Goal: Book appointment/travel/reservation

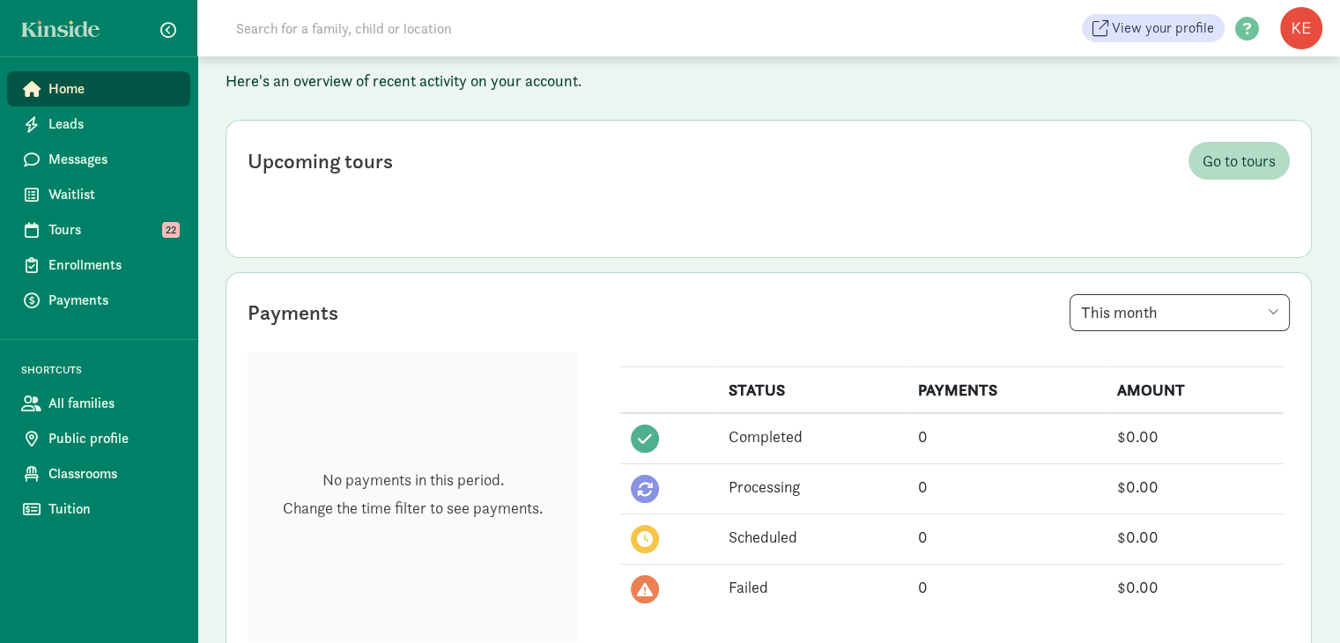
scroll to position [122, 0]
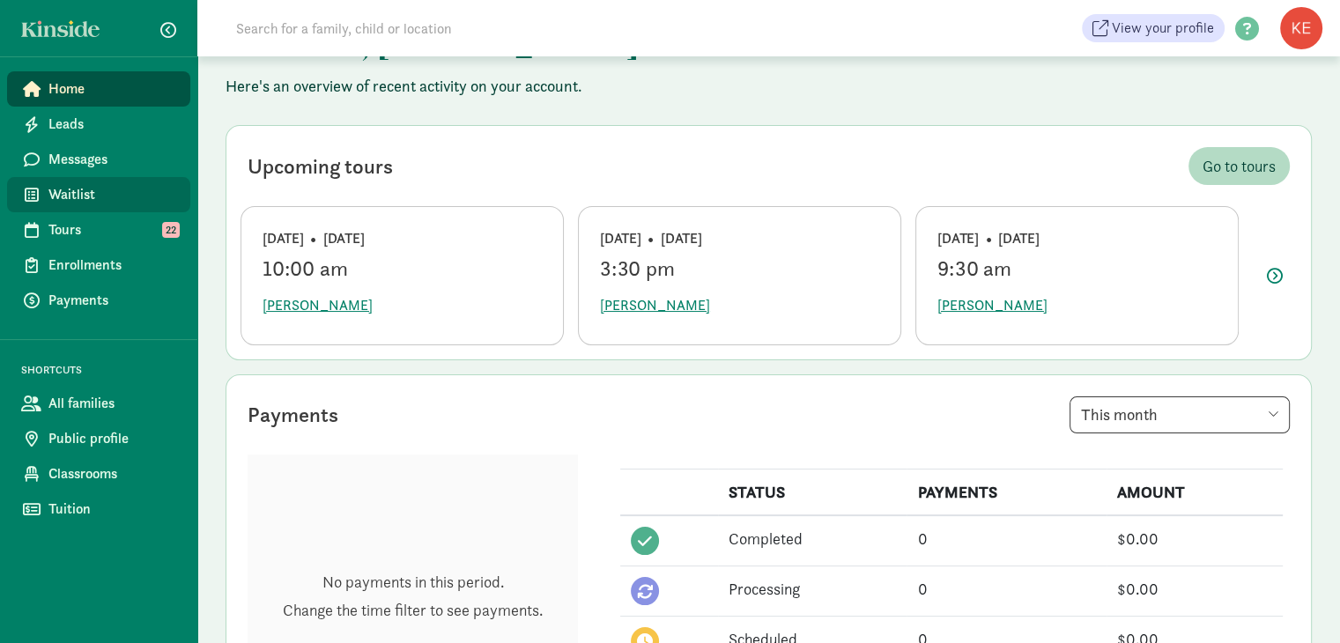
click at [94, 191] on span "Waitlist" at bounding box center [112, 194] width 128 height 21
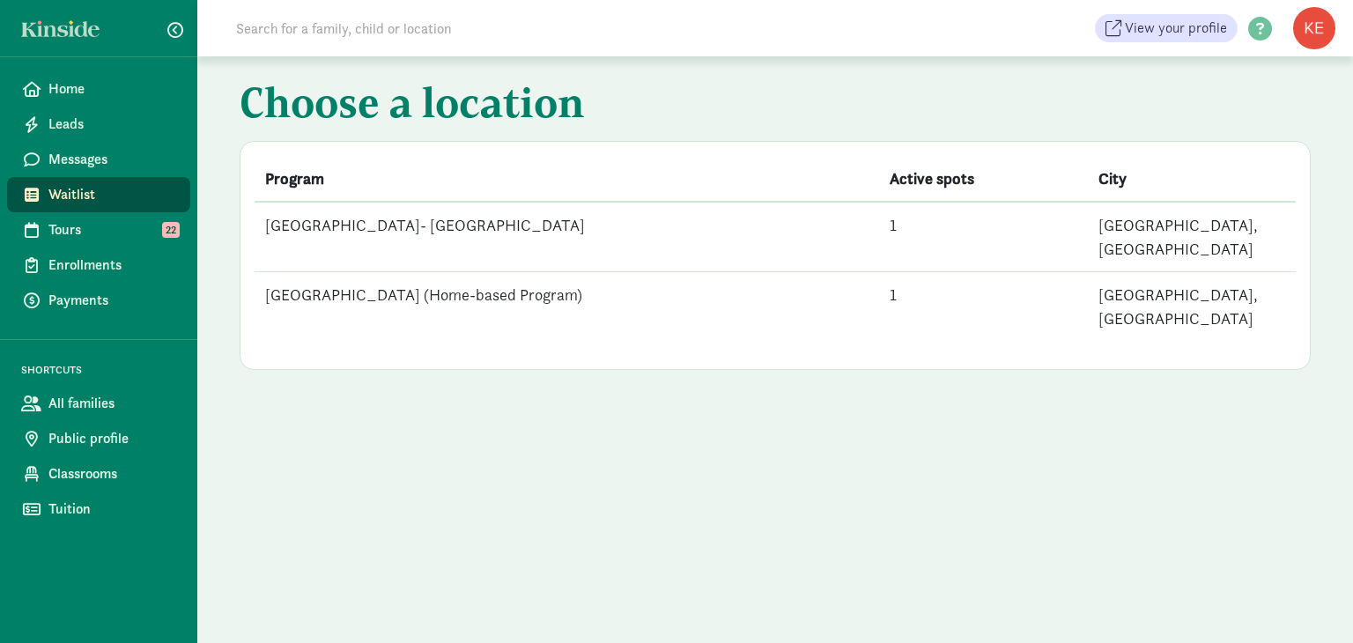
click at [520, 272] on td "[GEOGRAPHIC_DATA] (Home-based Program)" at bounding box center [567, 307] width 625 height 70
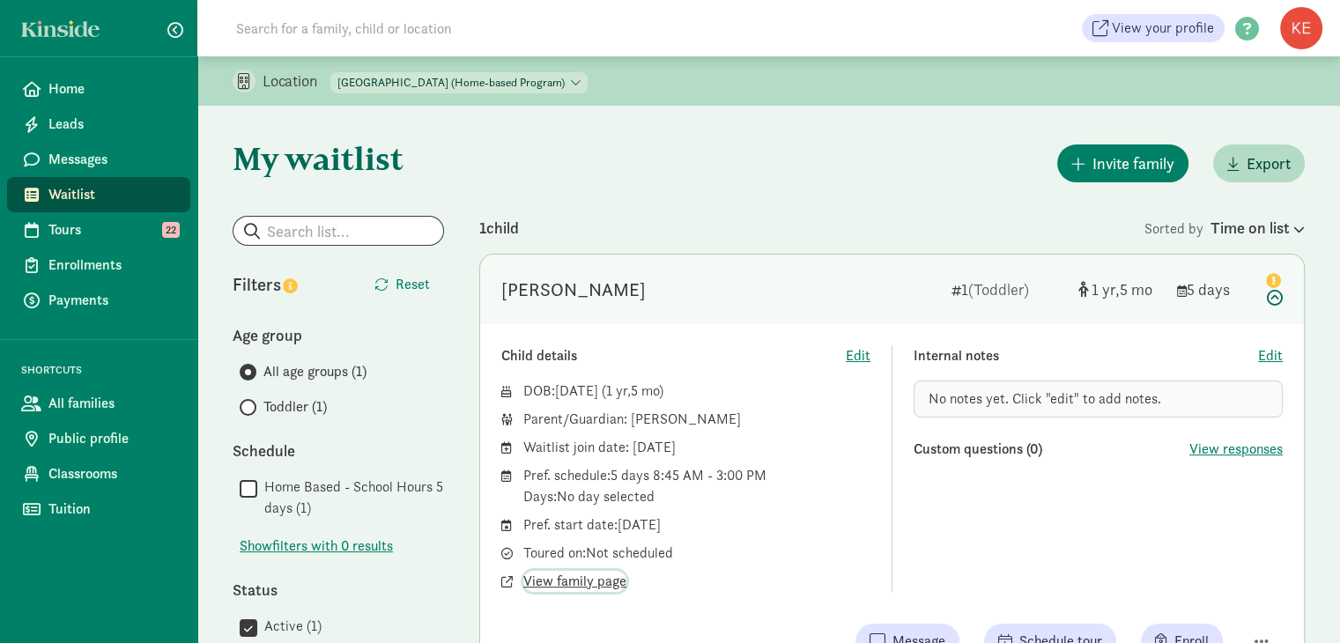
click at [580, 586] on span "View family page" at bounding box center [574, 581] width 103 height 21
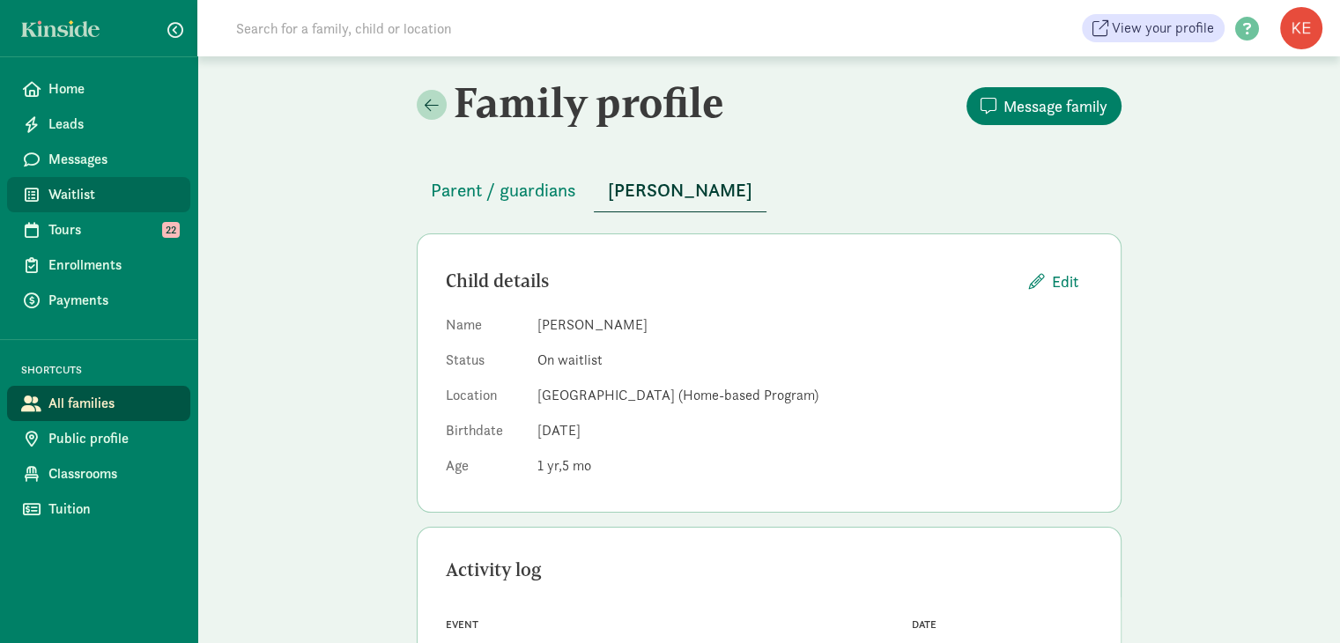
click at [82, 193] on span "Waitlist" at bounding box center [112, 194] width 128 height 21
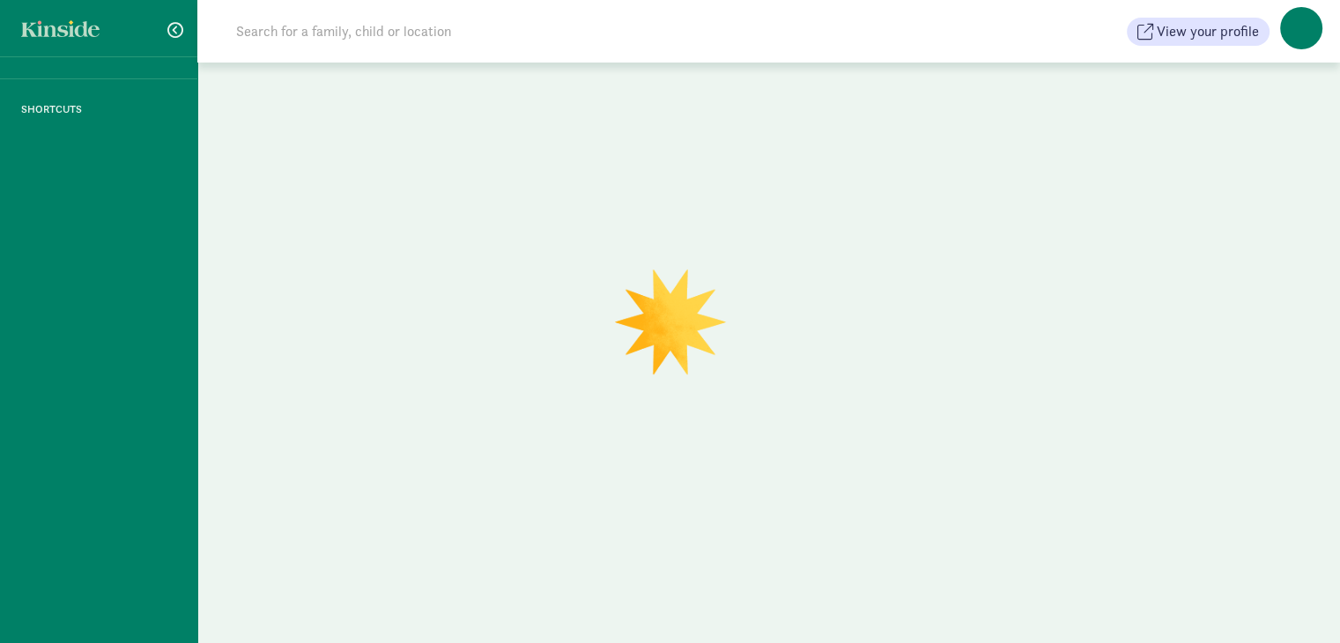
click at [82, 193] on div "SHORTCUTS" at bounding box center [98, 321] width 197 height 643
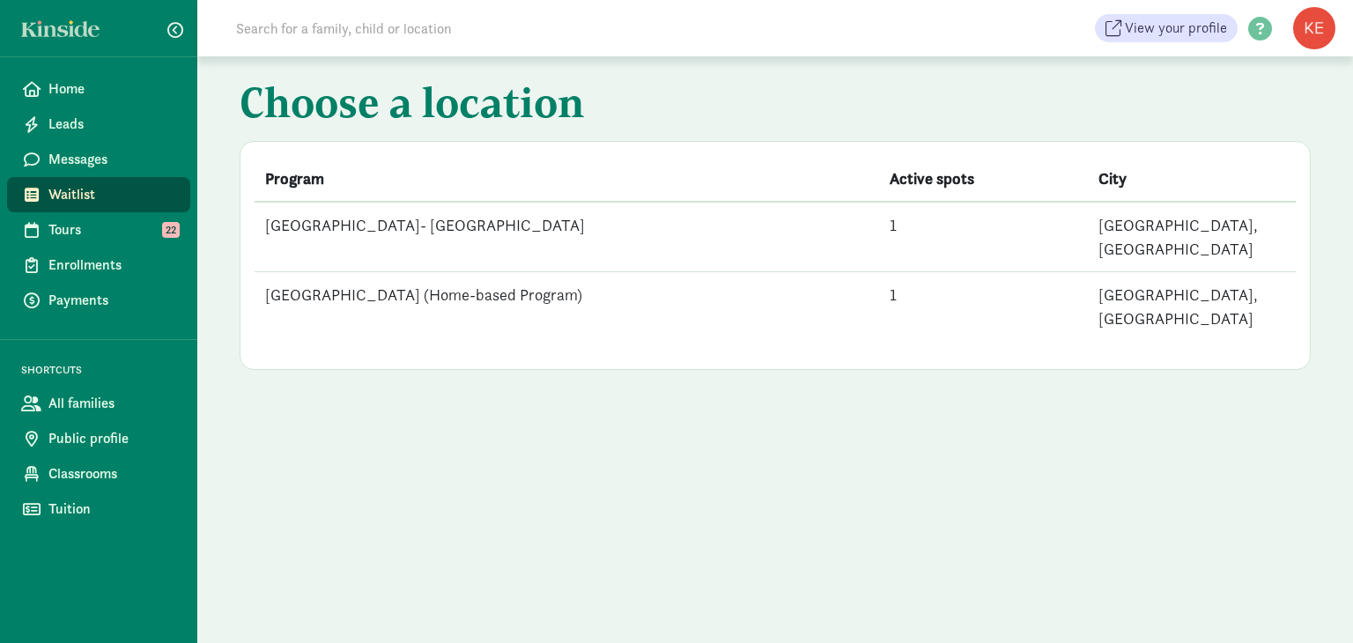
click at [437, 227] on td "[GEOGRAPHIC_DATA]- [GEOGRAPHIC_DATA]" at bounding box center [567, 237] width 625 height 70
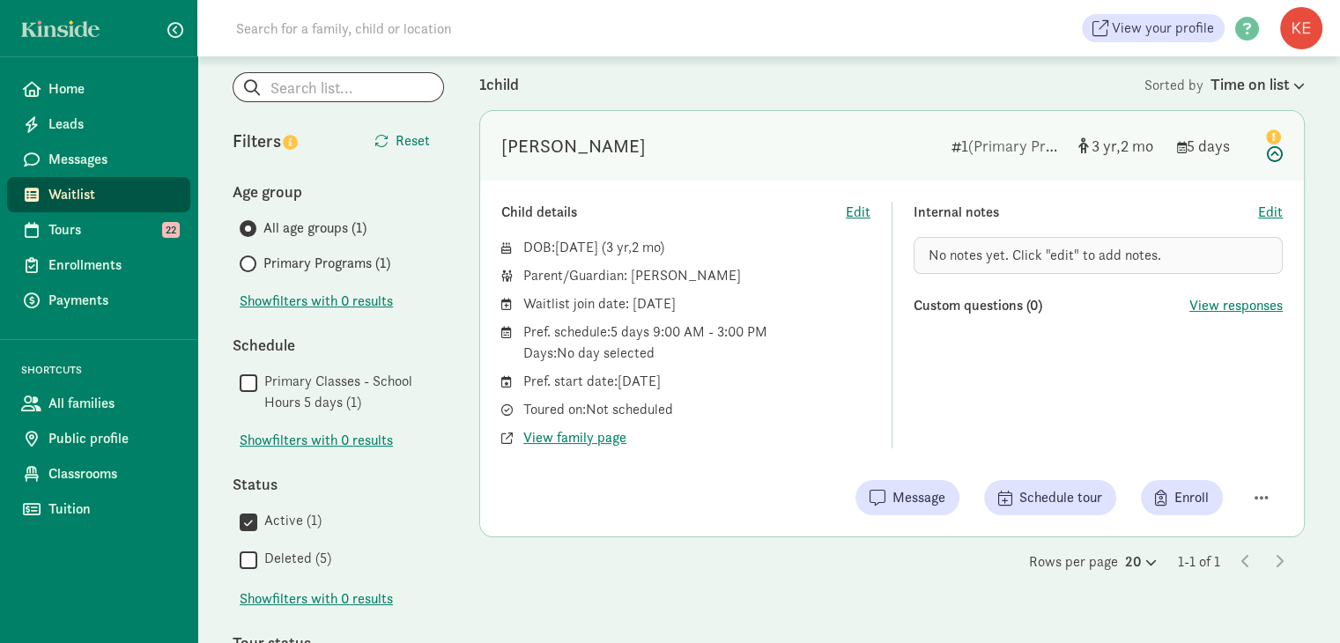
scroll to position [143, 0]
click at [1262, 497] on span "button" at bounding box center [1262, 499] width 14 height 16
click at [1168, 502] on span "Enroll" at bounding box center [1182, 498] width 54 height 21
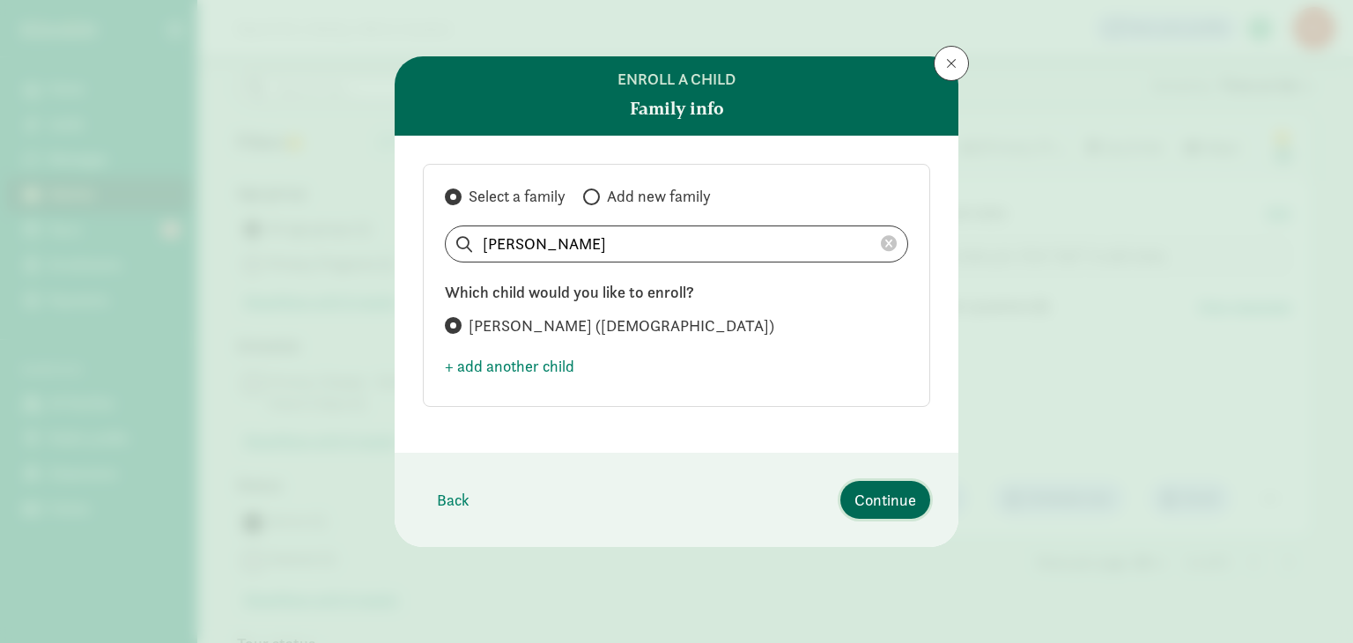
click at [897, 500] on span "Continue" at bounding box center [886, 500] width 62 height 24
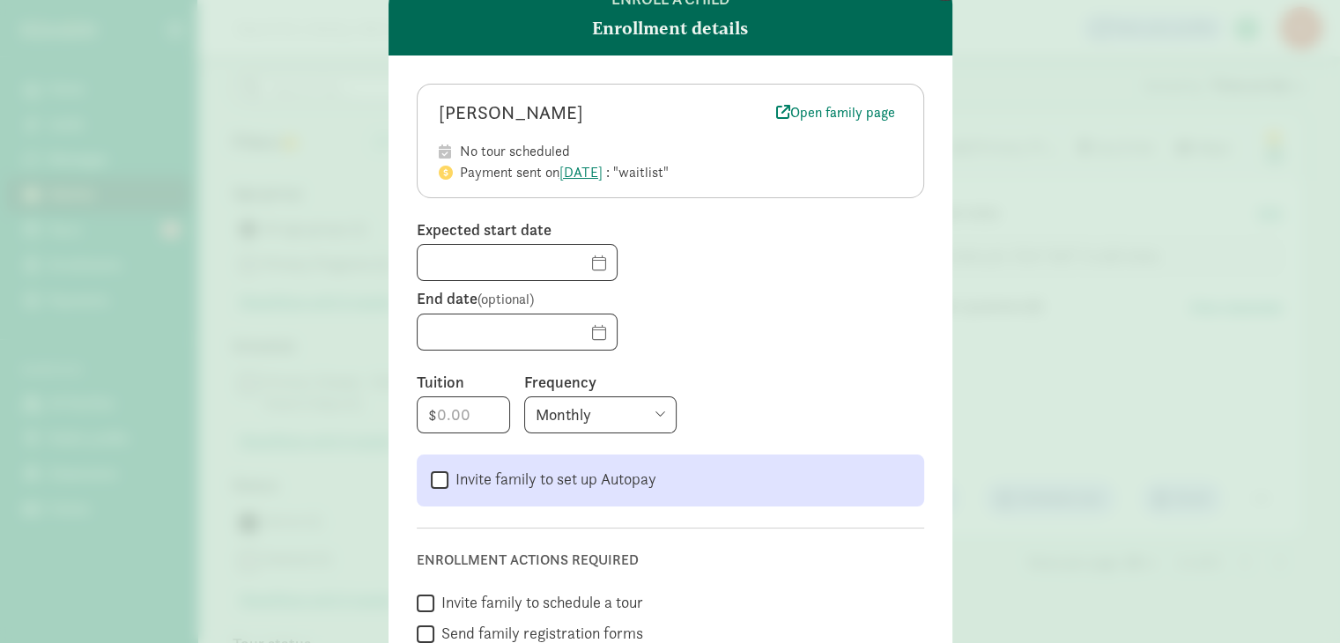
scroll to position [78, 0]
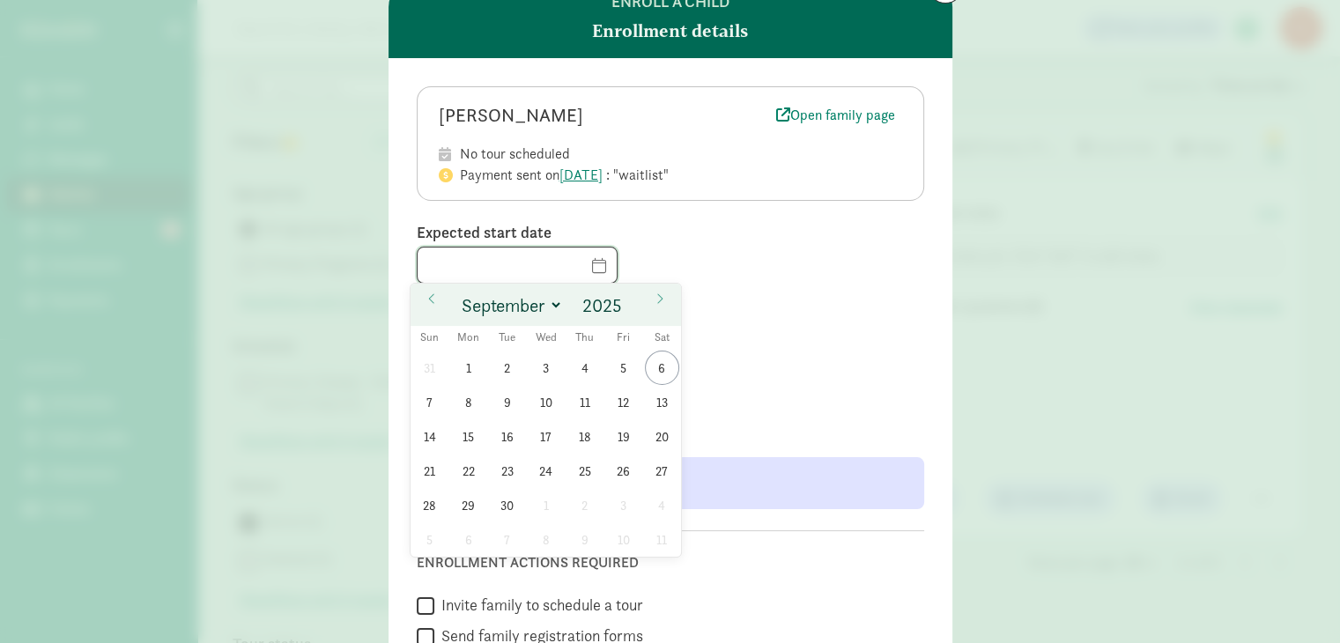
click at [574, 268] on input "text" at bounding box center [517, 265] width 199 height 35
click at [546, 367] on span "3" at bounding box center [546, 368] width 34 height 34
type input "09/03/2025"
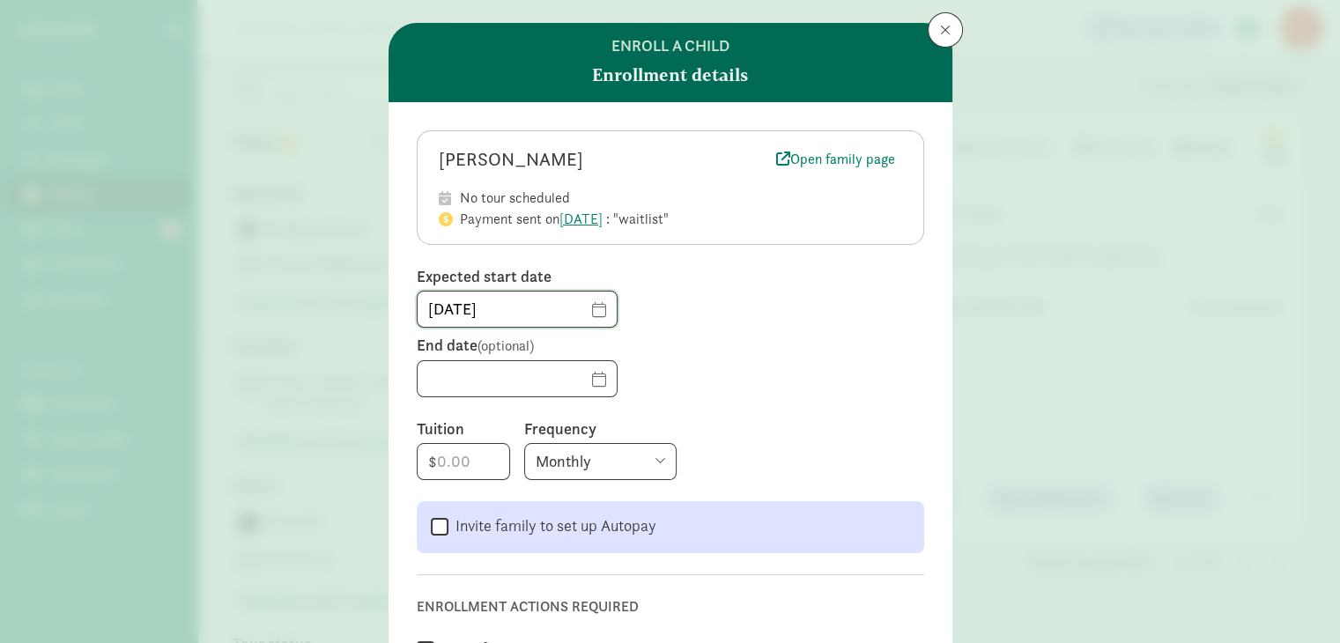
scroll to position [0, 0]
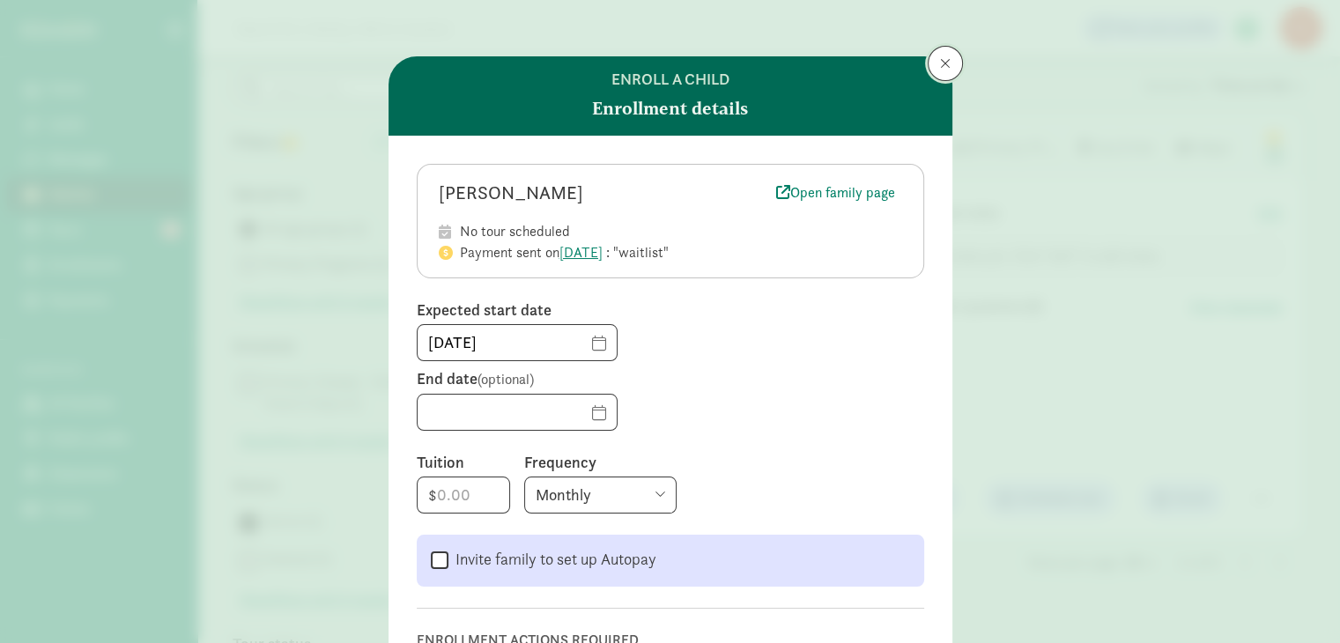
click at [940, 66] on span at bounding box center [945, 63] width 11 height 14
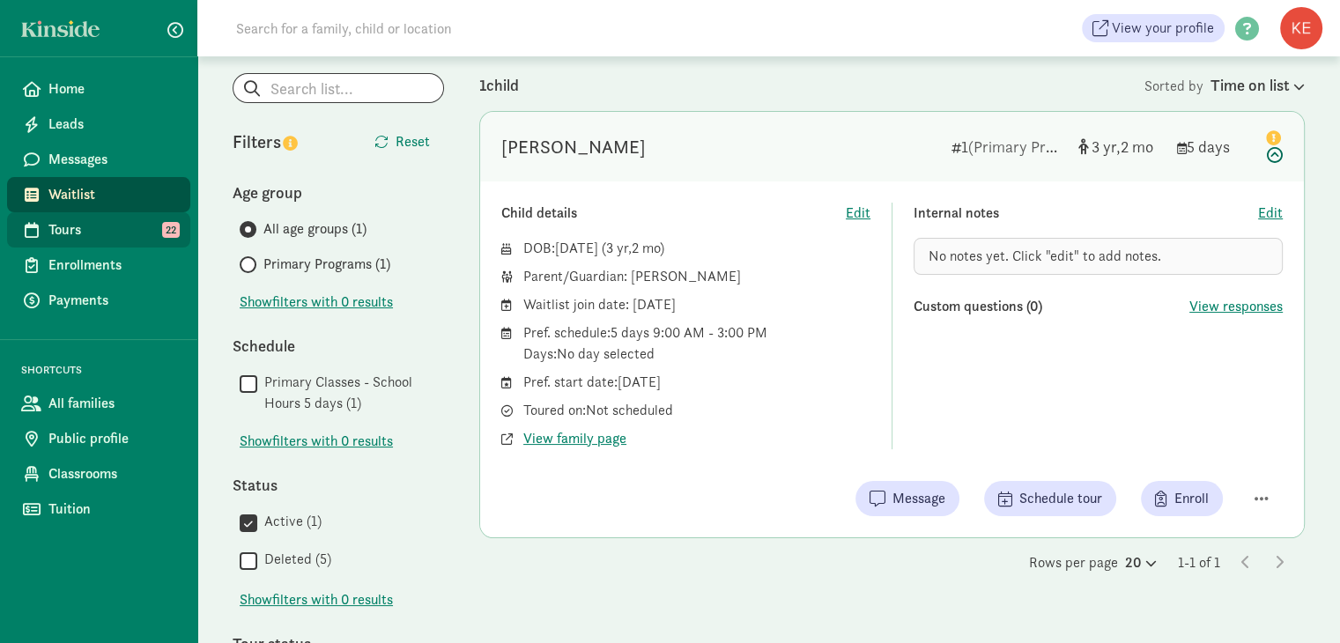
click at [78, 233] on span "Tours" at bounding box center [112, 229] width 128 height 21
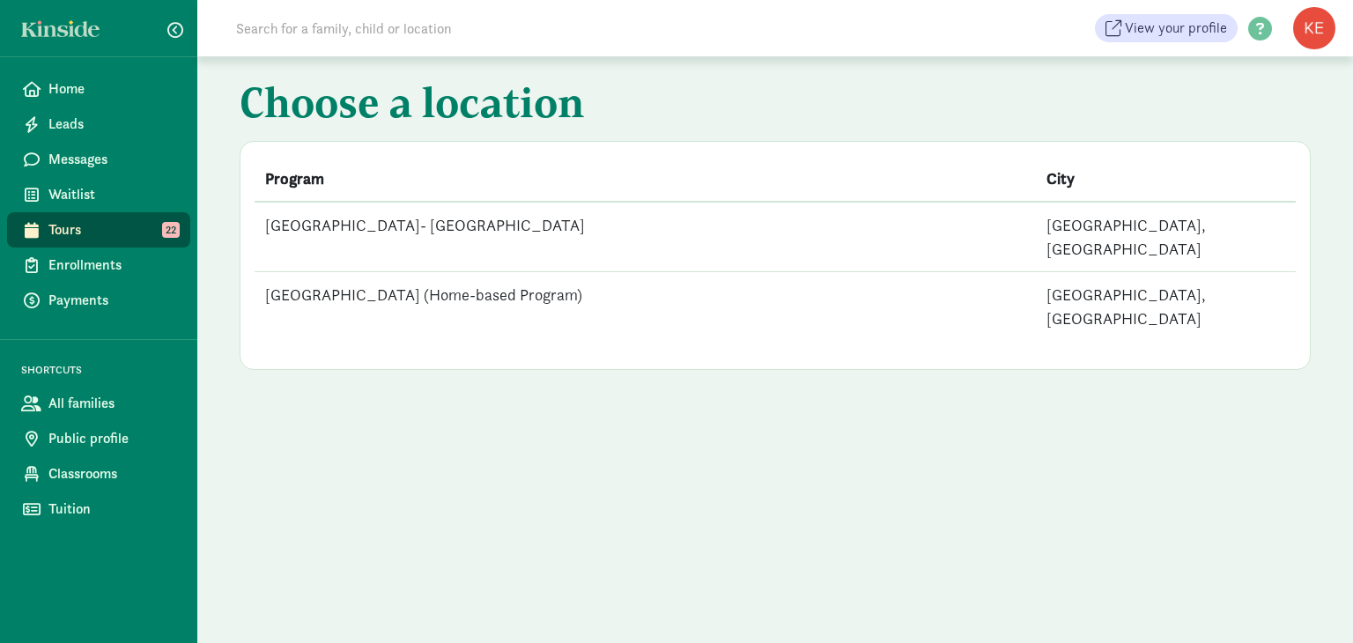
click at [453, 226] on td "[GEOGRAPHIC_DATA]- [GEOGRAPHIC_DATA]" at bounding box center [645, 237] width 781 height 70
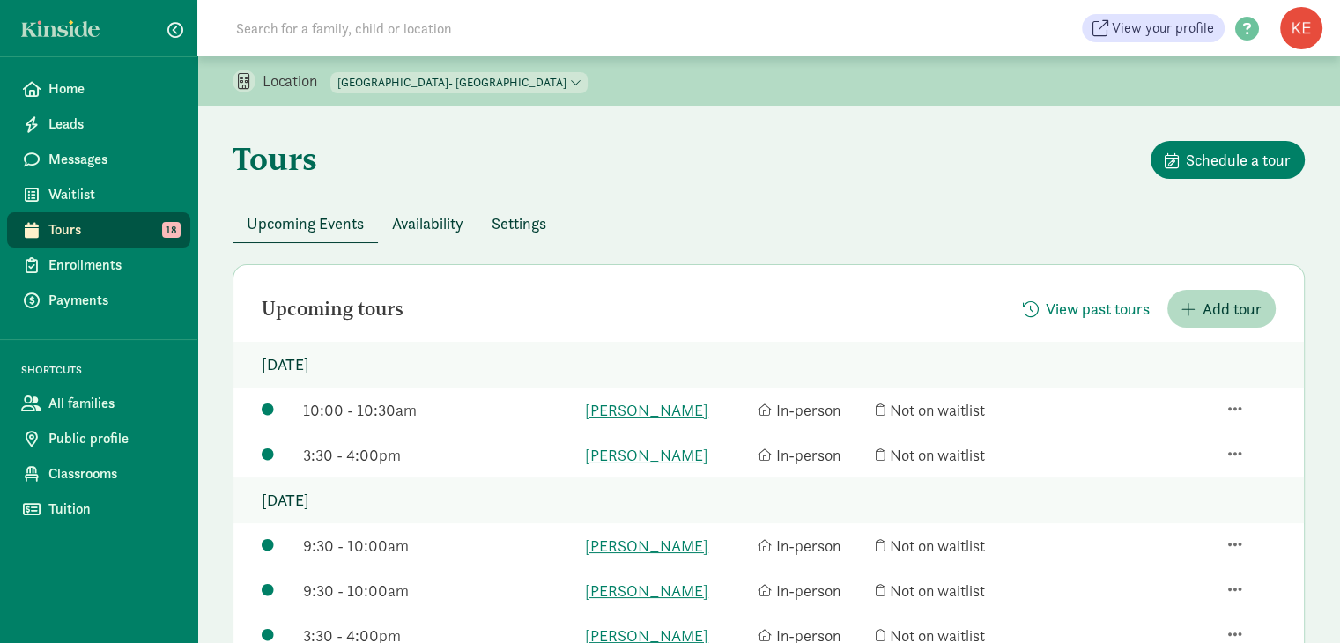
click at [669, 441] on div "3:30 - 4:00pm [PERSON_NAME] In-person Not on waitlist" at bounding box center [768, 455] width 1070 height 45
click at [431, 223] on span "Availability" at bounding box center [427, 223] width 71 height 24
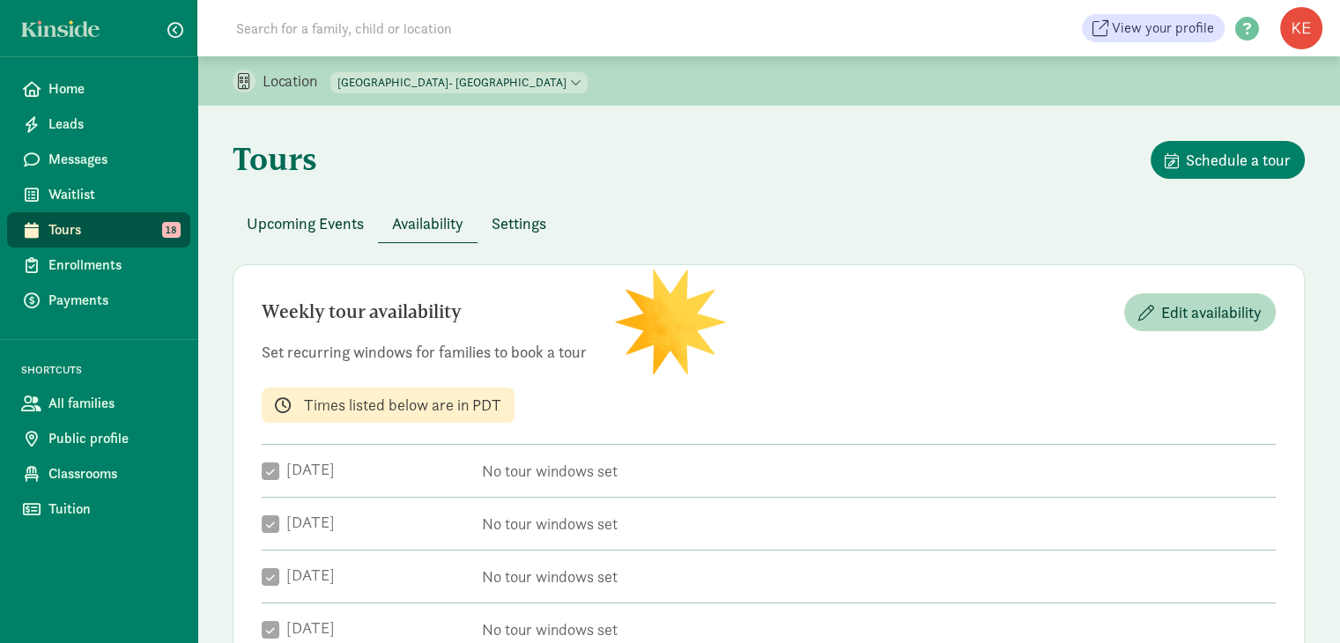
checkbox input "true"
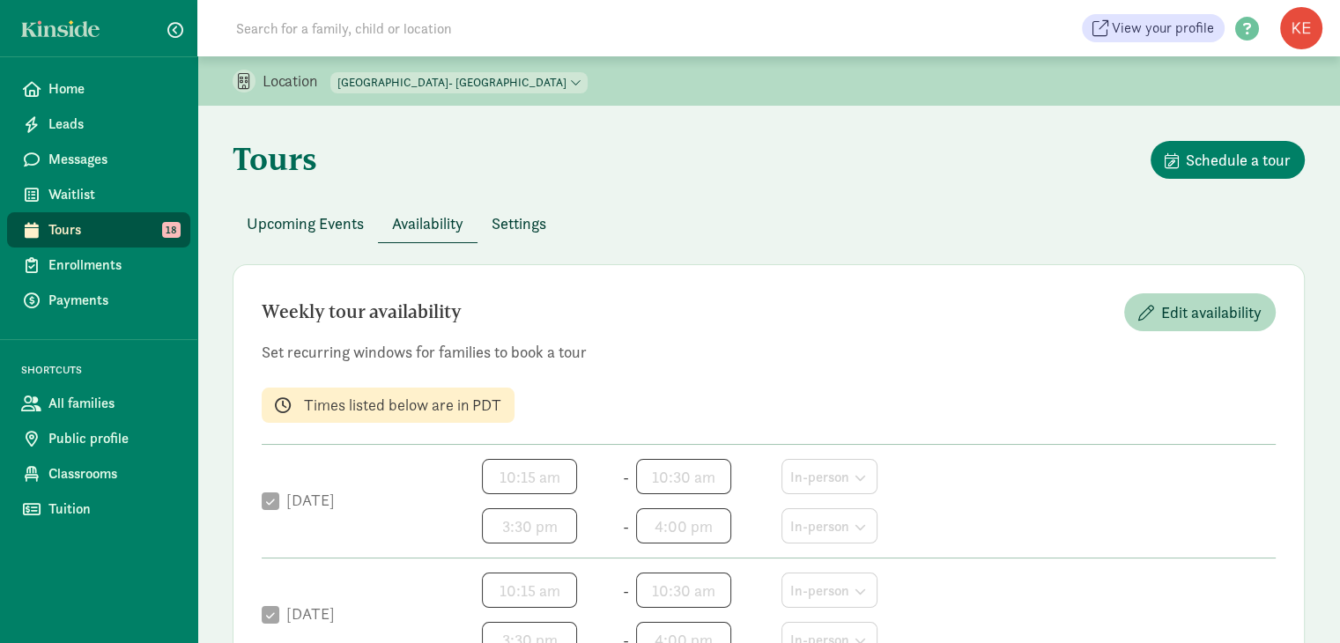
click at [510, 233] on span "Settings" at bounding box center [519, 223] width 55 height 24
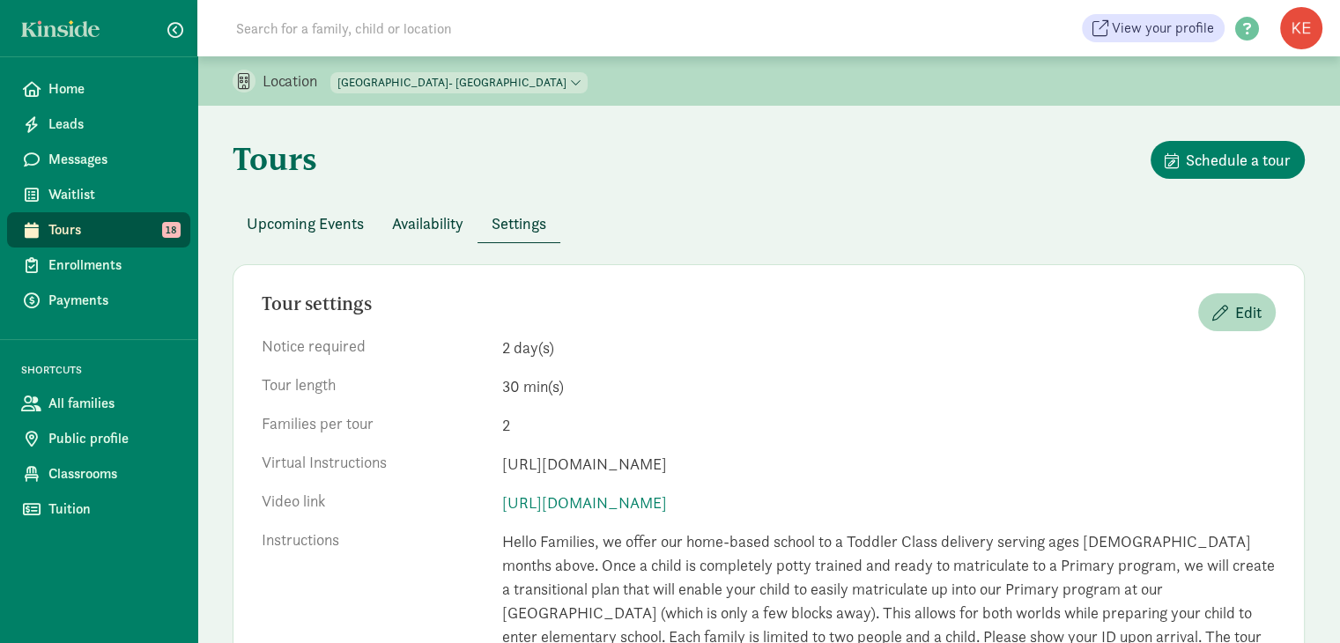
click at [417, 215] on span "Availability" at bounding box center [427, 223] width 71 height 24
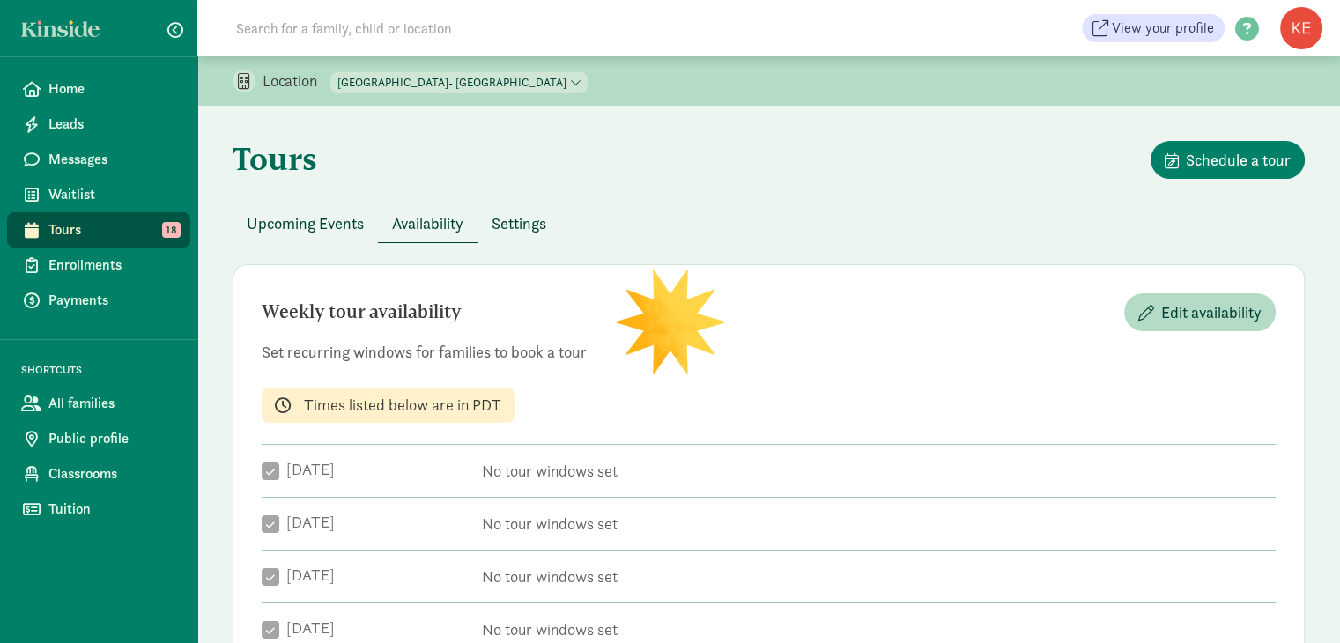
checkbox input "true"
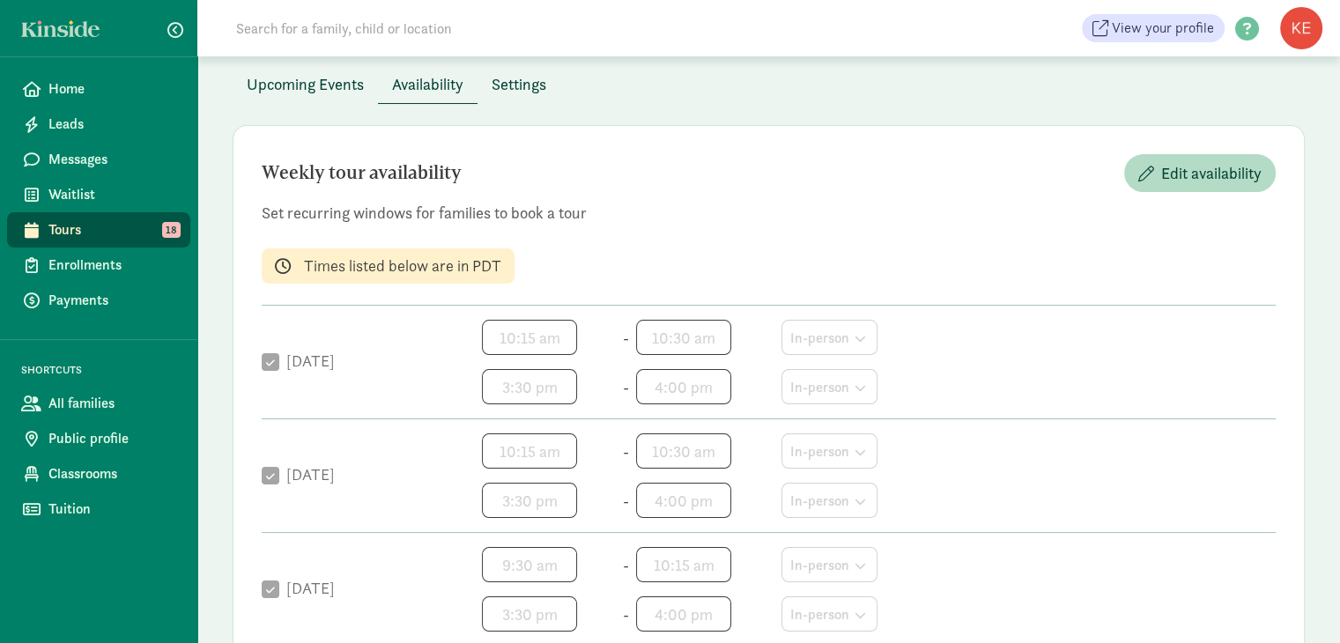
scroll to position [140, 0]
click at [1218, 177] on span "Edit availability" at bounding box center [1211, 172] width 100 height 24
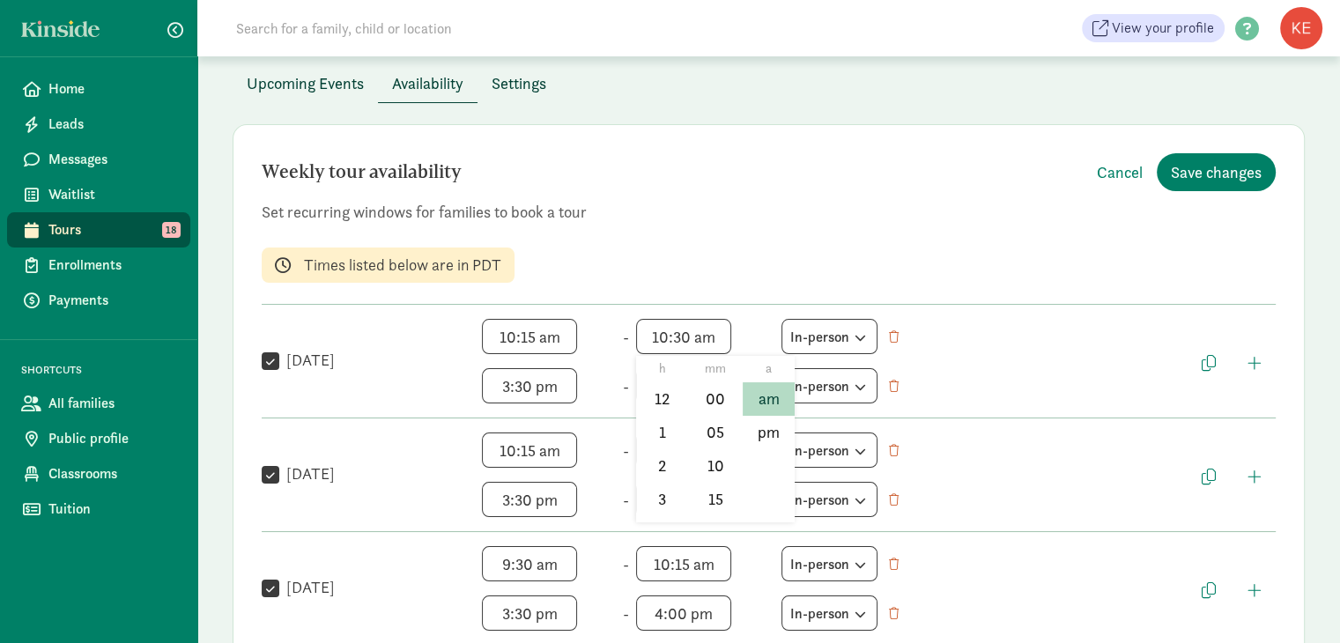
scroll to position [226, 0]
click at [685, 338] on span "10:30 am h 12 1 2 3 4 5 6 7 8 9 10 11 mm 00 05 10 15 20 25 30 35 40 45 50 55 a …" at bounding box center [703, 336] width 134 height 35
click at [709, 377] on li "30" at bounding box center [716, 373] width 52 height 33
click at [714, 447] on li "15" at bounding box center [716, 449] width 52 height 33
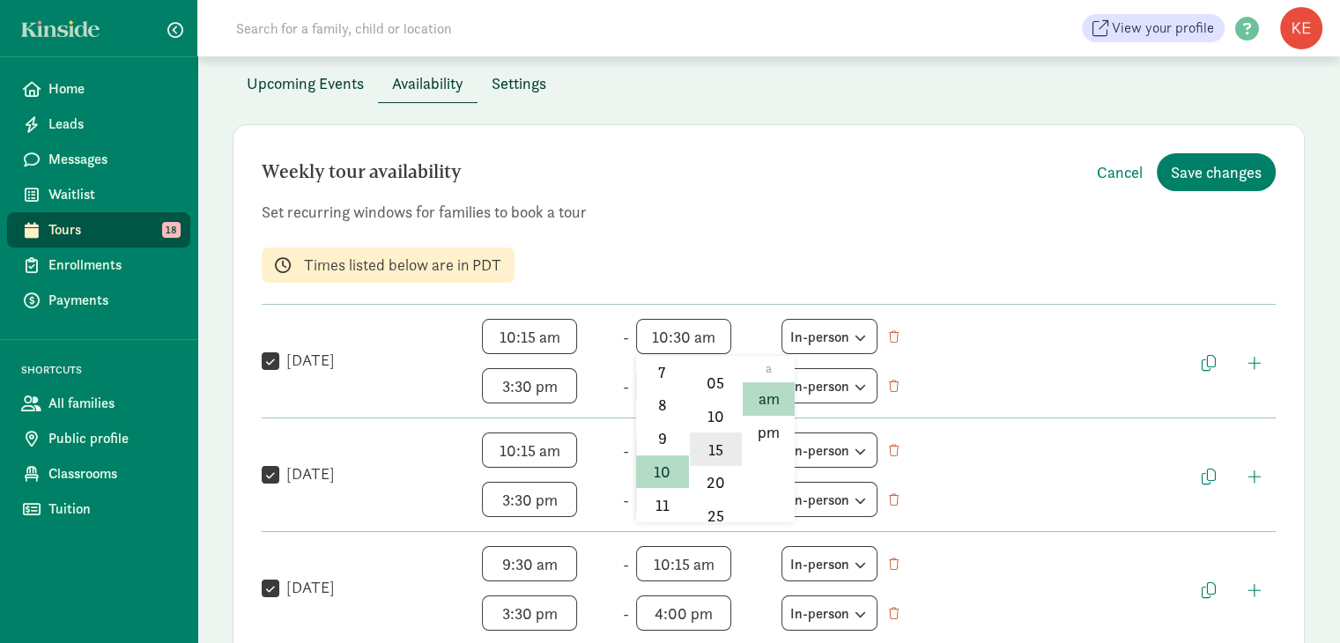
type input "10:15 am"
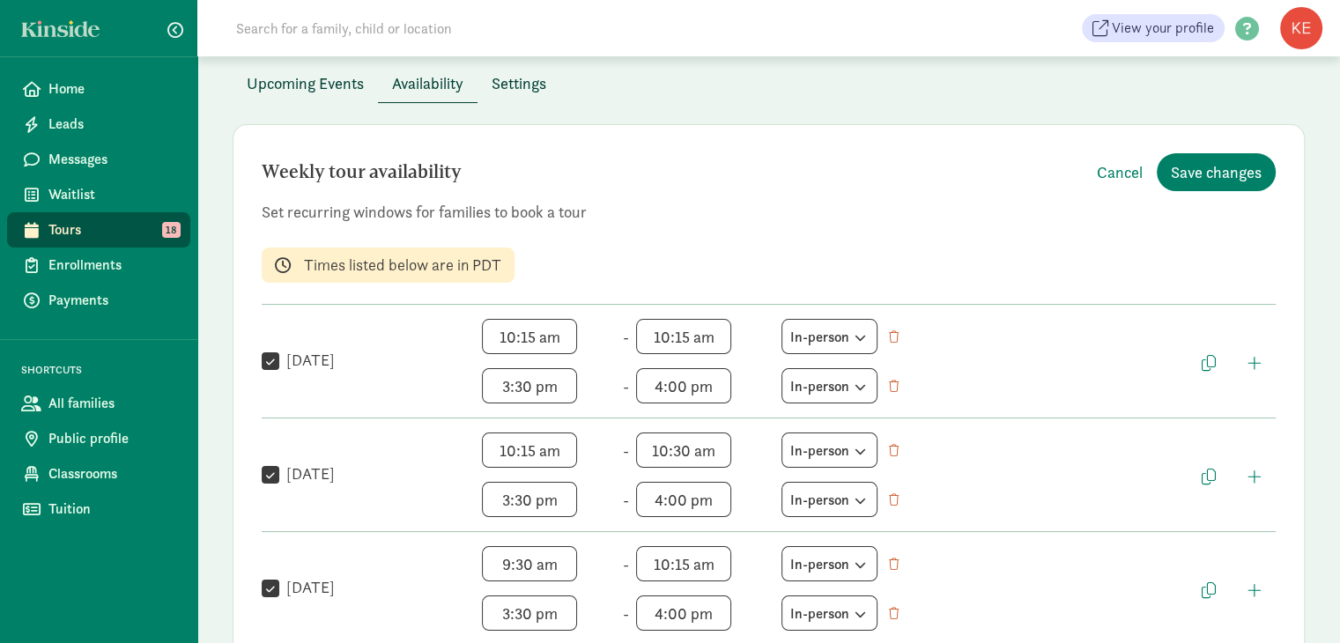
scroll to position [26, 0]
click at [719, 383] on span "4:00 pm h 12 1 2 3 4 5 6 7 8 9 10 11 mm 00 05 10 15 20 25 30 35 40 45 50 55 a a…" at bounding box center [703, 385] width 134 height 35
click at [737, 444] on div "Weekly tour availability Cancel Save changes Set recurring windows for families…" at bounding box center [769, 533] width 1072 height 819
click at [720, 383] on span "4:00 pm h 12 1 2 3 4 5 6 7 8 9 10 11 mm 00 05 10 15 20 25 30 35 40 45 50 55 a a…" at bounding box center [703, 385] width 134 height 35
click at [737, 463] on div "Weekly tour availability Cancel Save changes Set recurring windows for families…" at bounding box center [769, 533] width 1072 height 819
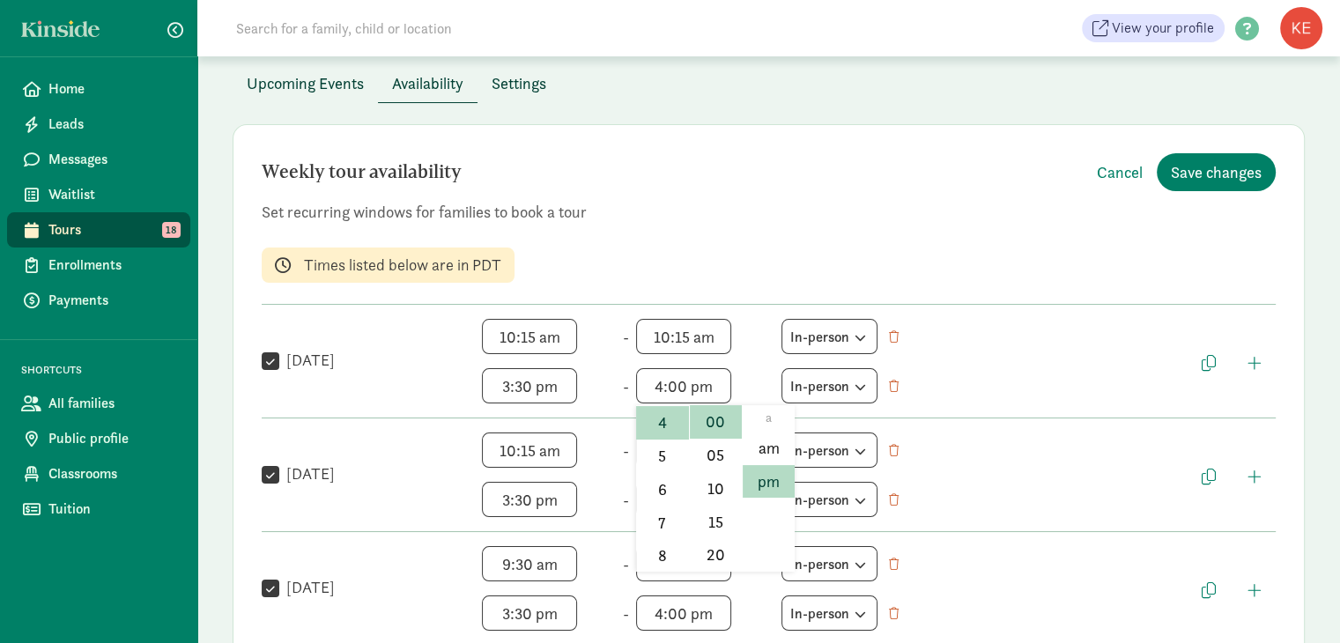
click at [722, 386] on span "4:00 pm h 12 1 2 3 4 5 6 7 8 9 10 11 mm 00 05 10 15 20 25 30 35 40 45 50 55 a a…" at bounding box center [703, 385] width 134 height 35
click at [654, 444] on li "3" at bounding box center [662, 442] width 52 height 33
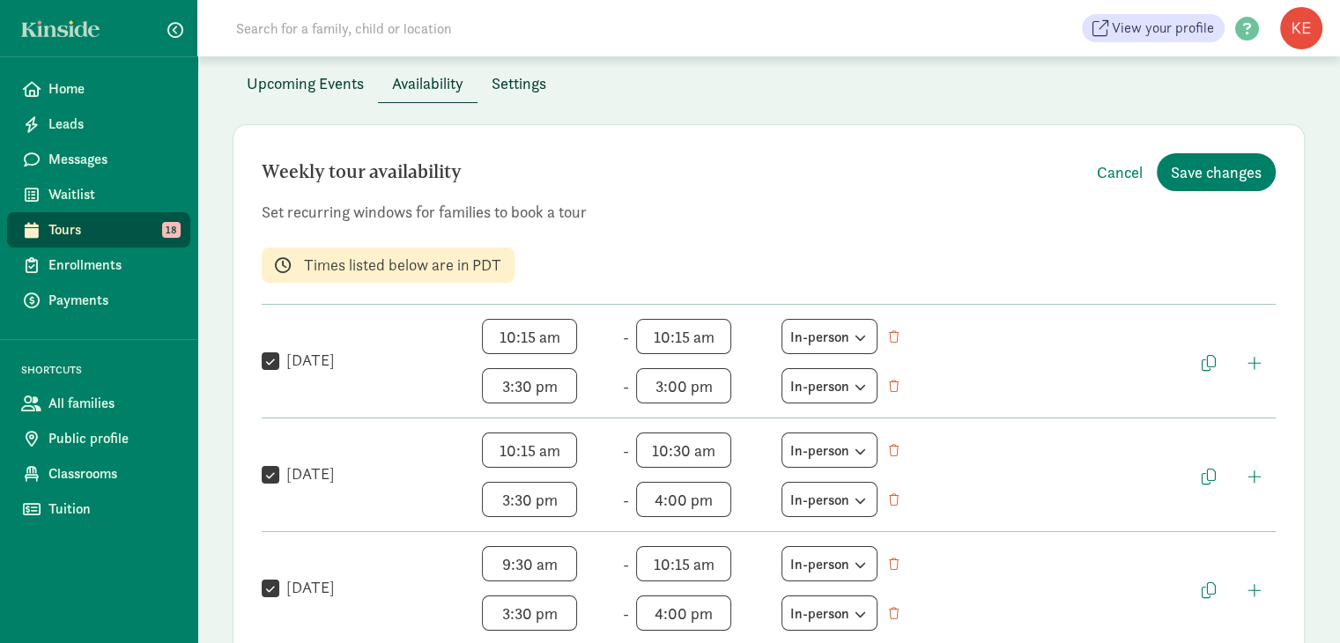
scroll to position [127, 0]
click at [722, 385] on span "3:00 pm h 12 1 2 3 4 5 6 7 8 9 10 11 mm 00 05 10 15 20 25 30 35 40 45 50 55 a a…" at bounding box center [703, 385] width 134 height 35
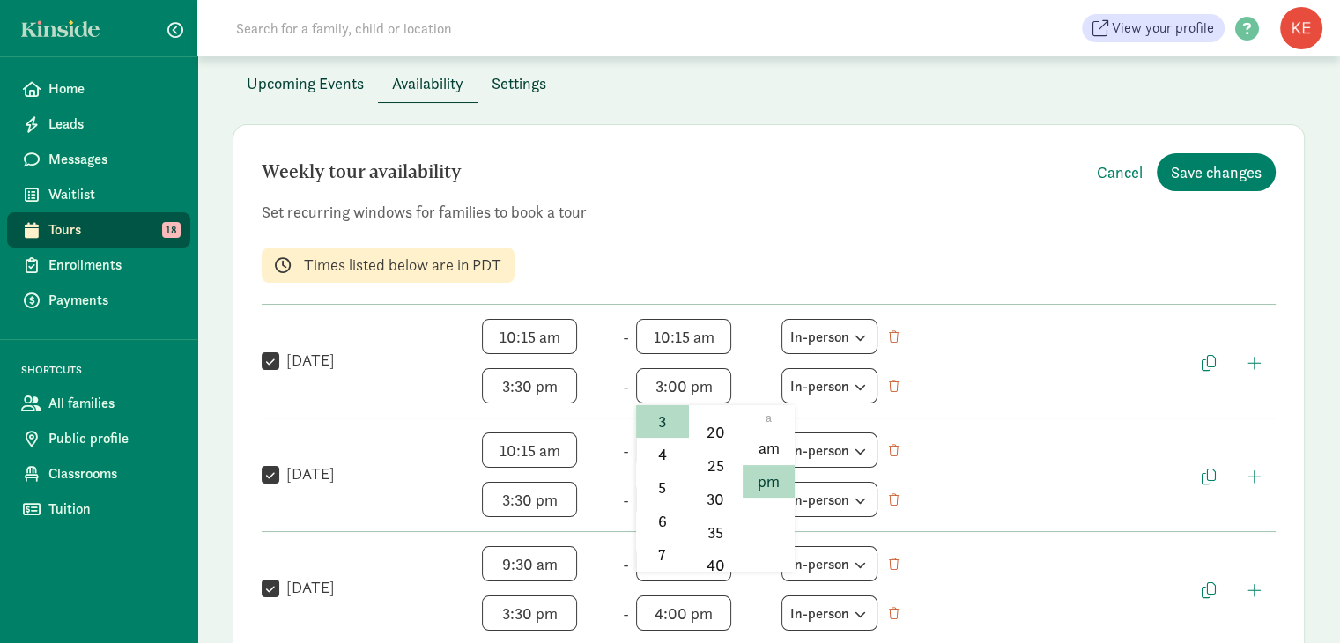
scroll to position [178, 0]
click at [718, 480] on li "30" at bounding box center [716, 470] width 52 height 33
type input "3:30 pm"
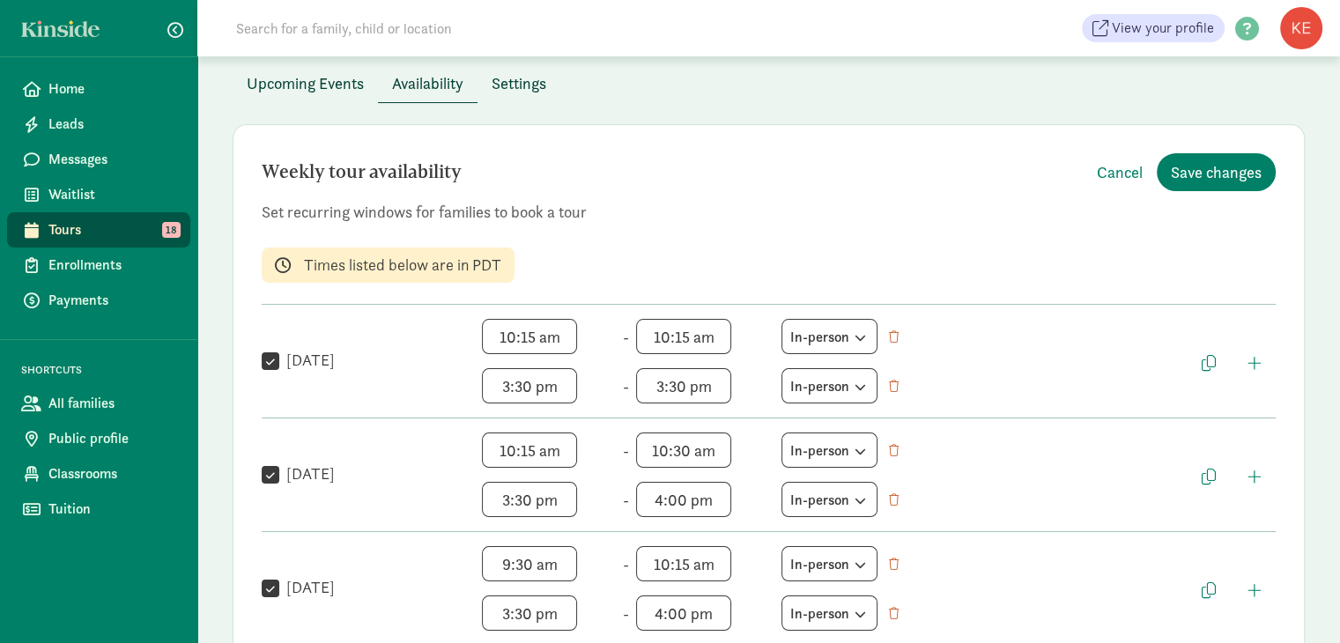
click at [269, 477] on input "[DATE]" at bounding box center [271, 475] width 18 height 24
checkbox input "false"
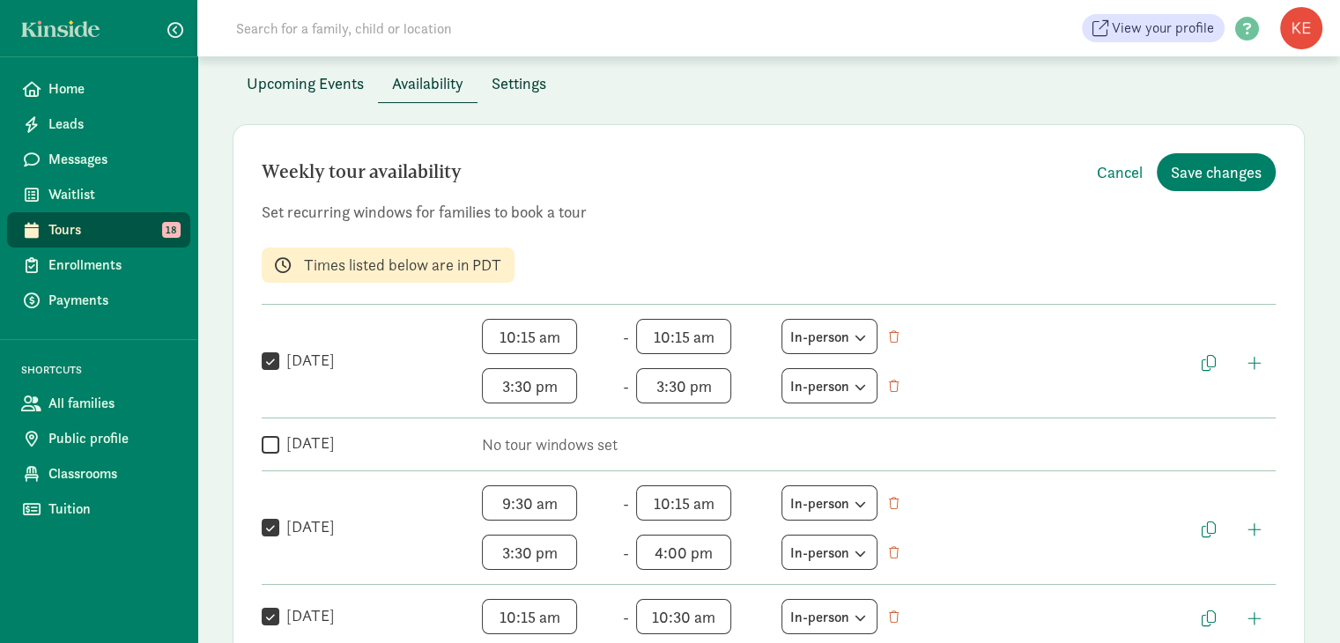
click at [268, 615] on input "[DATE]" at bounding box center [271, 617] width 18 height 24
checkbox input "false"
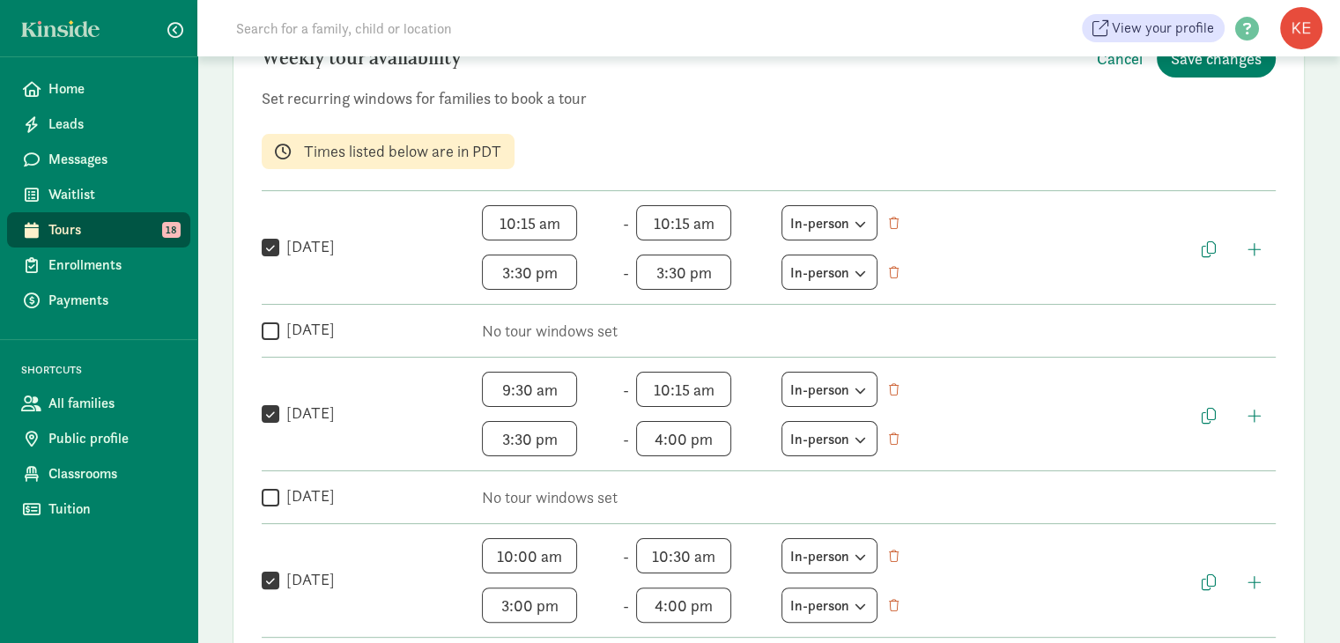
scroll to position [225, 0]
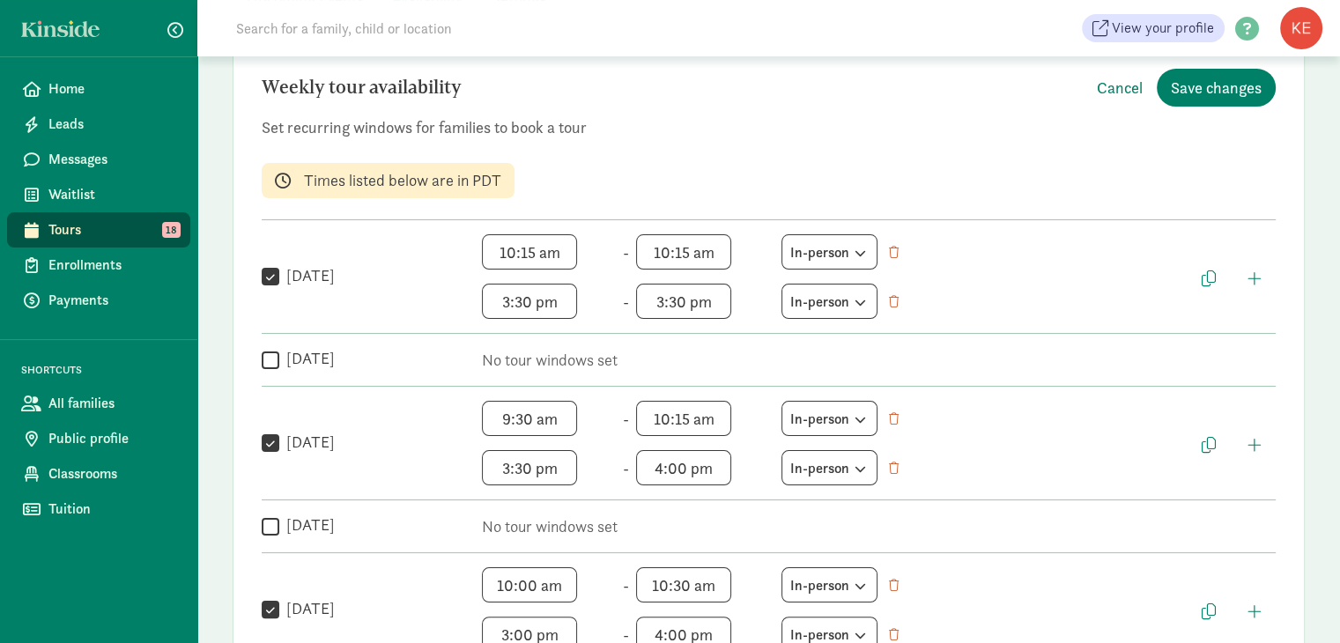
click at [566, 418] on span "9:30 am h 12 1 2 3 4 5 6 7 8 9 10 11 mm 00 05 10 15 20 25 30 35 40 45 50 55 a a…" at bounding box center [549, 418] width 134 height 35
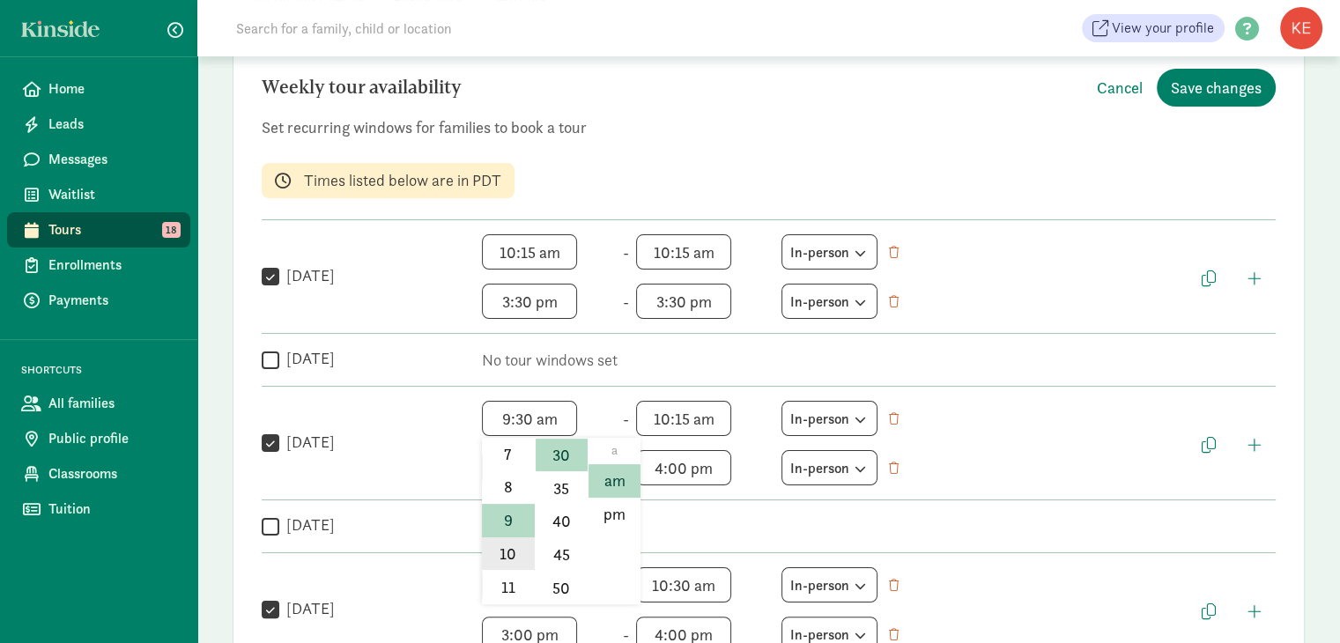
click at [504, 551] on li "10" at bounding box center [508, 553] width 52 height 33
click at [564, 418] on span "10:30 am h 12 1 2 3 4 5 6 7 8 9 10 11 mm 00 05 10 15 20 25 30 35 40 45 50 55 a …" at bounding box center [549, 418] width 134 height 35
click at [561, 499] on li "15" at bounding box center [562, 495] width 52 height 33
type input "10:15 am"
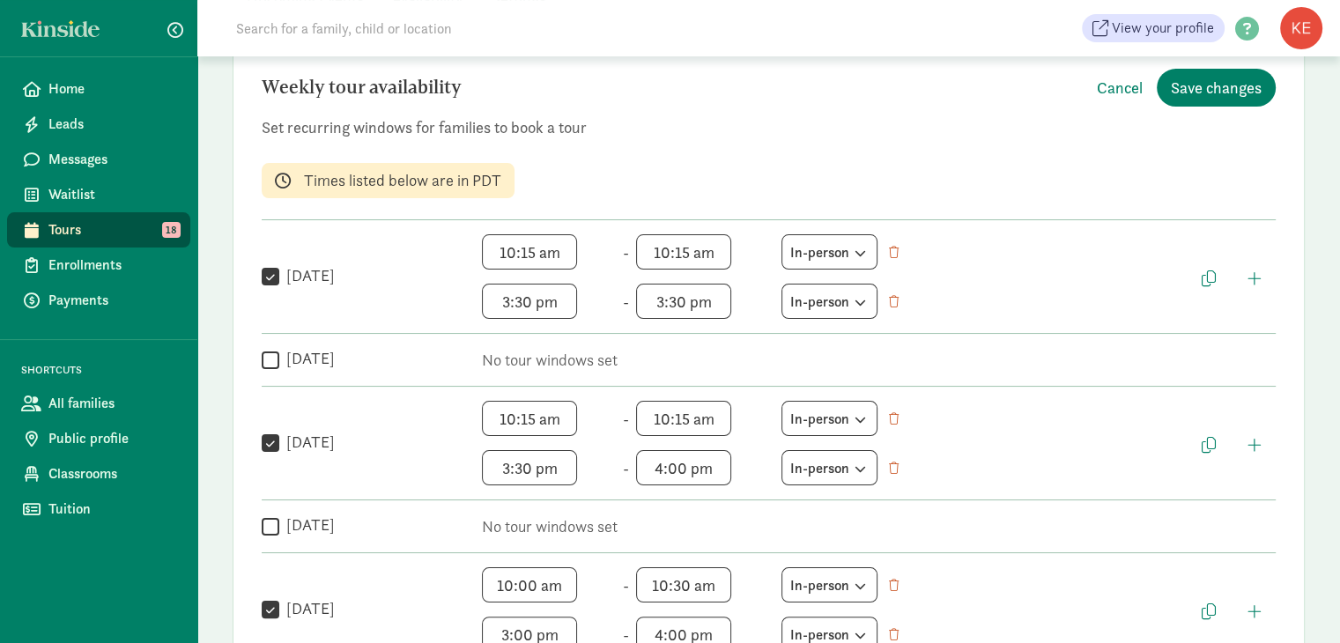
scroll to position [26, 0]
click at [718, 477] on span "4:00 pm h 12 1 2 3 4 5 6 7 8 9 10 11 mm 00 05 10 15 20 25 30 35 40 45 50 55 a a…" at bounding box center [703, 467] width 134 height 35
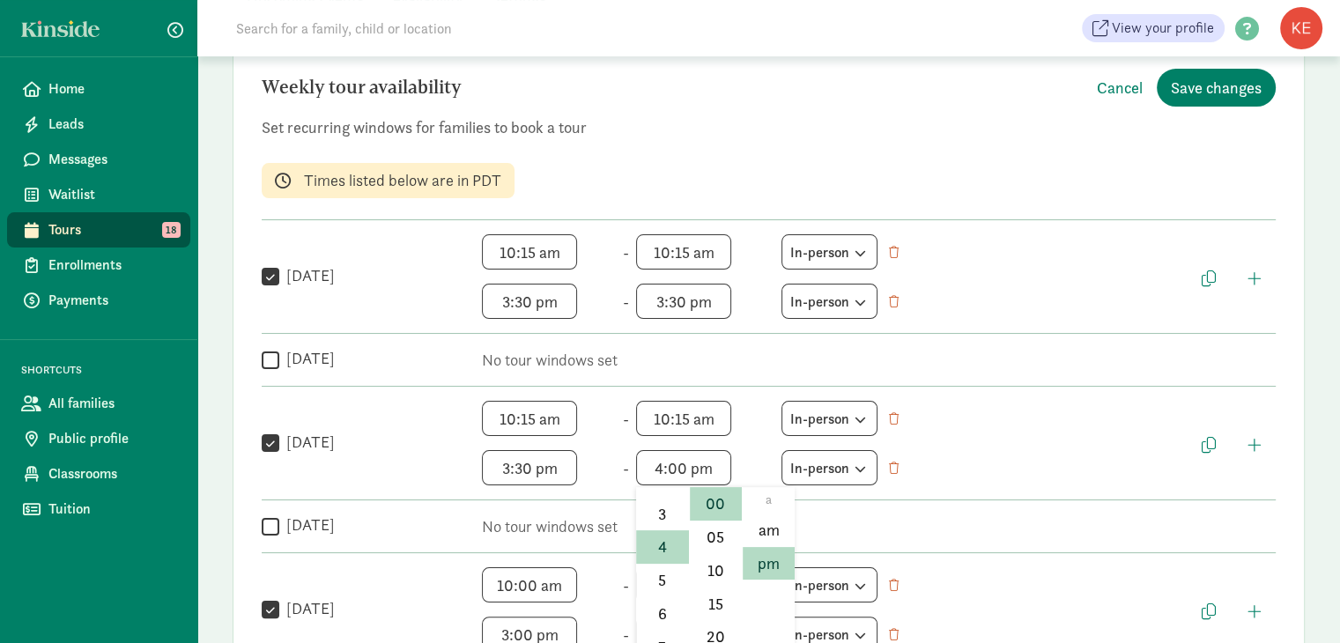
scroll to position [118, 0]
click at [648, 514] on li "3" at bounding box center [662, 511] width 52 height 33
click at [729, 470] on span "3:00 pm h 12 1 2 3 4 5 6 7 8 9 10 11 mm 00 05 10 15 20 25 30 35 40 45 50 55 a a…" at bounding box center [703, 467] width 134 height 35
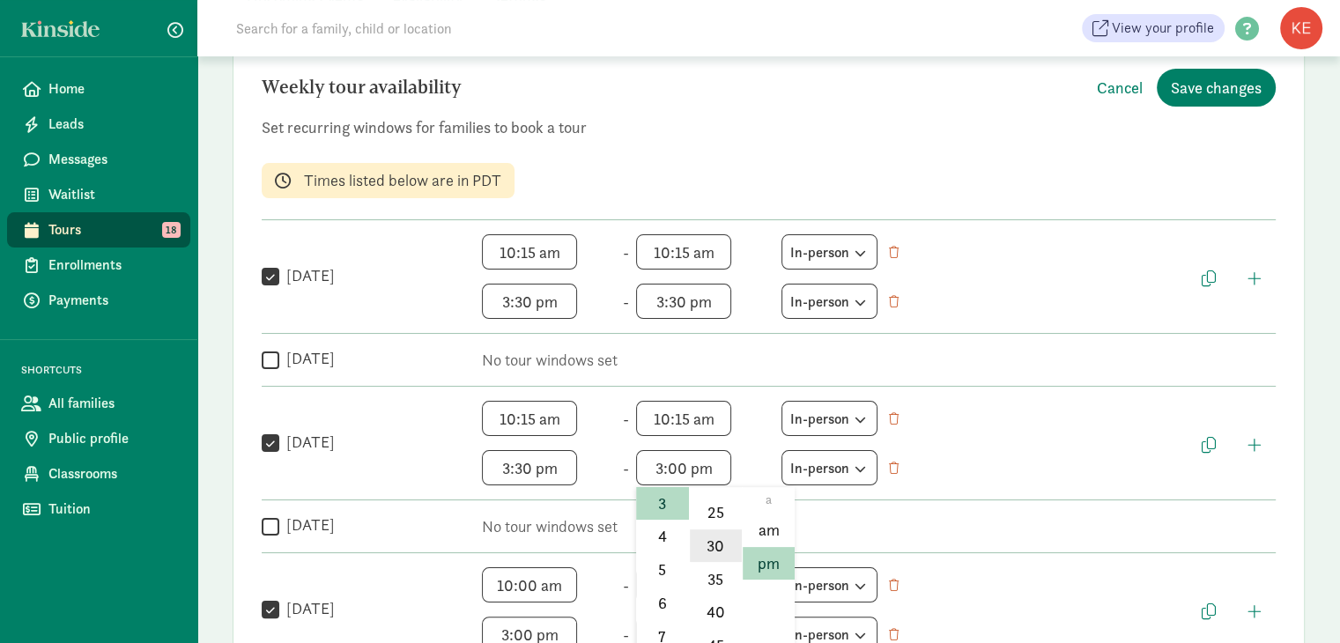
click at [709, 547] on li "30" at bounding box center [716, 545] width 52 height 33
type input "3:30 pm"
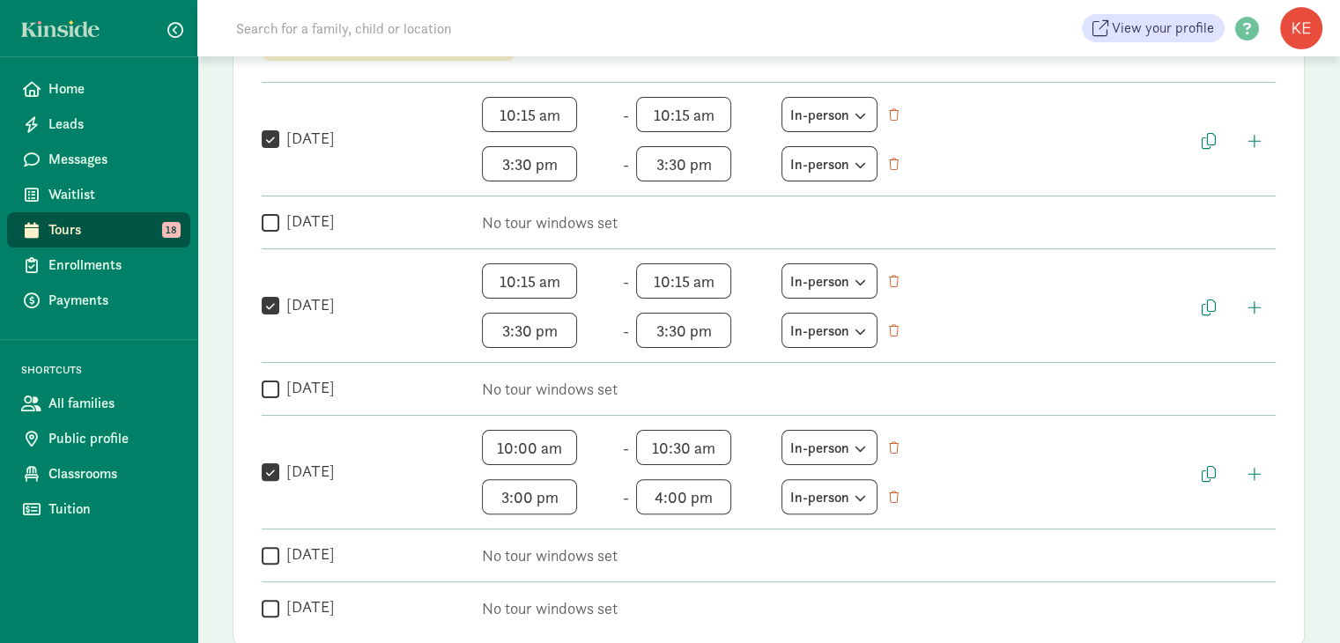
scroll to position [226, 0]
click at [725, 448] on span "10:30 am h 12 1 2 3 4 5 6 7 8 9 10 11 mm 00 05 10 15 20 25 30 35 40 45 50 55 a …" at bounding box center [703, 447] width 134 height 35
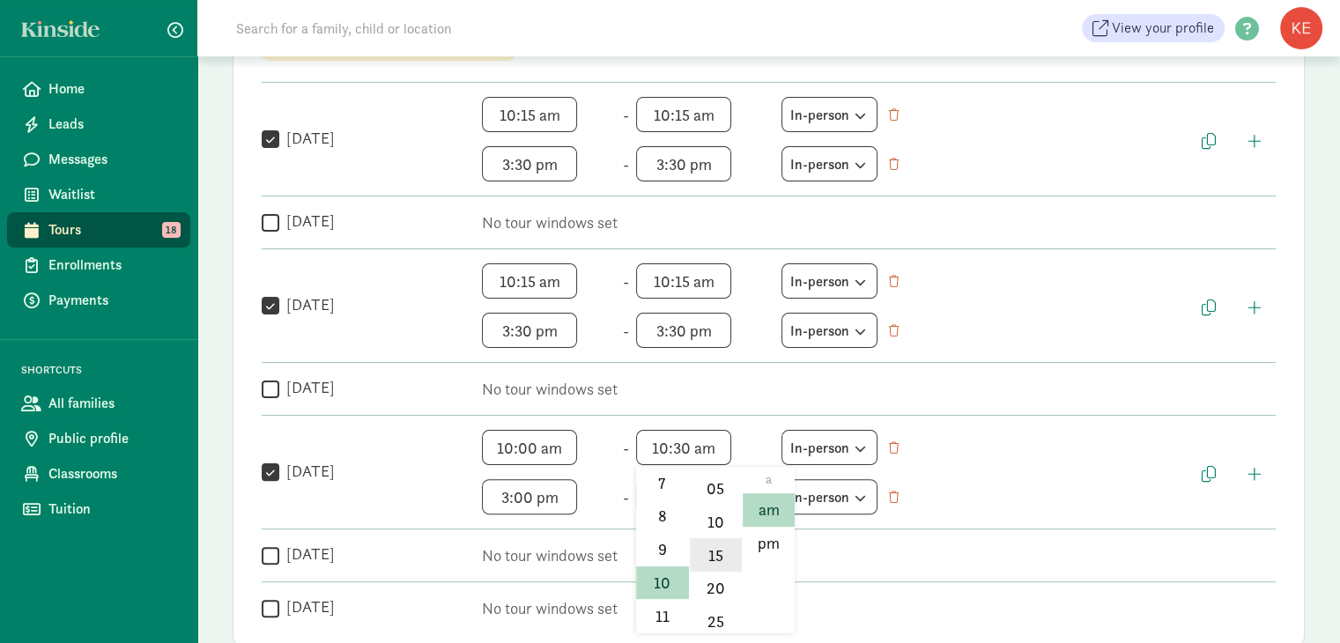
click at [715, 556] on li "15" at bounding box center [716, 554] width 52 height 33
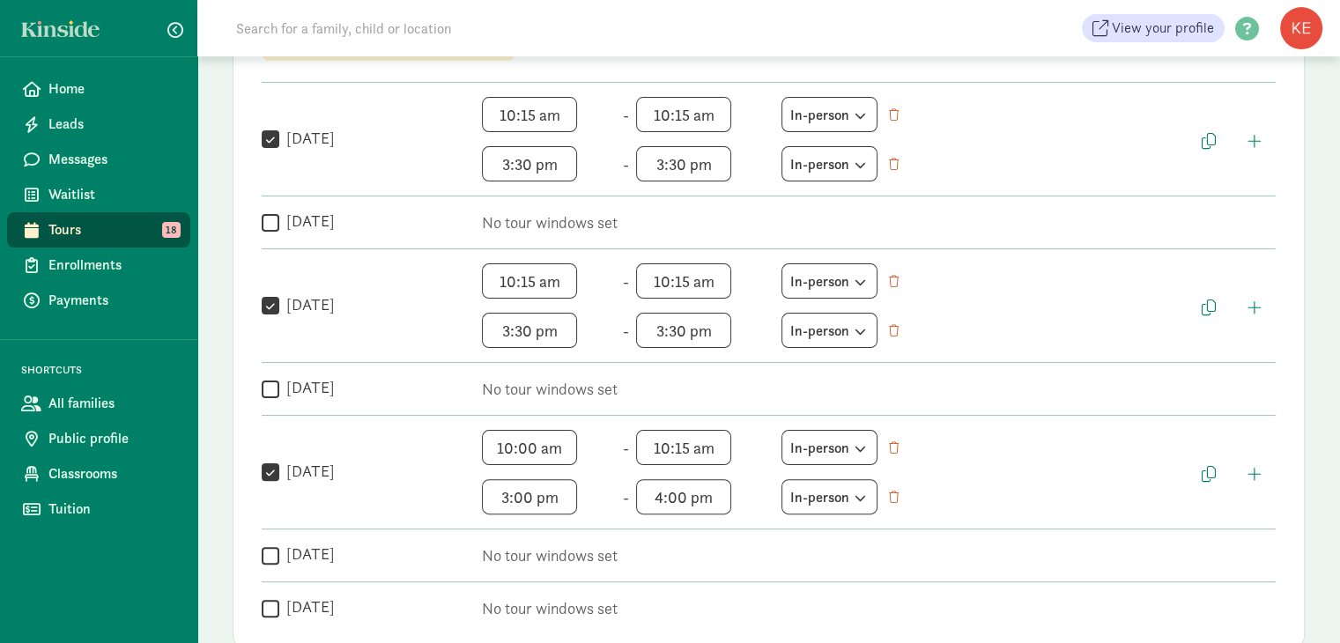
scroll to position [127, 0]
click at [722, 450] on span "10:15 am h 12 1 2 3 4 5 6 7 8 9 10 11 mm 00 05 10 15 20 25 30 35 40 45 50 55 a …" at bounding box center [703, 447] width 134 height 35
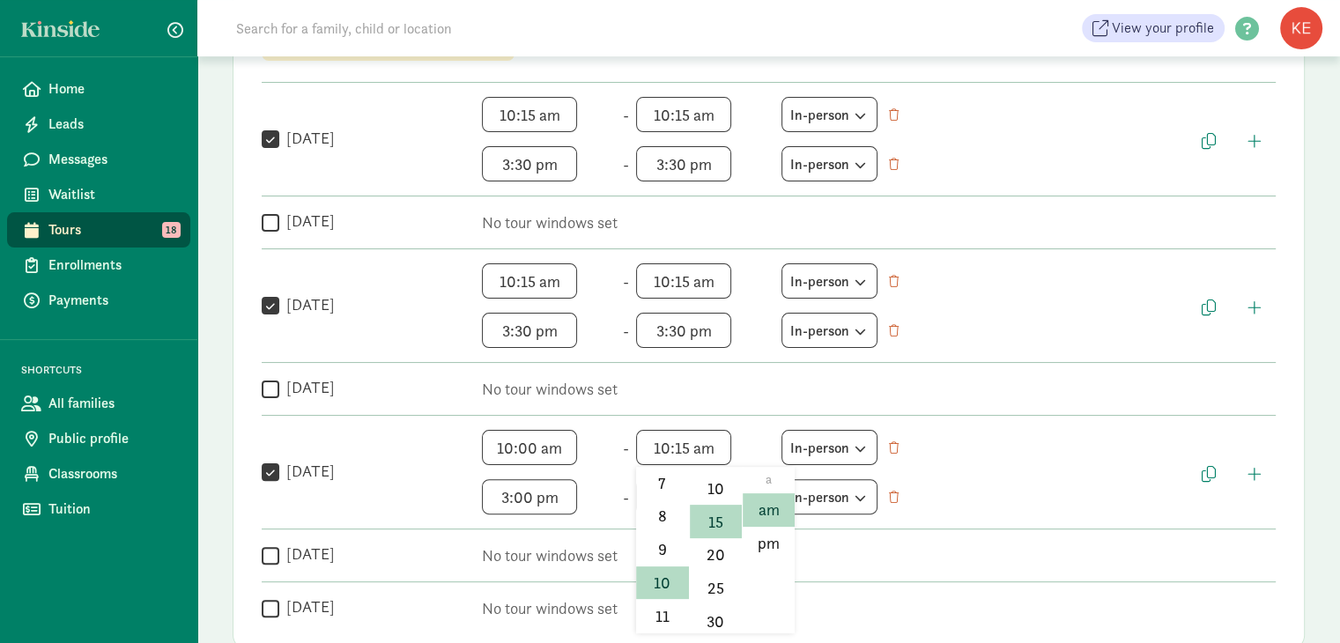
scroll to position [90, 0]
click at [719, 522] on li "15" at bounding box center [716, 519] width 52 height 33
click at [561, 440] on div at bounding box center [670, 321] width 1340 height 643
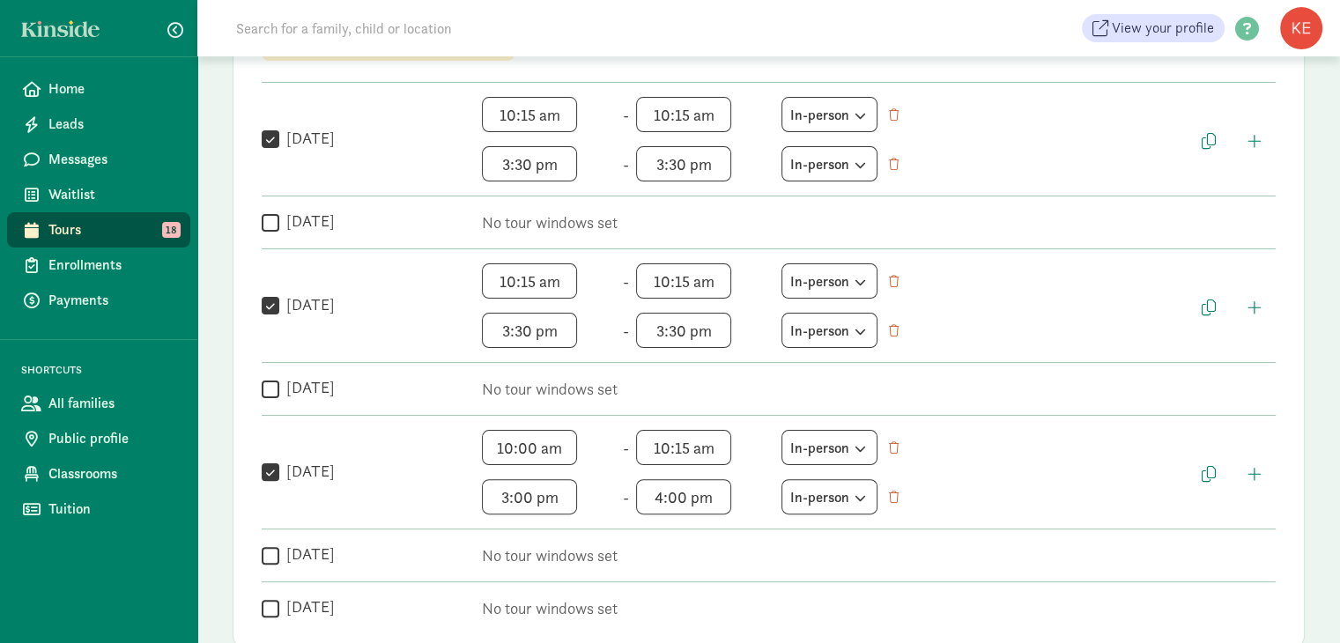
scroll to position [127, 0]
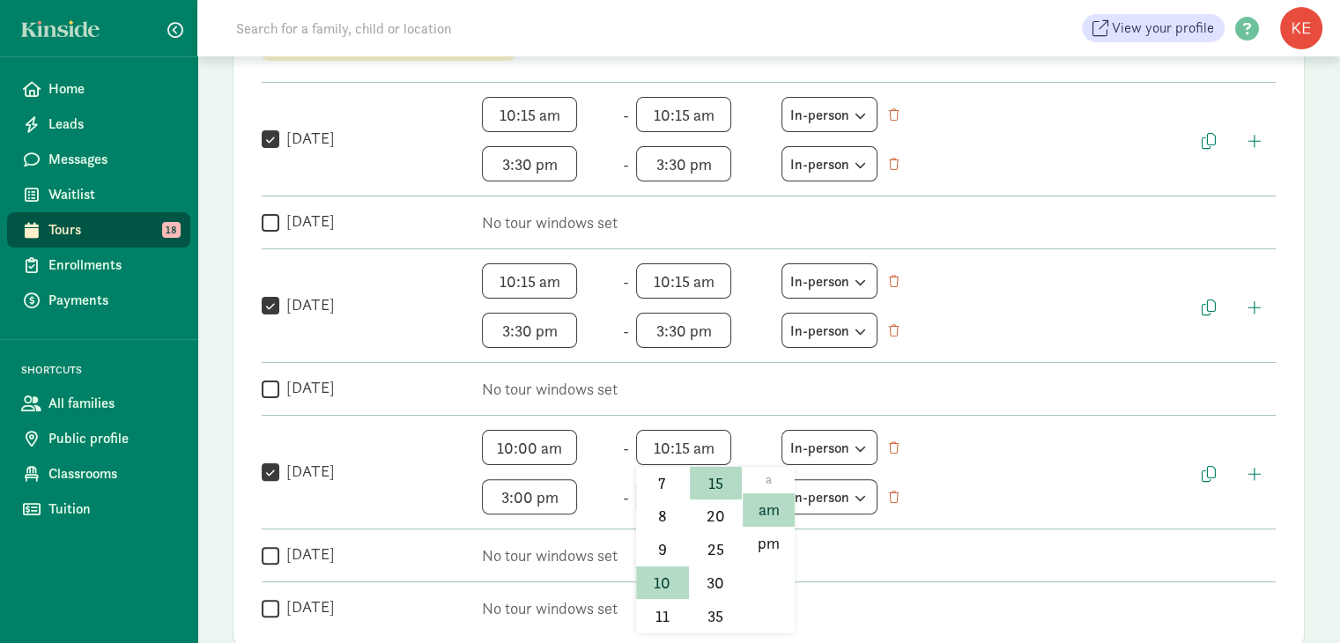
click at [727, 446] on span "10:15 am h 12 1 2 3 4 5 6 7 8 9 10 11 mm 00 05 10 15 20 25 30 35 40 45 50 55 a …" at bounding box center [703, 447] width 134 height 35
click at [743, 551] on li "pm" at bounding box center [769, 543] width 52 height 33
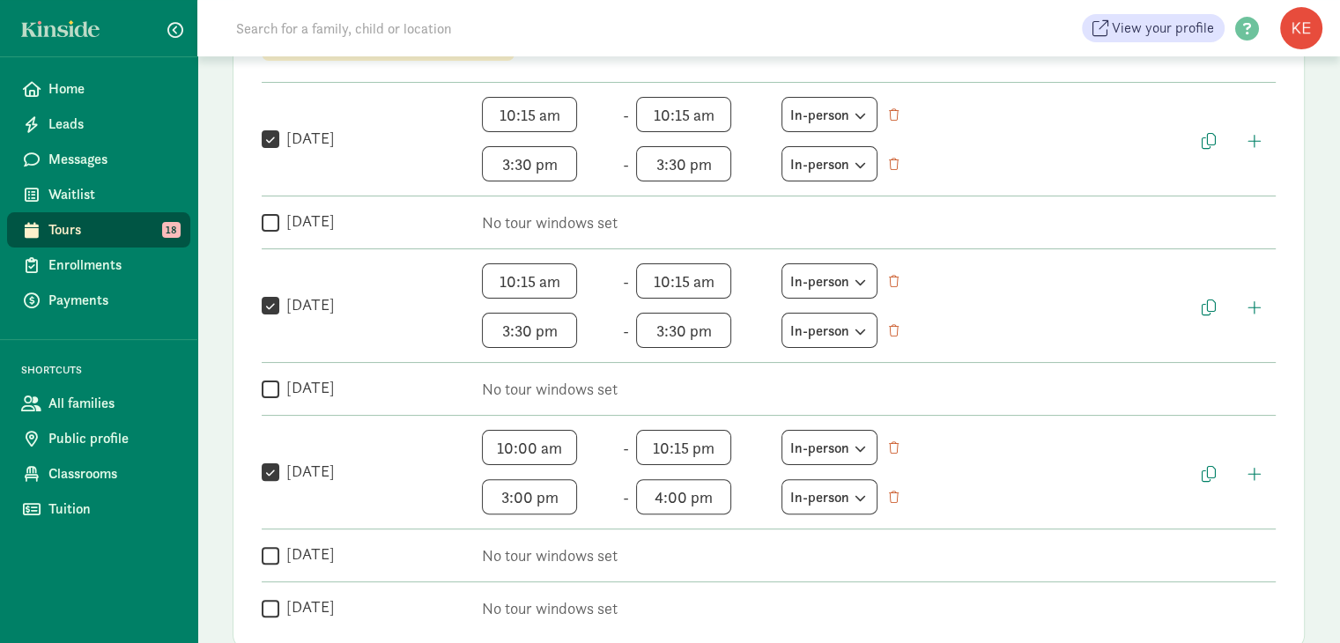
click at [742, 551] on p "No tour windows set" at bounding box center [879, 555] width 794 height 21
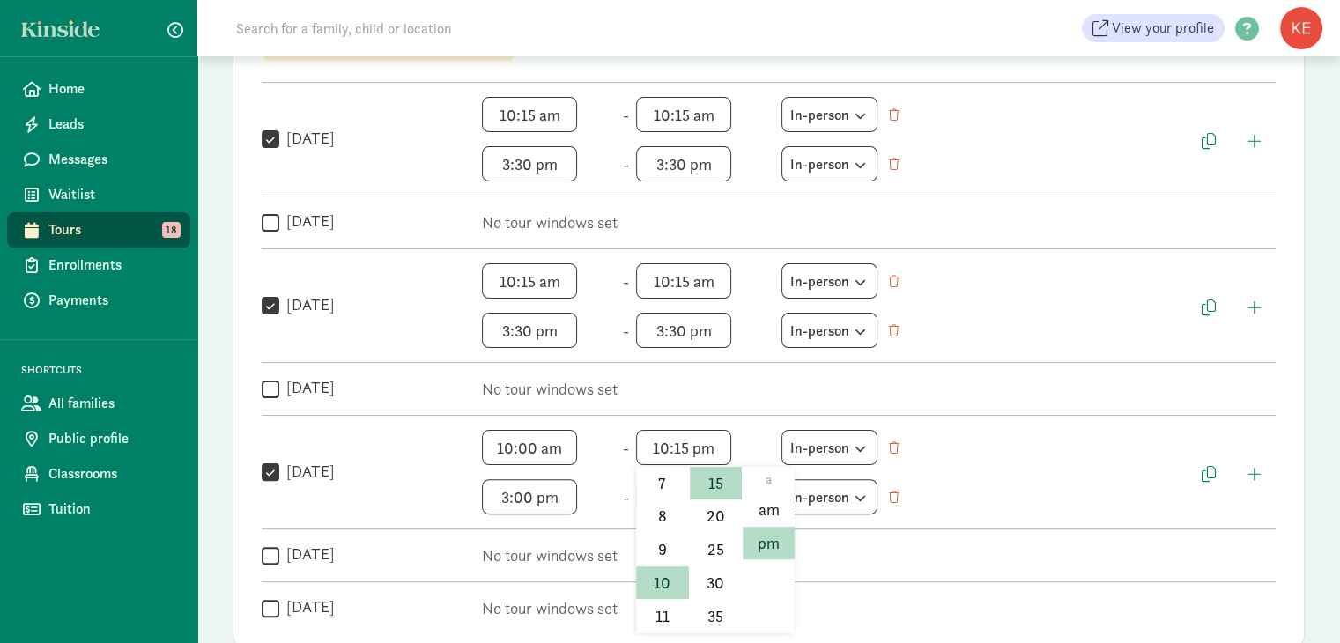
click at [722, 450] on span "10:15 pm h 12 1 2 3 4 5 6 7 8 9 10 11 mm 00 05 10 15 20 25 30 35 40 45 50 55 a …" at bounding box center [703, 447] width 134 height 35
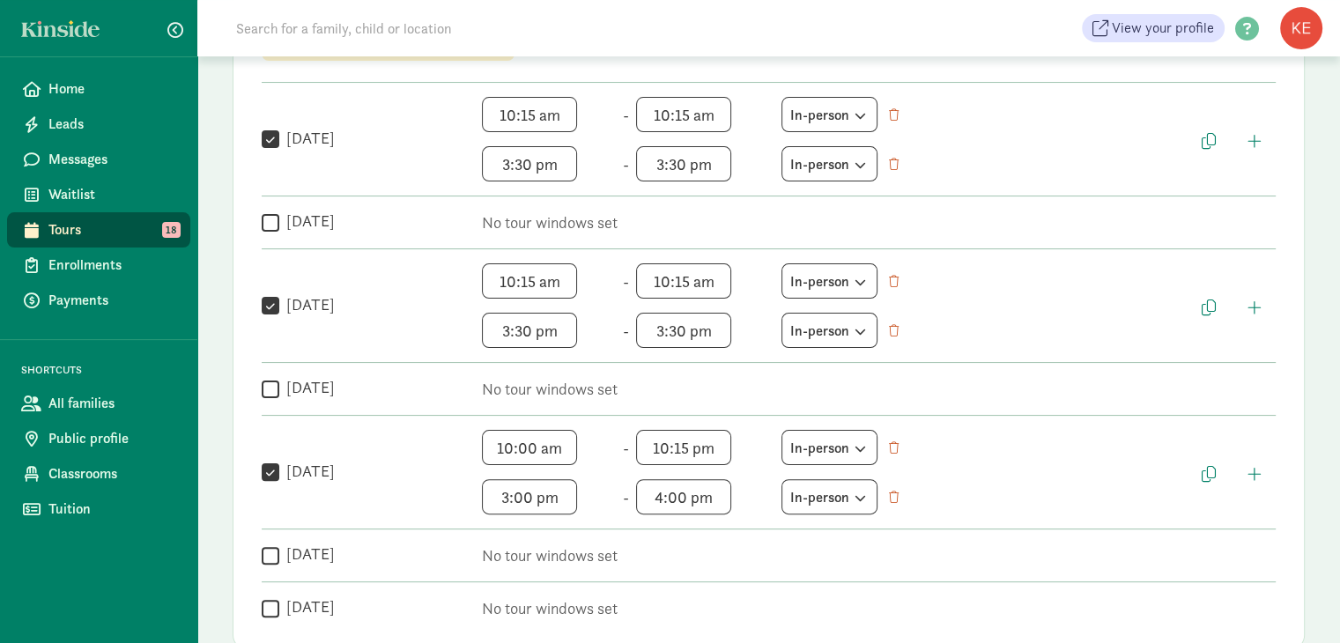
drag, startPoint x: 733, startPoint y: 556, endPoint x: 733, endPoint y: 540, distance: 15.9
click at [733, 540] on div "Weekly tour availability Cancel Save changes Set recurring windows for families…" at bounding box center [769, 275] width 1072 height 747
click at [715, 453] on span "10:15 pm h 12 1 2 3 4 5 6 7 8 9 10 11 mm 00 05 10 15 20 25 30 35 40 45 50 55 a …" at bounding box center [703, 447] width 134 height 35
click at [732, 547] on div "Weekly tour availability Cancel Save changes Set recurring windows for families…" at bounding box center [769, 275] width 1072 height 747
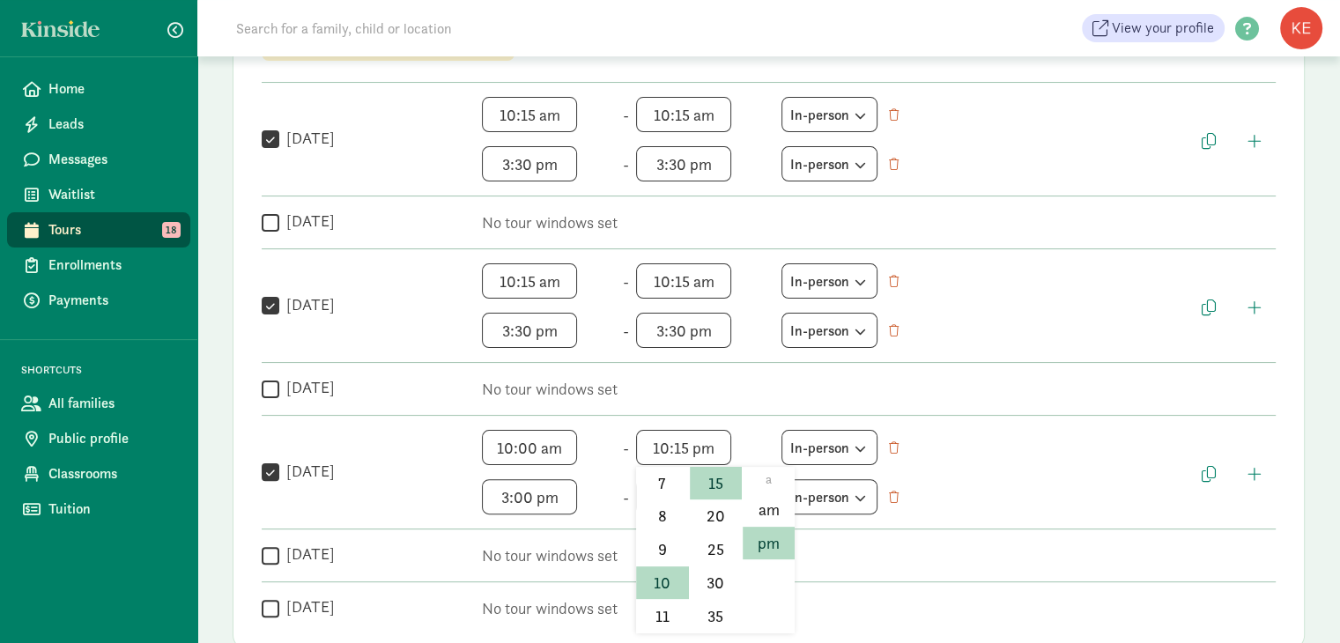
click at [720, 448] on span "10:15 pm h 12 1 2 3 4 5 6 7 8 9 10 11 mm 00 05 10 15 20 25 30 35 40 45 50 55 a …" at bounding box center [703, 447] width 134 height 35
click at [713, 507] on li "00" at bounding box center [716, 509] width 52 height 33
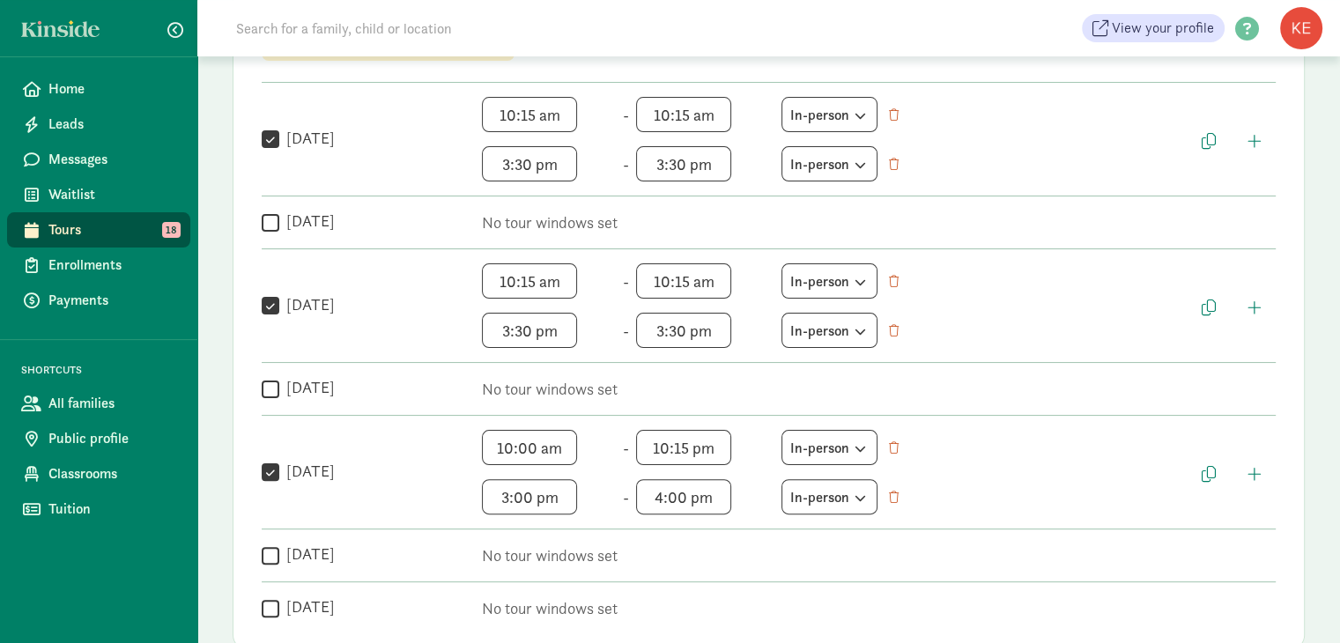
type input "10:00 pm"
click at [560, 493] on span "3:00 pm h 12 1 2 3 4 5 6 7 8 9 10 11 mm 00 05 10 15 20 25 30 35 40 45 50 55 a a…" at bounding box center [549, 496] width 134 height 35
click at [581, 549] on div "Weekly tour availability Cancel Save changes Set recurring windows for families…" at bounding box center [769, 275] width 1072 height 747
click at [566, 490] on span "3:00 pm h 12 1 2 3 4 5 6 7 8 9 10 11 mm 00 05 10 15 20 25 30 35 40 45 50 55 a a…" at bounding box center [549, 496] width 134 height 35
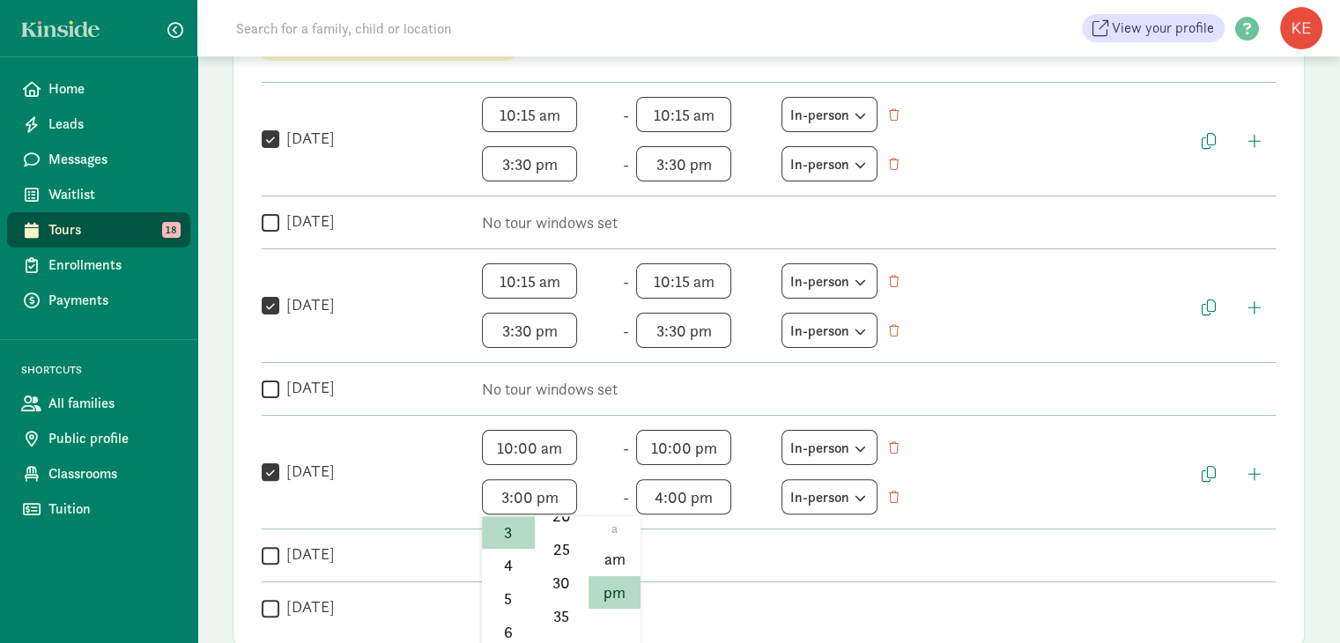
scroll to position [185, 0]
click at [559, 577] on li "30" at bounding box center [562, 574] width 52 height 33
type input "3:30 pm"
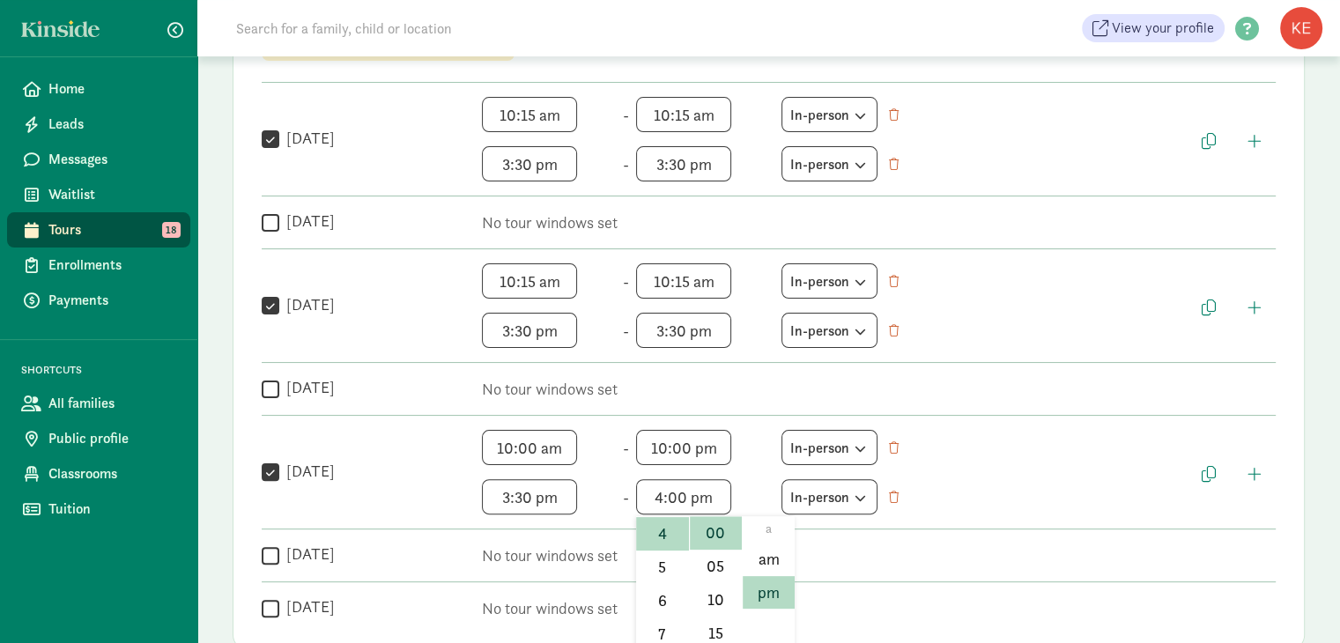
click at [729, 496] on span "4:00 pm h 12 1 2 3 4 5 6 7 8 9 10 11 mm 00 05 10 15 20 25 30 35 40 45 50 55 a a…" at bounding box center [703, 496] width 134 height 35
click at [735, 561] on div "Weekly tour availability Cancel Save changes Set recurring windows for families…" at bounding box center [769, 275] width 1072 height 747
click at [726, 496] on span "4:00 pm h 12 1 2 3 4 5 6 7 8 9 10 11 mm 00 05 10 15 20 25 30 35 40 45 50 55 a a…" at bounding box center [703, 496] width 134 height 35
click at [659, 532] on li "3" at bounding box center [662, 535] width 52 height 33
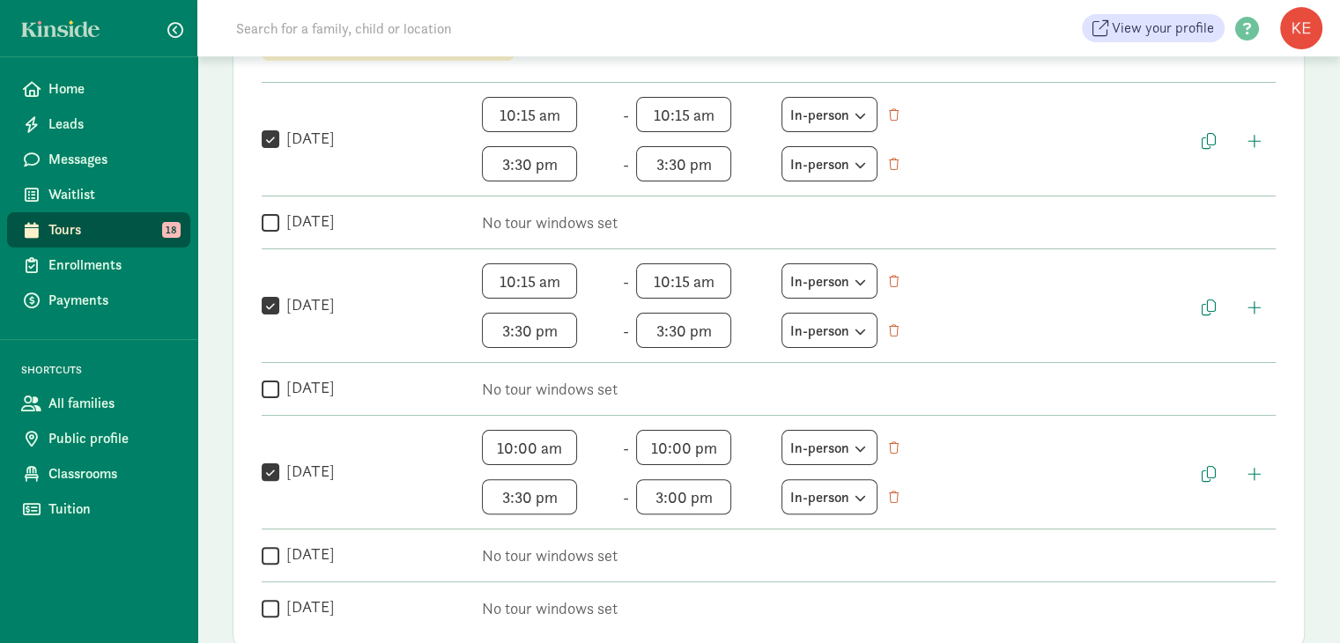
scroll to position [127, 0]
click at [714, 500] on span "3:00 pm h 12 1 2 3 4 5 6 7 8 9 10 11 mm 00 05 10 15 20 25 30 35 40 45 50 55 a a…" at bounding box center [703, 496] width 134 height 35
click at [708, 607] on li "30" at bounding box center [716, 611] width 52 height 33
type input "3:30 pm"
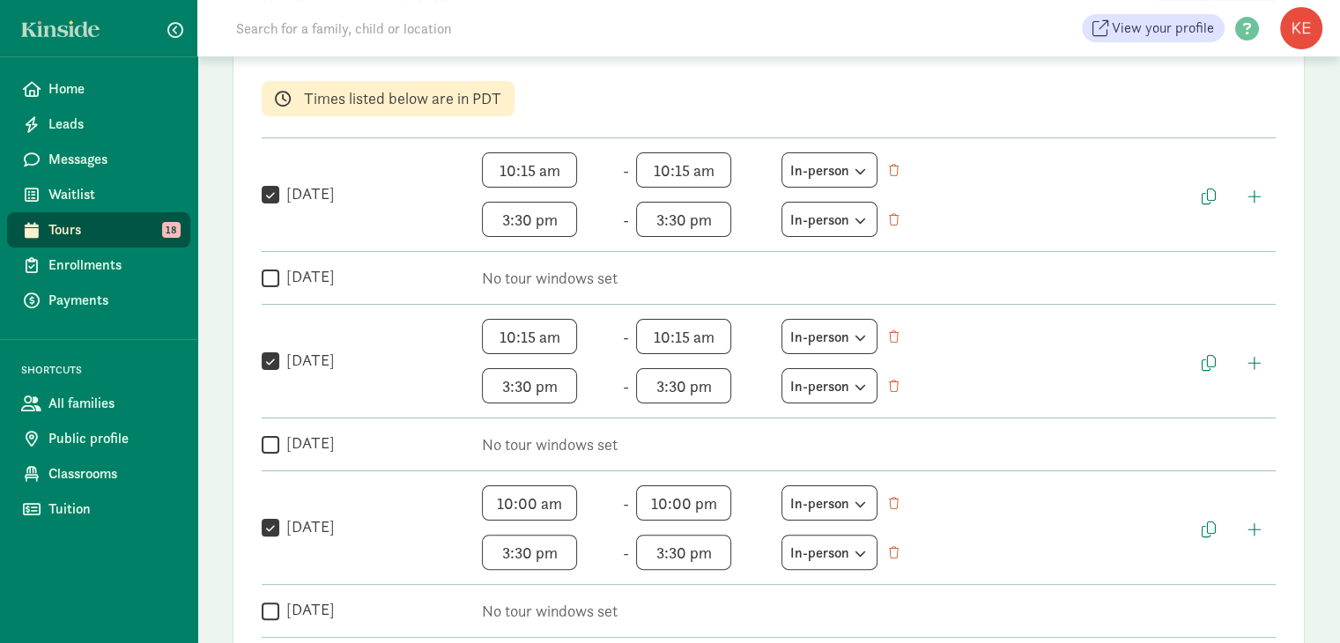
scroll to position [127, 0]
click at [566, 170] on span "10:15 am h 12 1 2 3 4 5 6 7 8 9 10 11 mm 00 05 10 15 20 25 30 35 40 45 50 55 a …" at bounding box center [549, 169] width 134 height 35
click at [580, 277] on div "Weekly tour availability Cancel Save changes Set recurring windows for families…" at bounding box center [769, 331] width 1072 height 747
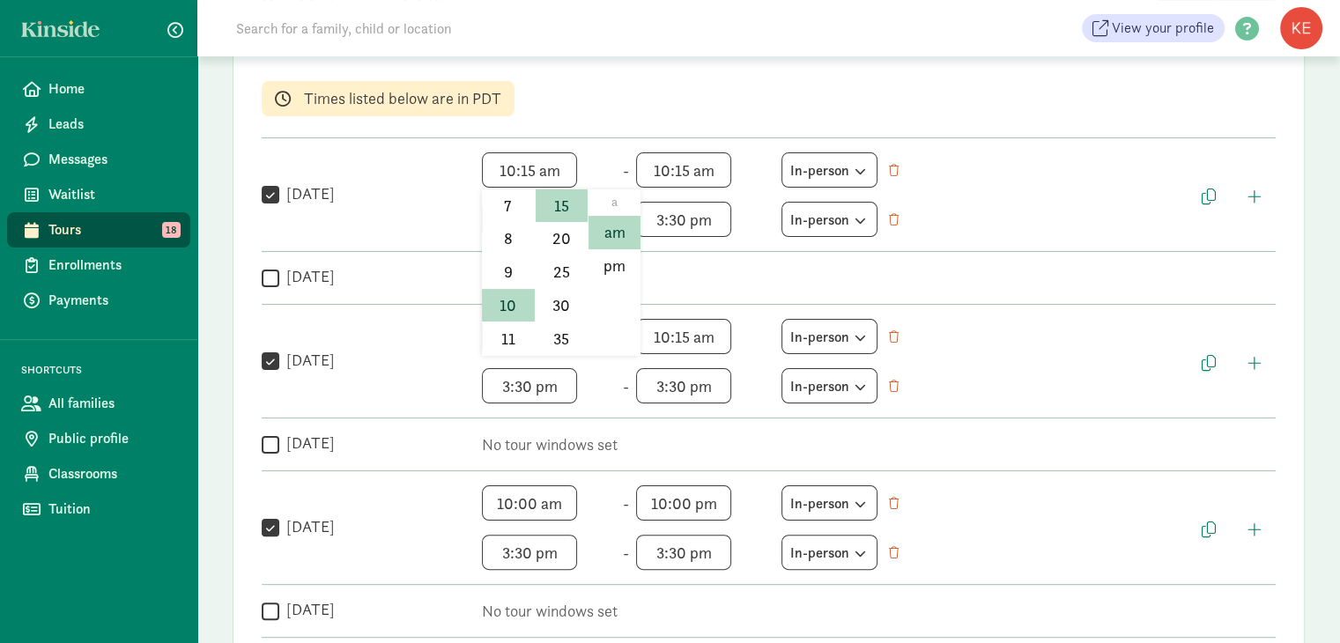
click at [566, 168] on span "10:15 am h 12 1 2 3 4 5 6 7 8 9 10 11 mm 00 05 10 15 20 25 30 35 40 45 50 55 a …" at bounding box center [549, 169] width 134 height 35
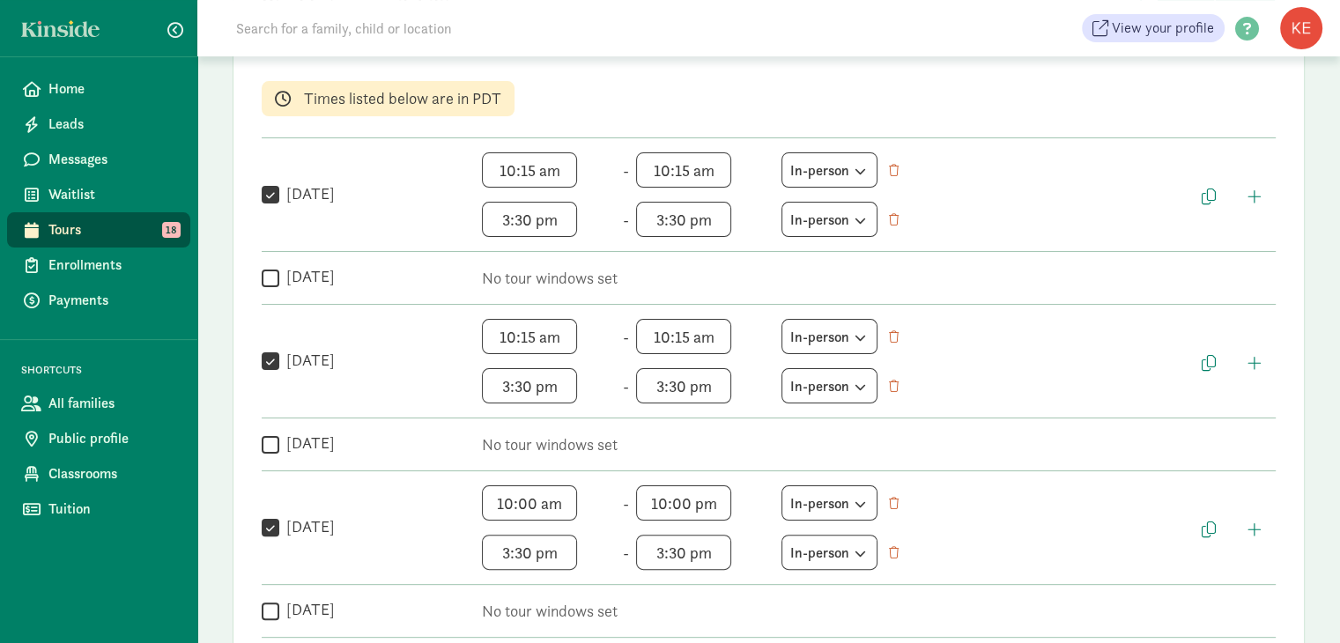
click at [581, 263] on div "Weekly tour availability Cancel Save changes Set recurring windows for families…" at bounding box center [769, 331] width 1072 height 747
click at [566, 172] on span "10:15 am h 12 1 2 3 4 5 6 7 8 9 10 11 mm 00 05 10 15 20 25 30 35 40 45 50 55 a …" at bounding box center [549, 169] width 134 height 35
drag, startPoint x: 585, startPoint y: 270, endPoint x: 582, endPoint y: 249, distance: 21.3
click at [582, 249] on div "Weekly tour availability Cancel Save changes Set recurring windows for families…" at bounding box center [769, 331] width 1072 height 747
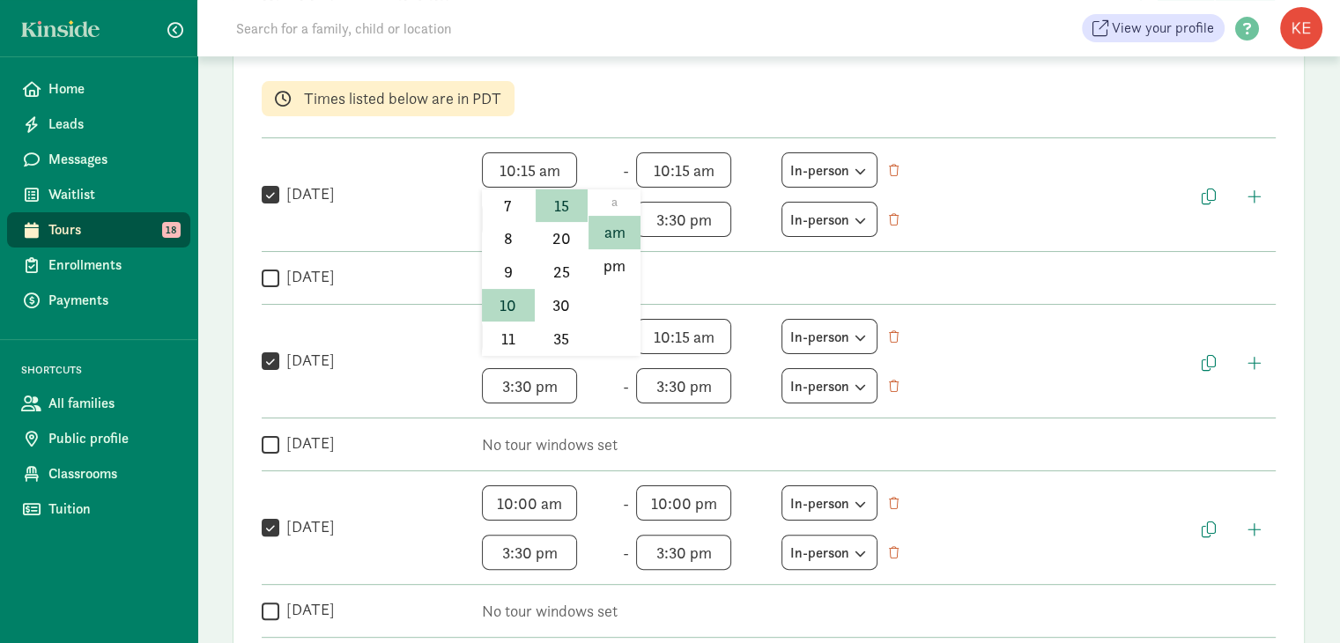
click at [565, 166] on span "10:15 am h 12 1 2 3 4 5 6 7 8 9 10 11 mm 00 05 10 15 20 25 30 35 40 45 50 55 a …" at bounding box center [549, 169] width 134 height 35
click at [553, 226] on li "00" at bounding box center [562, 232] width 52 height 33
type input "10:00 am"
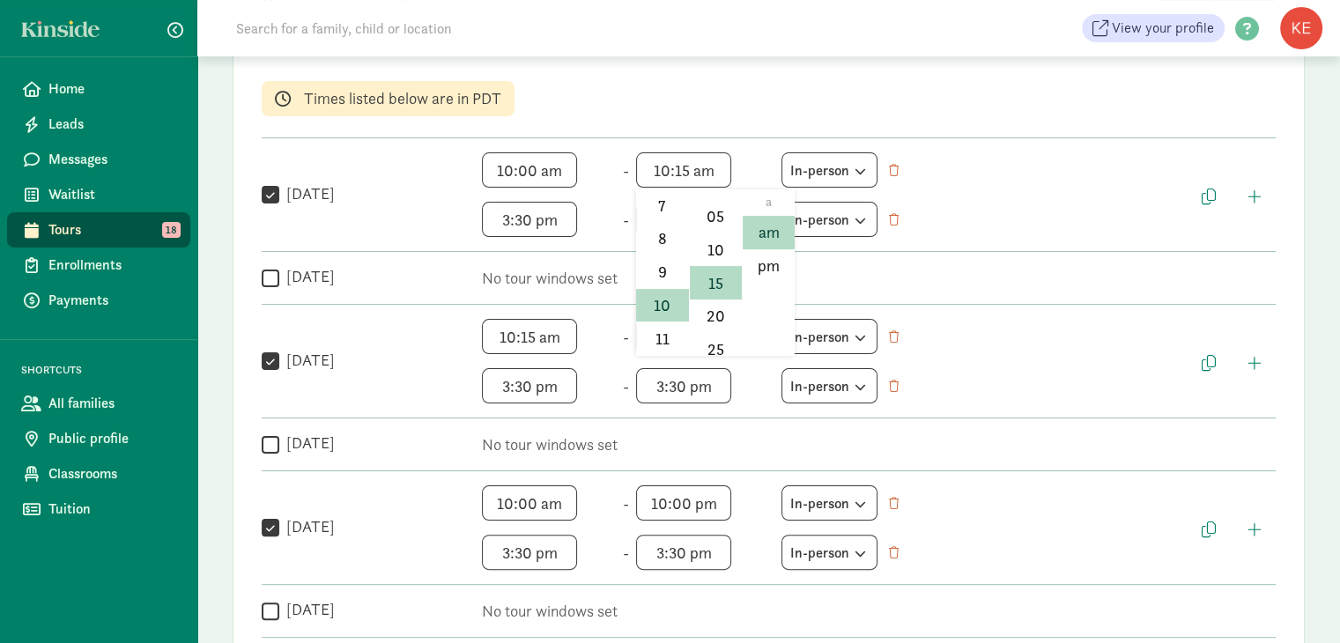
scroll to position [127, 0]
click at [718, 171] on span "10:15 am h 12 1 2 3 4 5 6 7 8 9 10 11 mm 00 05 10 15 20 25 30 35 40 45 50 55 a …" at bounding box center [703, 169] width 134 height 35
click at [709, 300] on li "30" at bounding box center [716, 305] width 52 height 33
type input "10:30 am"
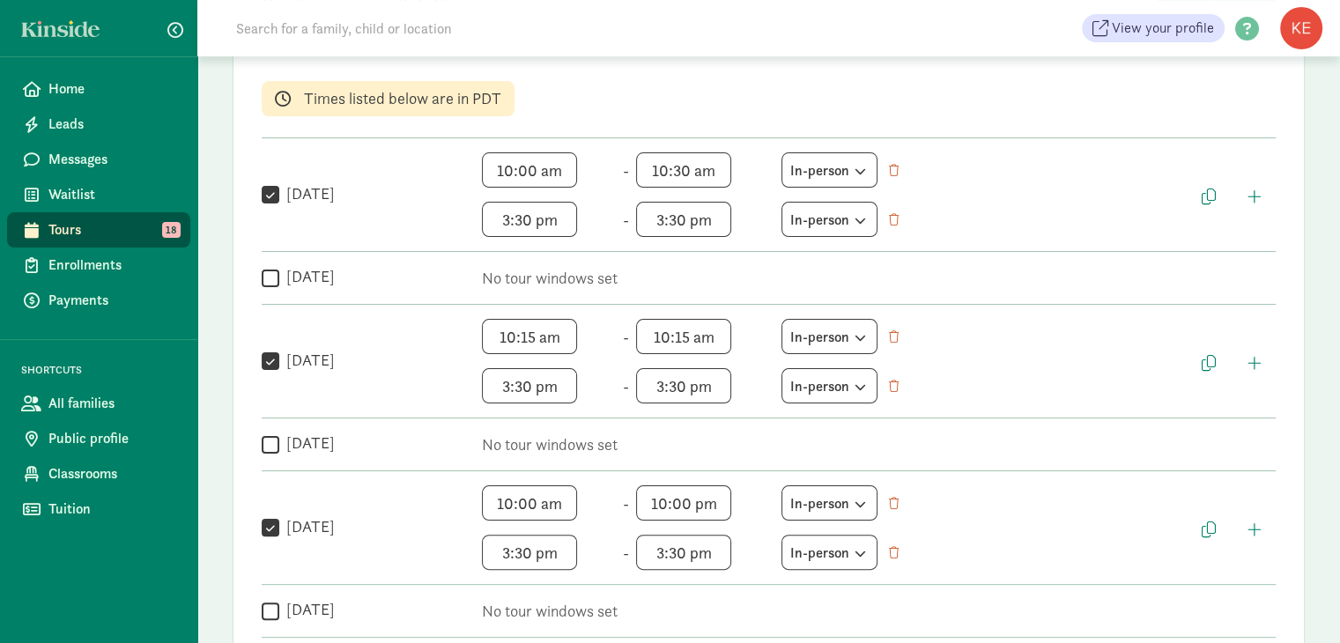
click at [717, 220] on span "3:30 pm h 12 1 2 3 4 5 6 7 8 9 10 11 mm 00 05 10 15 20 25 30 35 40 45 50 55 a a…" at bounding box center [703, 219] width 134 height 35
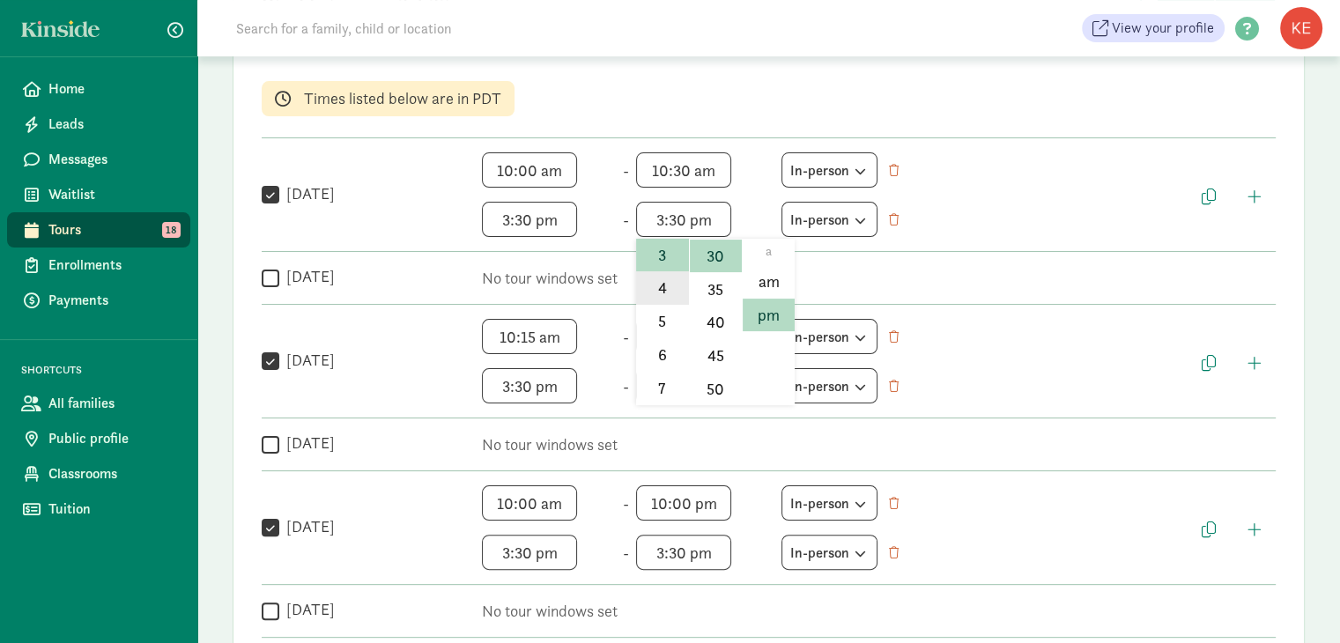
click at [655, 281] on li "4" at bounding box center [662, 287] width 52 height 33
click at [723, 215] on span "4:30 pm h 12 1 2 3 4 5 6 7 8 9 10 11 mm 00 05 10 15 20 25 30 35 40 45 50 55 a a…" at bounding box center [703, 219] width 134 height 35
click at [718, 276] on li "00" at bounding box center [716, 281] width 52 height 33
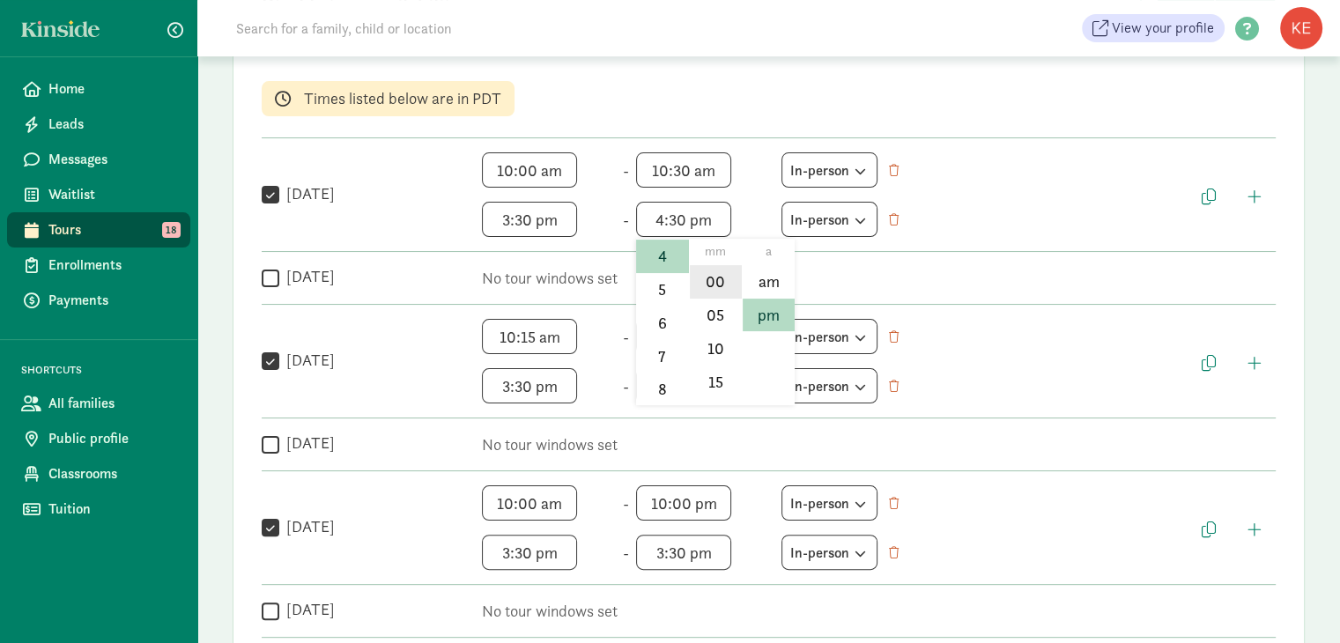
type input "4:00 pm"
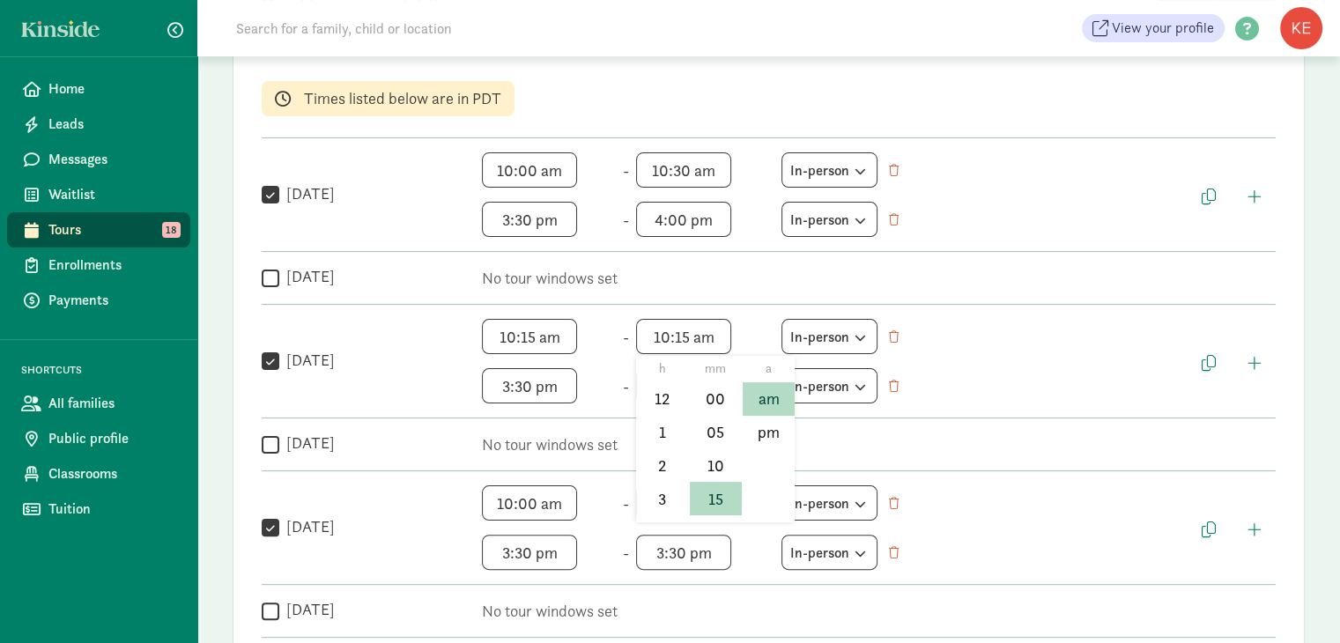
scroll to position [127, 0]
click at [719, 329] on span "10:15 am h 12 1 2 3 4 5 6 7 8 9 10 11 mm 00 05 10 15 20 25 30 35 40 45 50 55 a …" at bounding box center [703, 336] width 134 height 35
click at [569, 169] on div at bounding box center [670, 321] width 1340 height 643
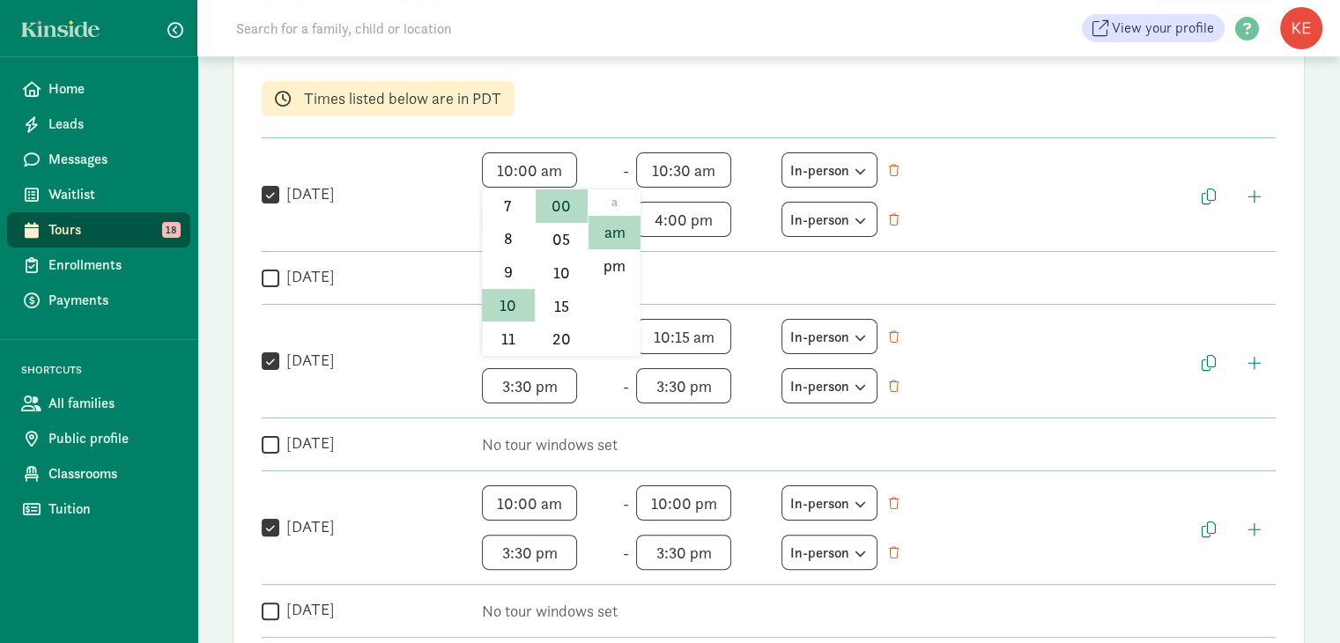
click at [569, 169] on span "10:00 am h 12 1 2 3 4 5 6 7 8 9 10 11 mm 00 05 10 15 20 25 30 35 40 45 50 55 a …" at bounding box center [549, 169] width 134 height 35
click at [557, 311] on li "15" at bounding box center [562, 305] width 52 height 33
type input "10:15 am"
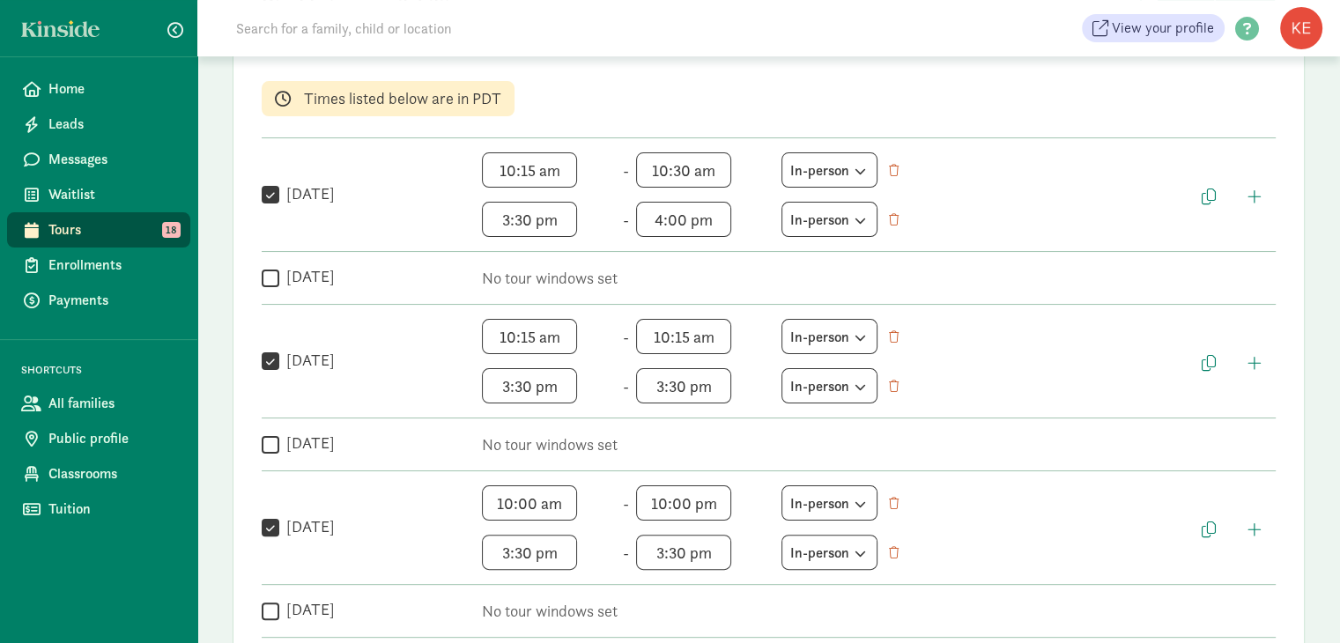
scroll to position [226, 0]
click at [728, 167] on span "10:30 am h 12 1 2 3 4 5 6 7 8 9 10 11 mm 00 05 10 15 20 25 30 35 40 45 50 55 a …" at bounding box center [703, 169] width 134 height 35
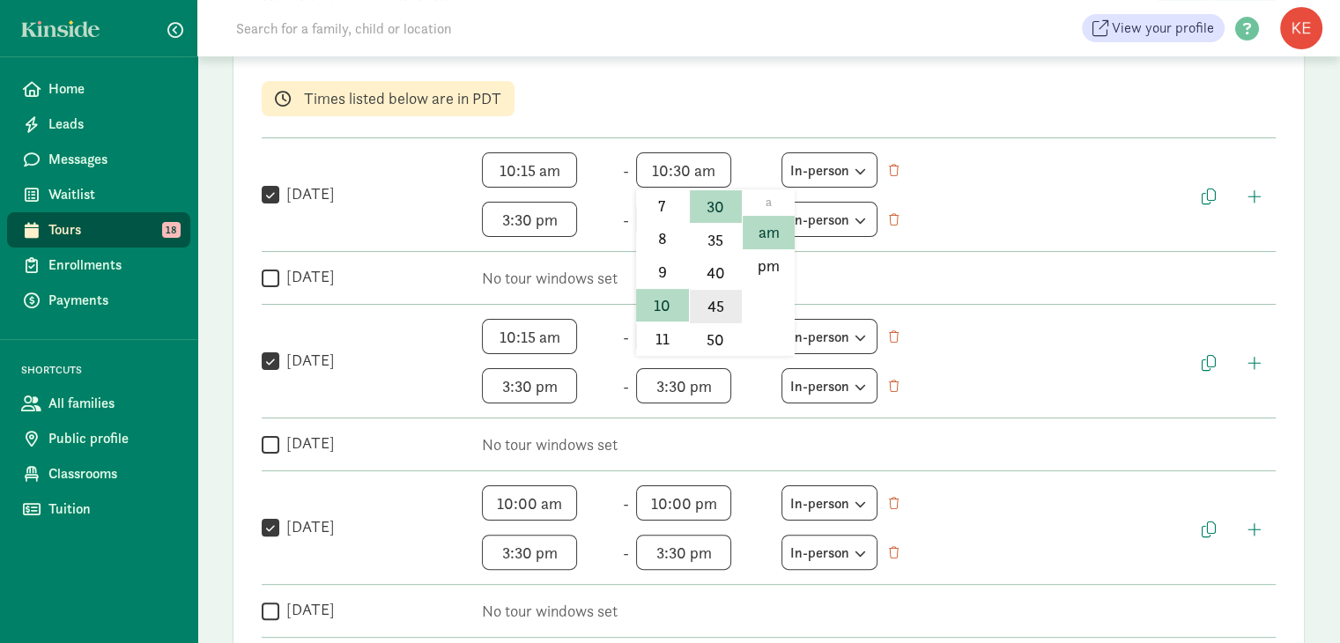
click at [708, 307] on li "45" at bounding box center [716, 306] width 52 height 33
type input "10:45 am"
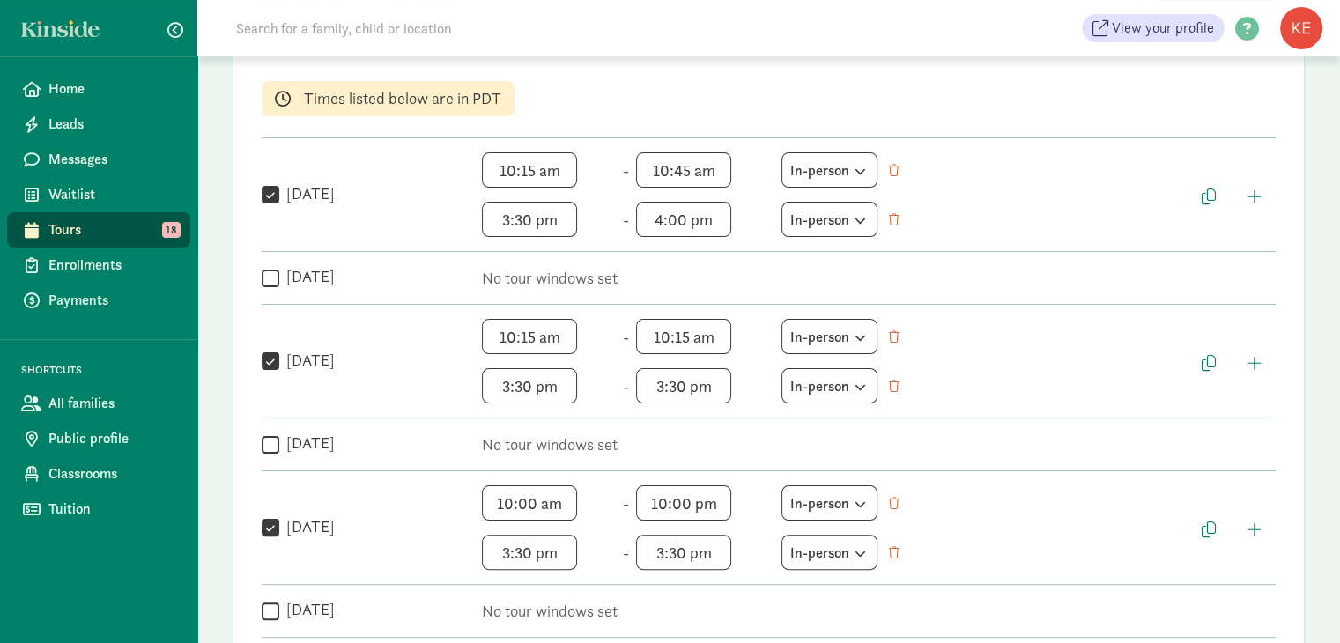
click at [719, 332] on span "10:15 am h 12 1 2 3 4 5 6 7 8 9 10 11 mm 00 05 10 15 20 25 30 35 40 45 50 55 a …" at bounding box center [703, 336] width 134 height 35
click at [714, 492] on li "45" at bounding box center [716, 501] width 52 height 33
type input "10:45 am"
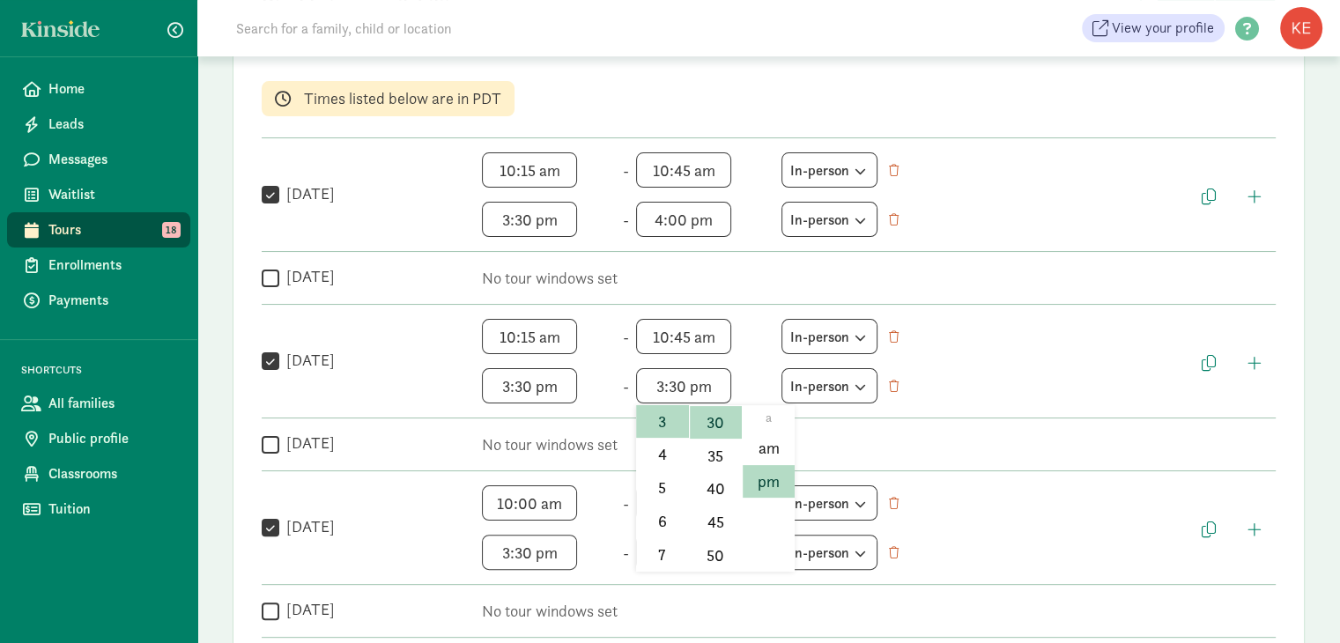
click at [719, 381] on span "3:30 pm h 12 1 2 3 4 5 6 7 8 9 10 11 mm 00 05 10 15 20 25 30 35 40 45 50 55 a a…" at bounding box center [703, 385] width 134 height 35
click at [663, 453] on li "4" at bounding box center [662, 454] width 52 height 33
click at [719, 382] on span "4:30 pm h 12 1 2 3 4 5 6 7 8 9 10 11 mm 00 05 10 15 20 25 30 35 40 45 50 55 a a…" at bounding box center [703, 385] width 134 height 35
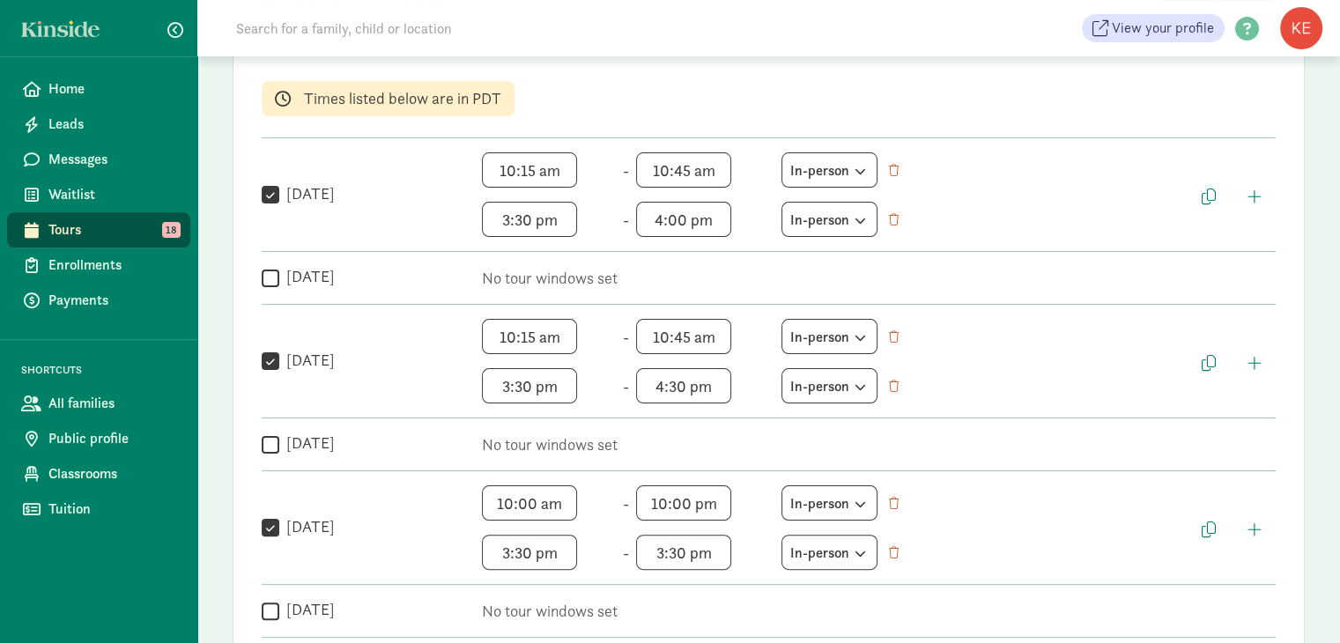
click at [736, 515] on div "Weekly tour availability Cancel Save changes Set recurring windows for families…" at bounding box center [769, 331] width 1072 height 747
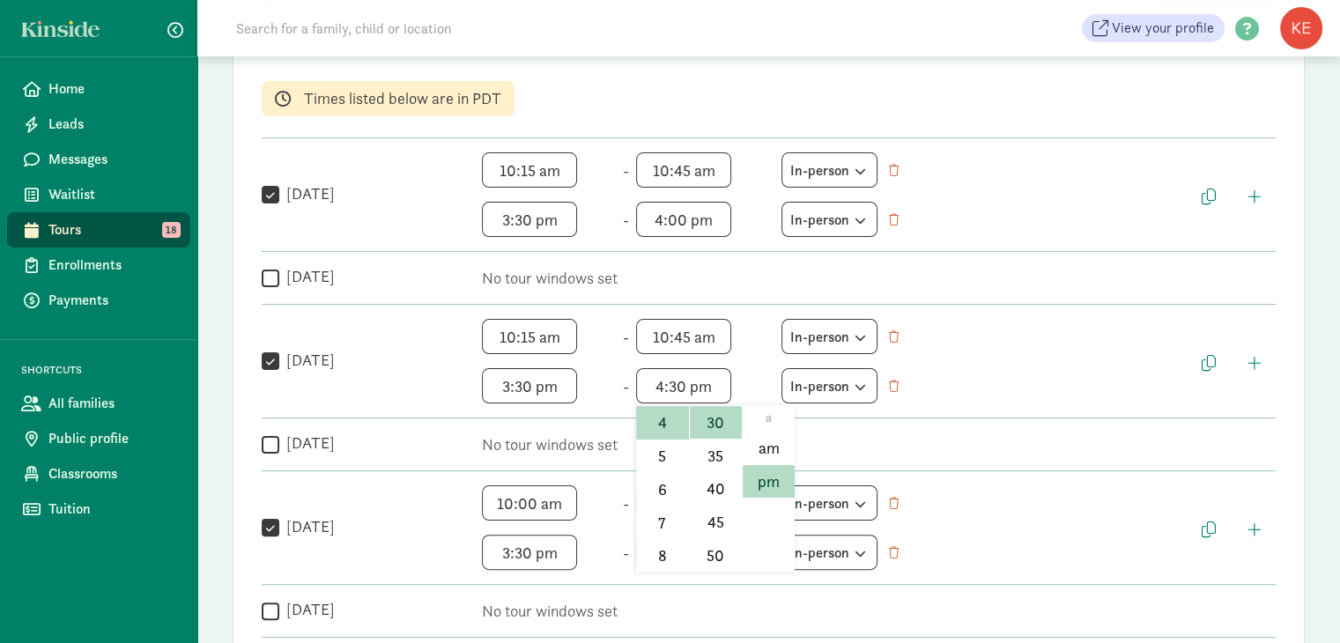
click at [728, 385] on span "4:30 pm h 12 1 2 3 4 5 6 7 8 9 10 11 mm 00 05 10 15 20 25 30 35 40 45 50 55 a a…" at bounding box center [703, 385] width 134 height 35
click at [709, 434] on li "00" at bounding box center [716, 434] width 52 height 33
type input "4:00 pm"
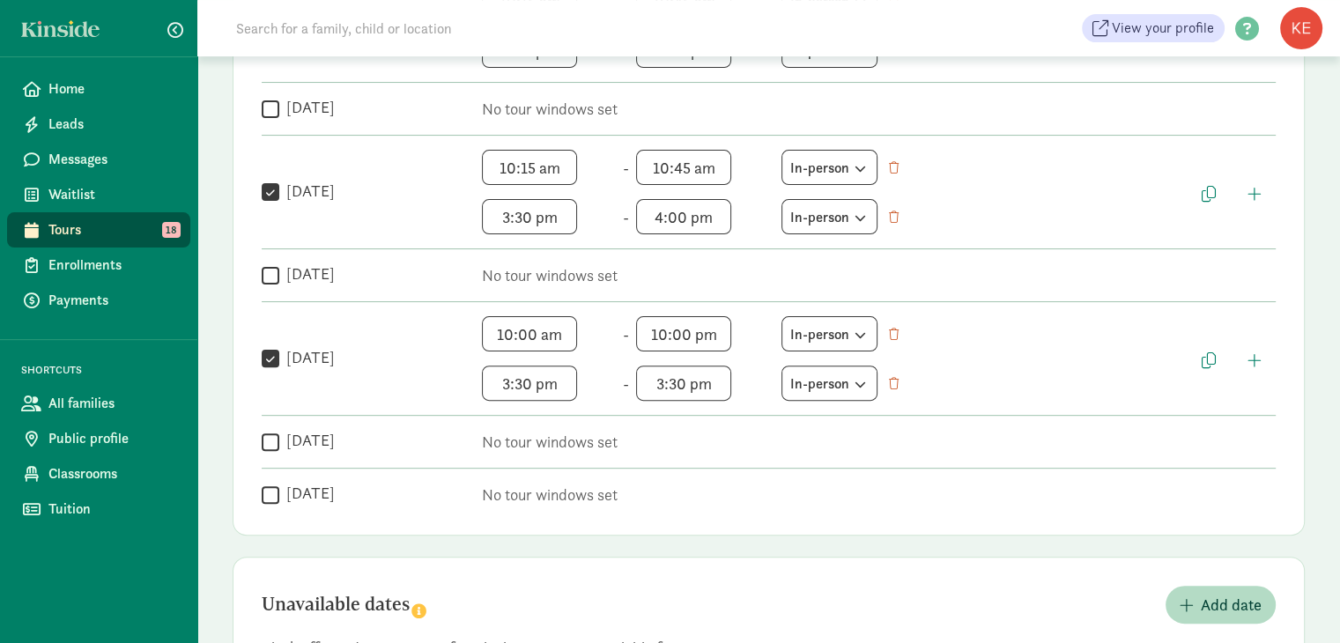
scroll to position [26, 0]
click at [567, 330] on span "10:00 am h 12 1 2 3 4 5 6 7 8 9 10 11 mm 00 05 10 15 20 25 30 35 40 45 50 55 a …" at bounding box center [549, 333] width 134 height 35
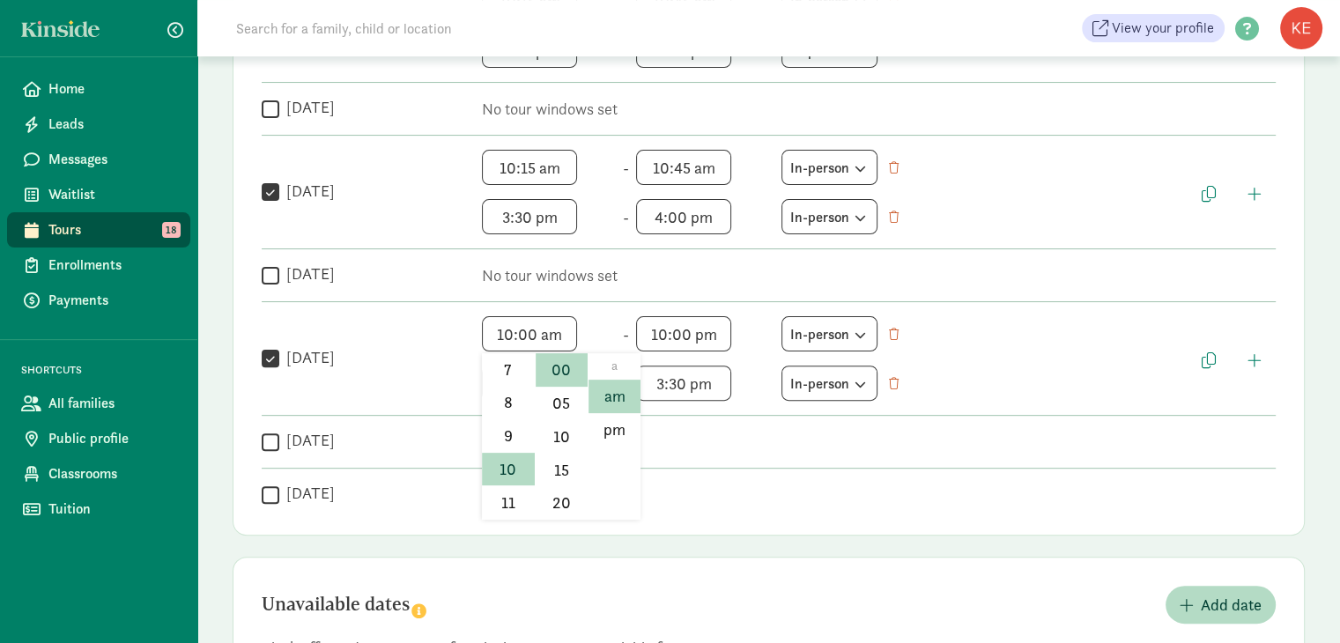
click at [723, 332] on div at bounding box center [670, 321] width 1340 height 643
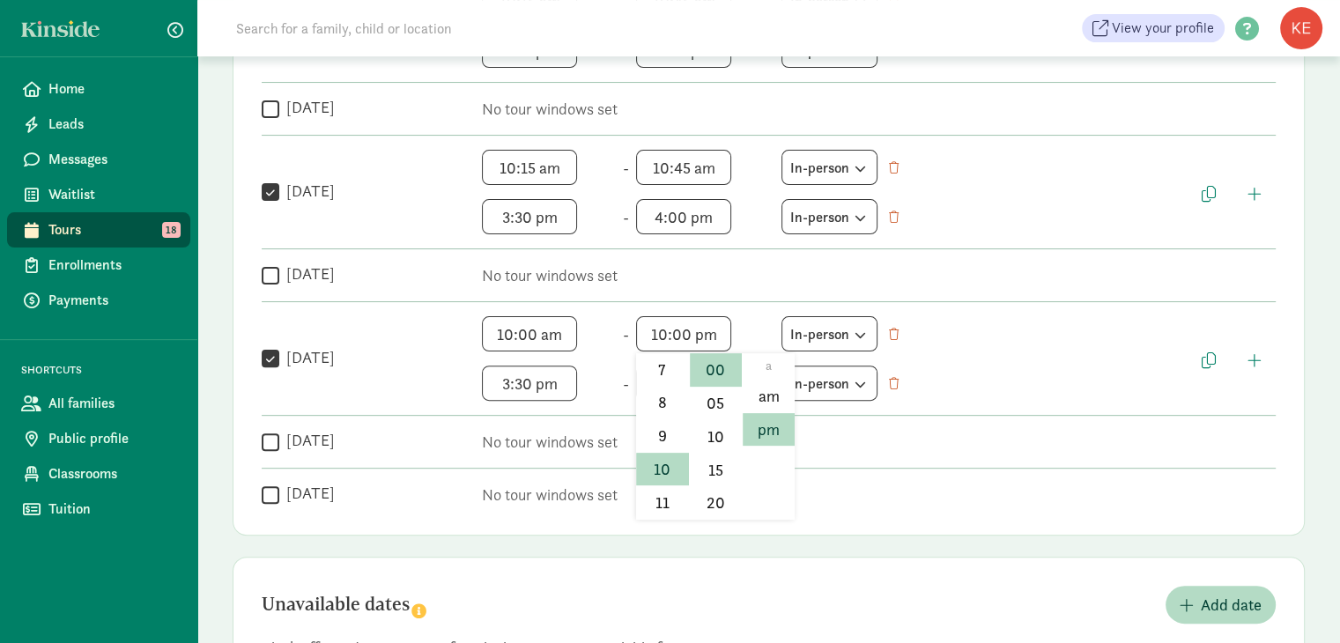
click at [723, 332] on span "10:00 pm h 12 1 2 3 4 5 6 7 8 9 10 11 mm 00 05 10 15 20 25 30 35 40 45 50 55 a …" at bounding box center [703, 333] width 134 height 35
click at [719, 424] on li "30" at bounding box center [716, 428] width 52 height 33
type input "10:30 pm"
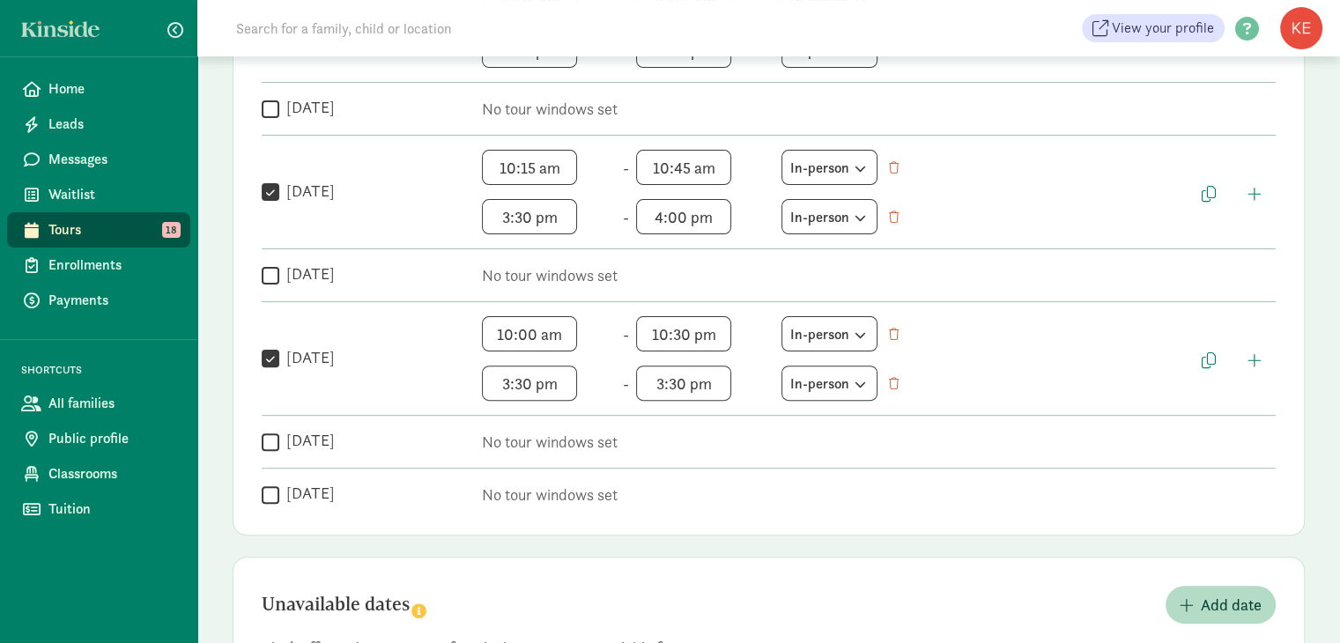
scroll to position [226, 0]
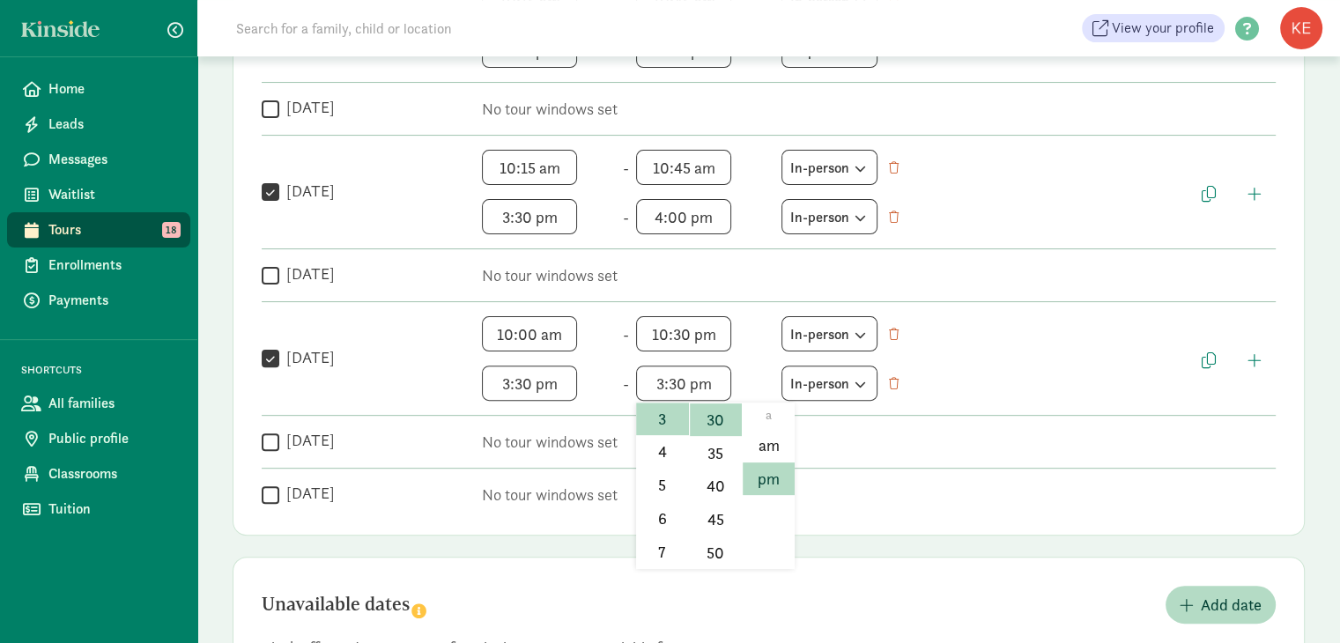
click at [723, 374] on span "3:30 pm h 12 1 2 3 4 5 6 7 8 9 10 11 mm 00 05 10 15 20 25 30 35 40 45 50 55 a a…" at bounding box center [703, 383] width 134 height 35
click at [660, 453] on li "4" at bounding box center [662, 451] width 52 height 33
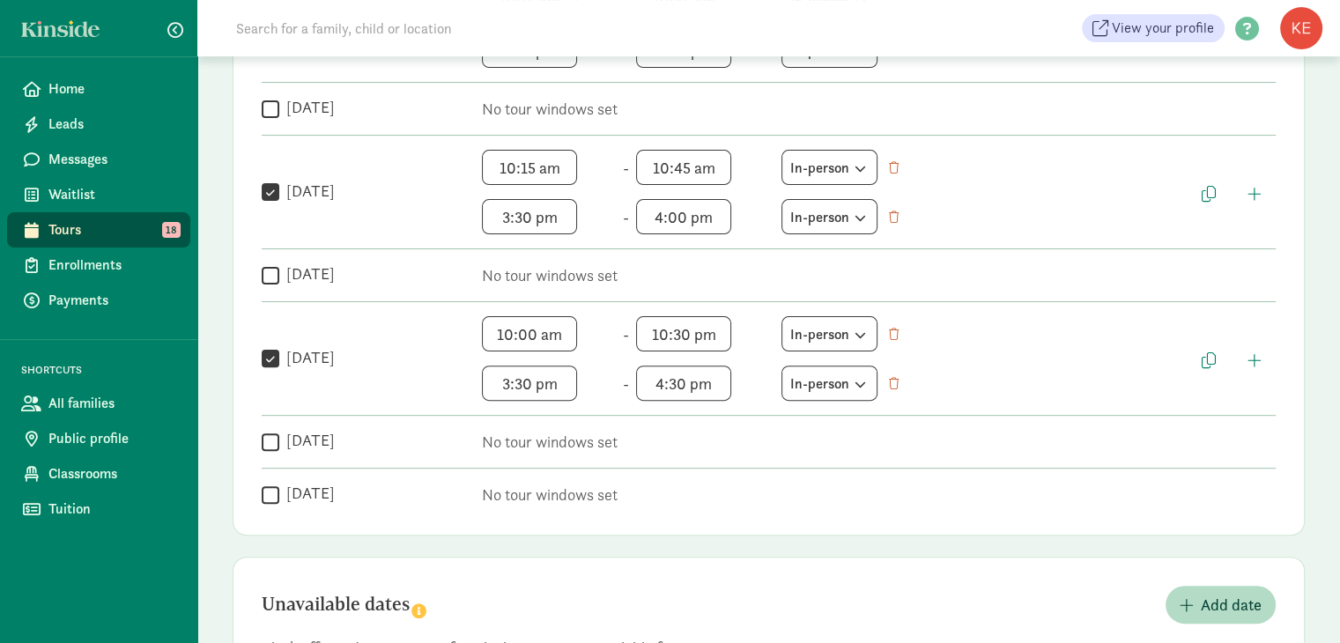
scroll to position [159, 0]
click at [729, 374] on span "4:30 pm h 12 1 2 3 4 5 6 7 8 9 10 11 mm 00 05 10 15 20 25 30 35 40 45 50 55 a a…" at bounding box center [703, 383] width 134 height 35
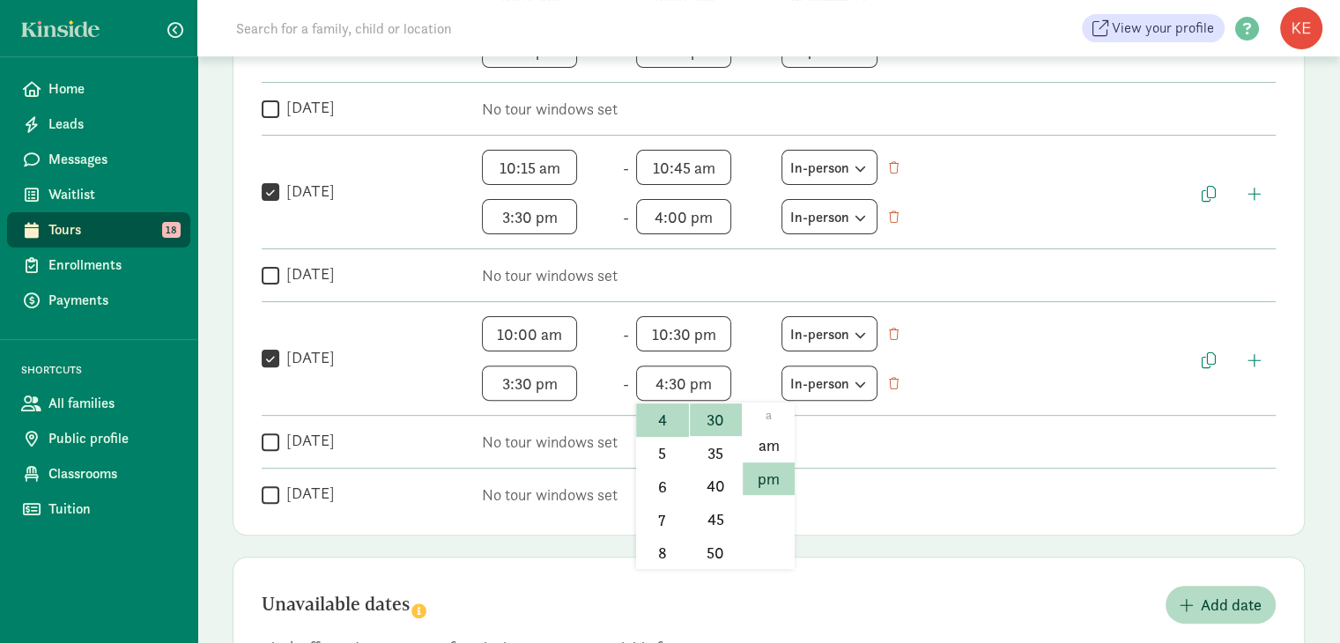
scroll to position [0, 0]
click at [714, 433] on li "00" at bounding box center [716, 445] width 52 height 33
type input "4:00 pm"
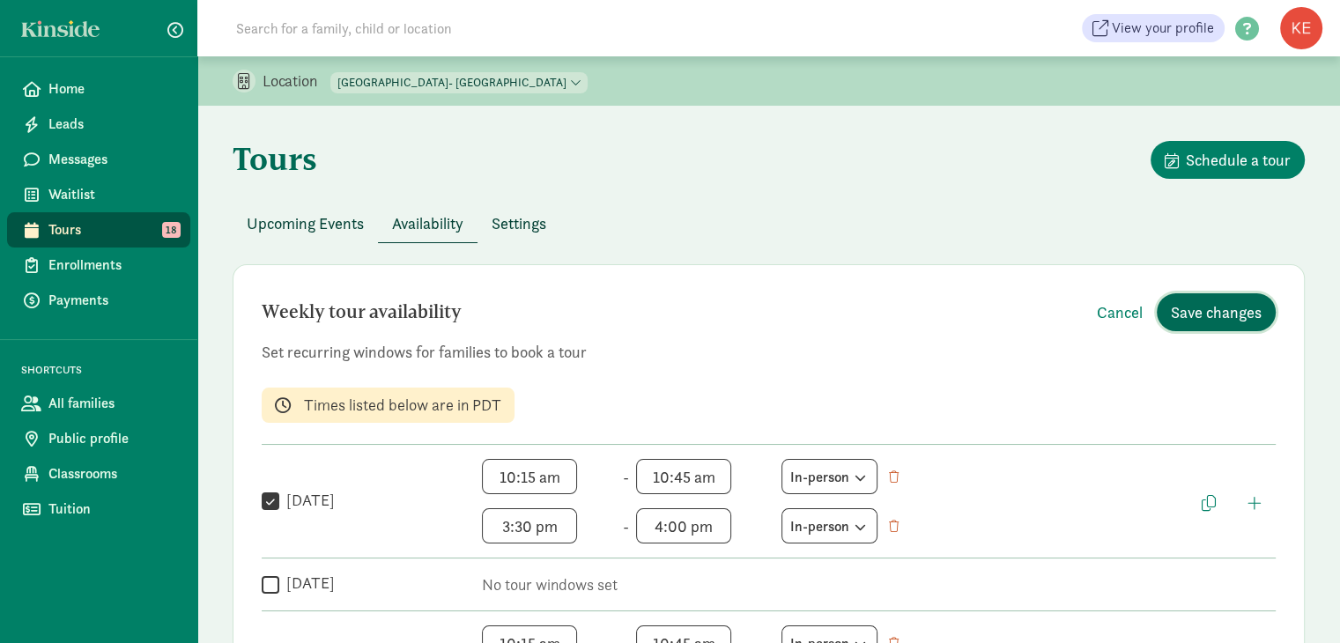
click at [1223, 318] on span "Save changes" at bounding box center [1216, 312] width 91 height 24
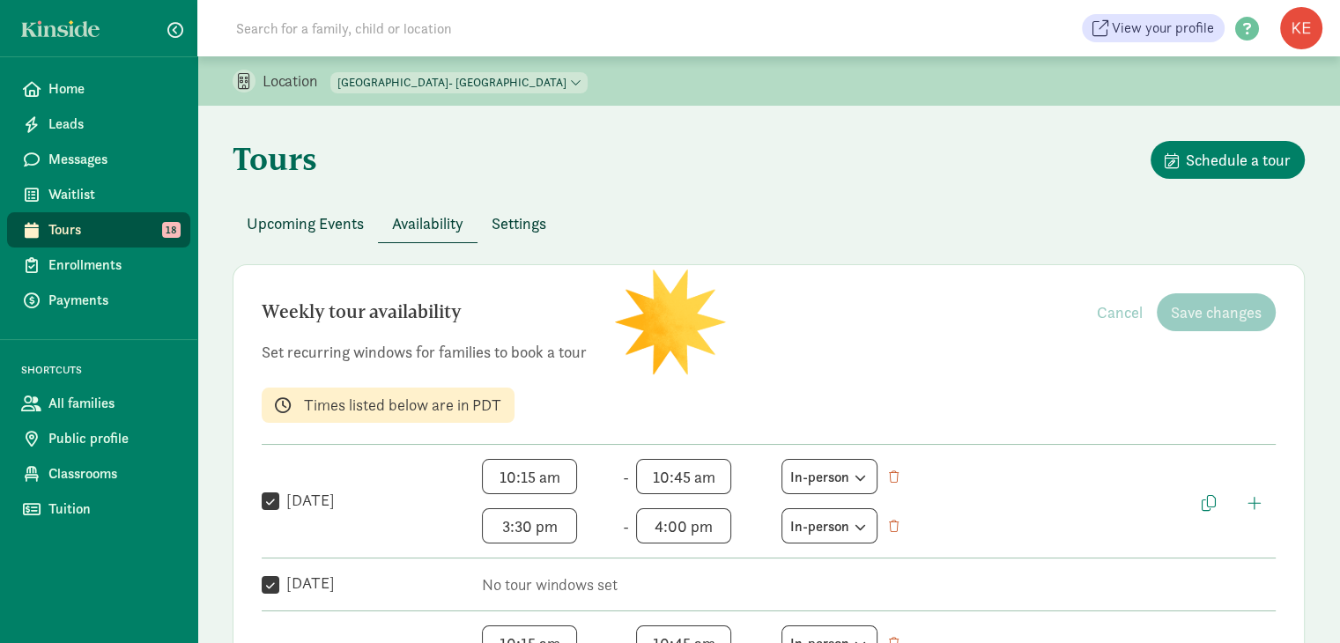
checkbox input "true"
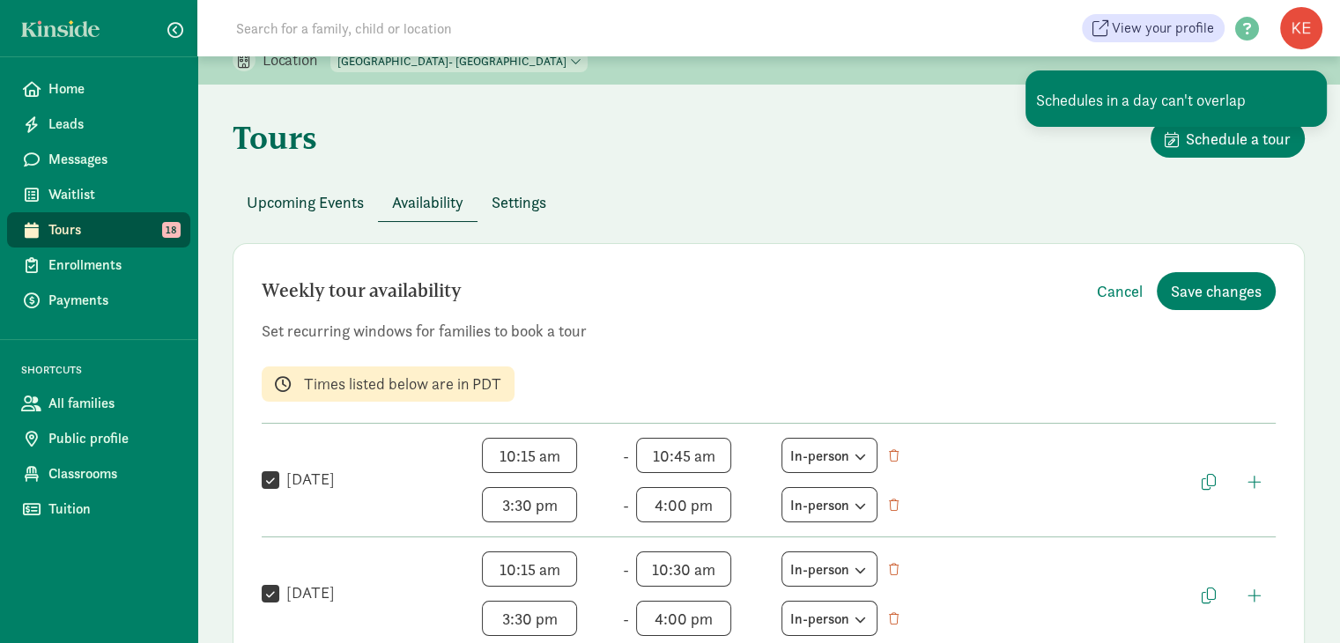
scroll to position [33, 0]
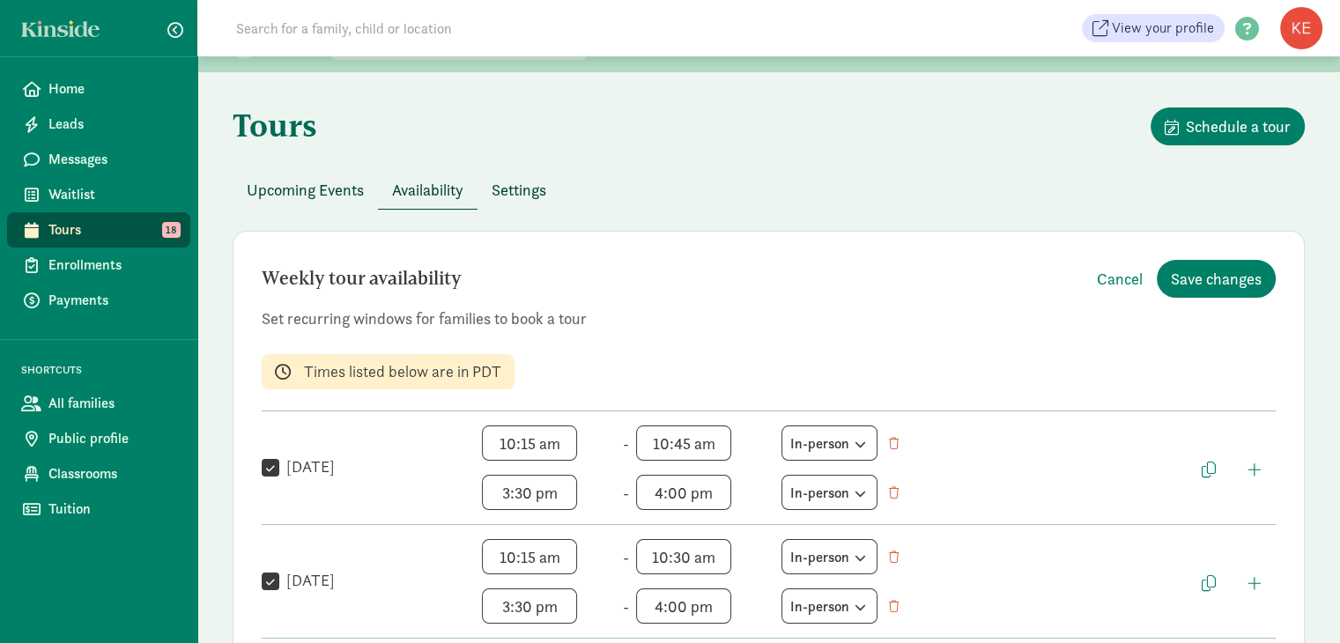
drag, startPoint x: 866, startPoint y: 381, endPoint x: 525, endPoint y: 188, distance: 392.2
click at [525, 188] on span "Settings" at bounding box center [519, 190] width 55 height 24
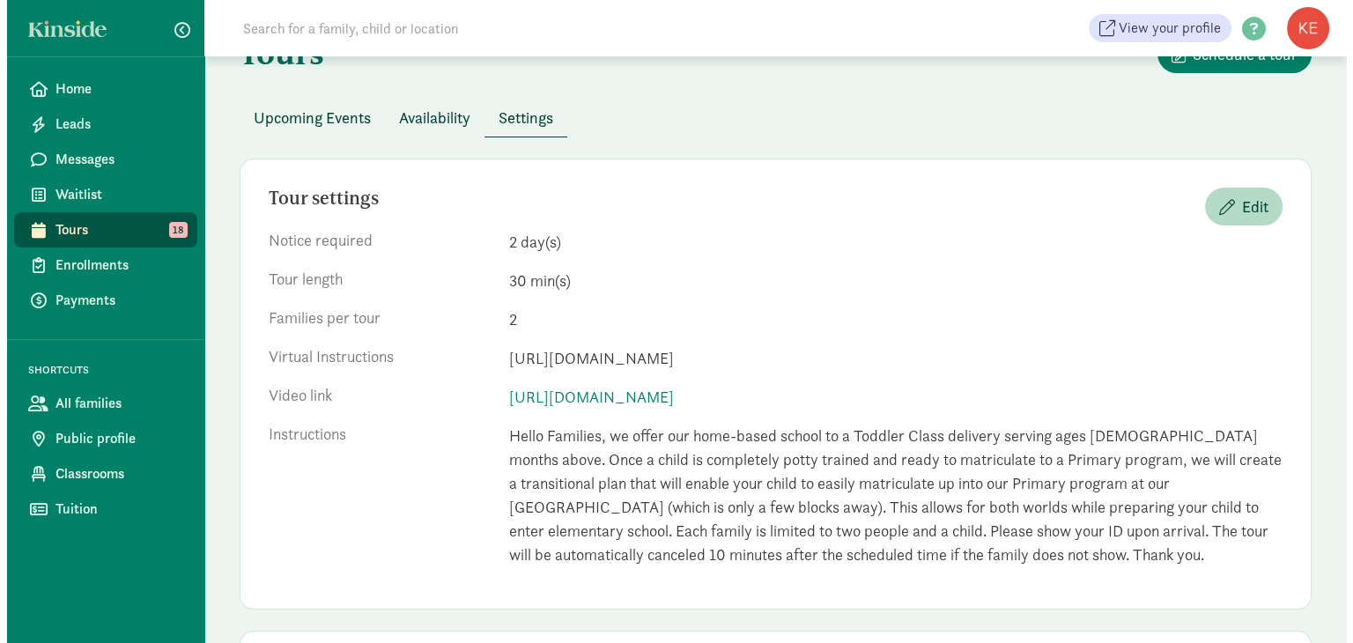
scroll to position [137, 0]
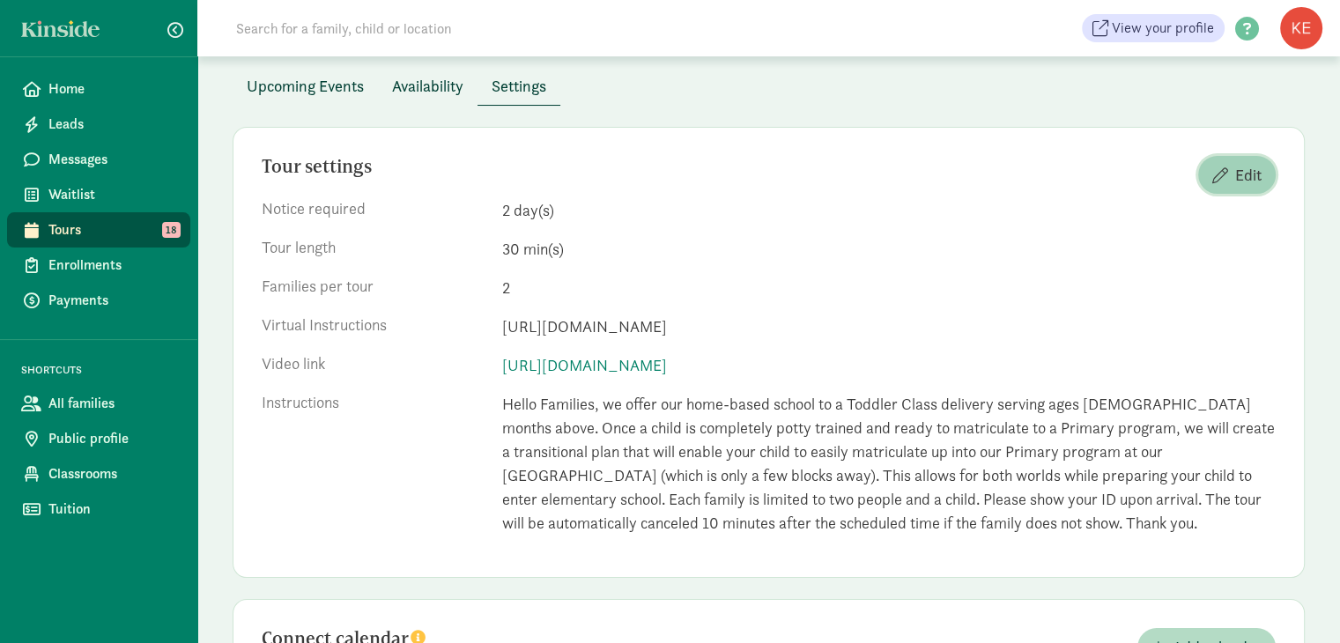
click at [1238, 185] on span "Edit" at bounding box center [1248, 175] width 26 height 24
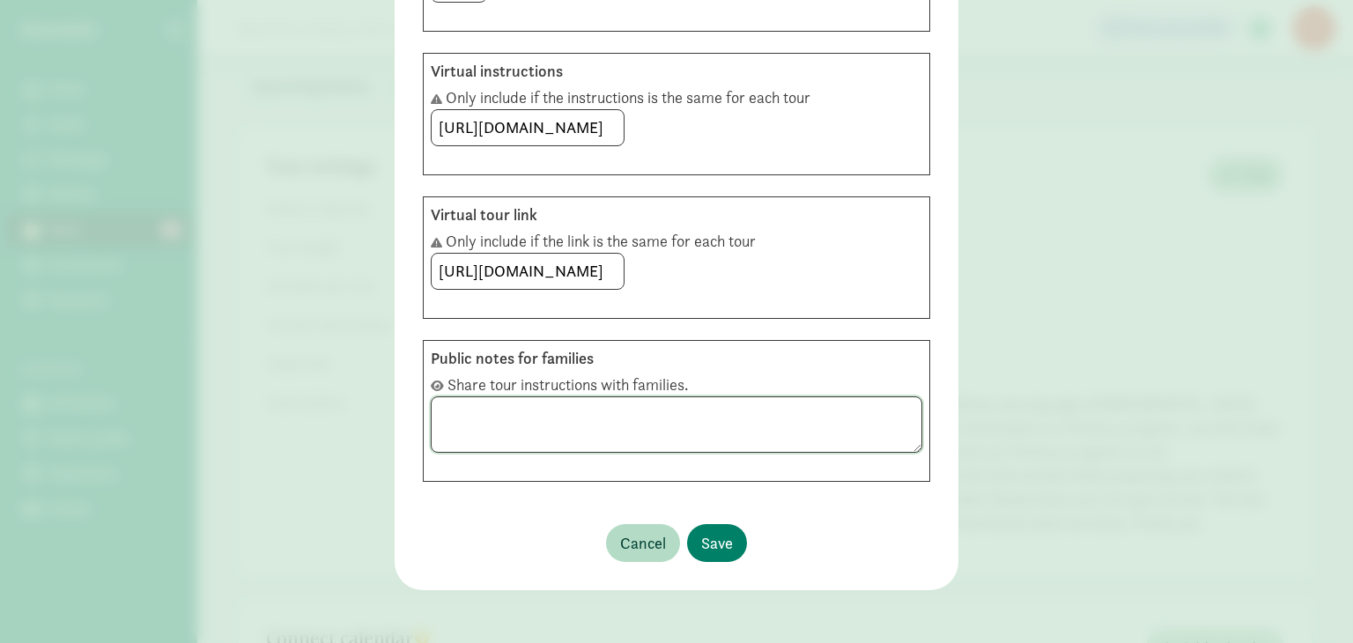
scroll to position [0, 0]
click at [754, 412] on textarea at bounding box center [677, 424] width 492 height 57
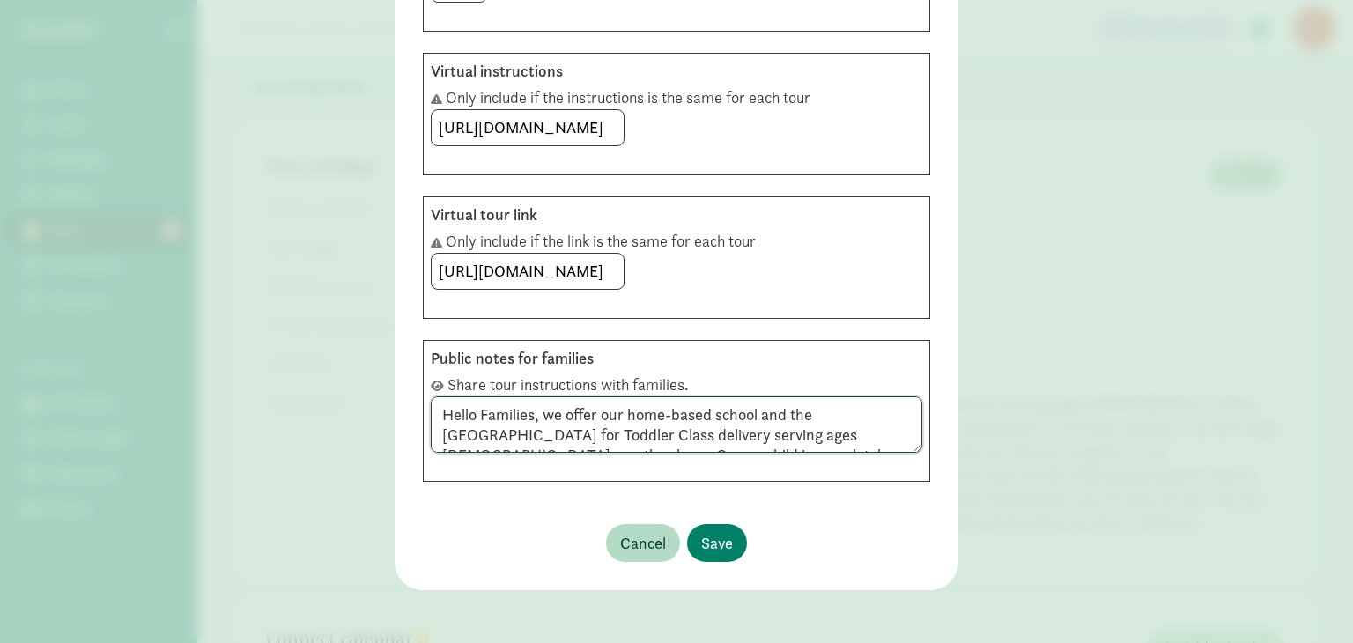
click at [738, 430] on textarea "Hello Families, we offer our home-based school and the [GEOGRAPHIC_DATA] for To…" at bounding box center [677, 424] width 492 height 57
click at [754, 417] on textarea "Hello Families, we offer our home-based school and the [GEOGRAPHIC_DATA] center…" at bounding box center [677, 424] width 492 height 57
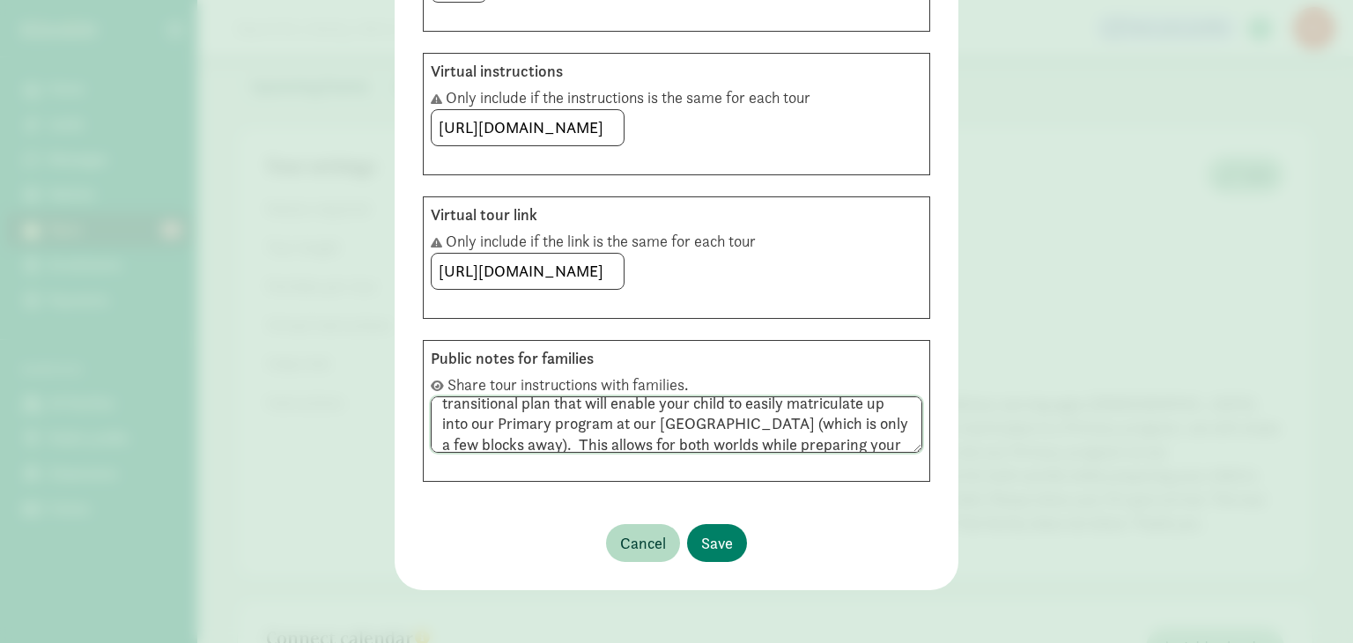
scroll to position [185, 0]
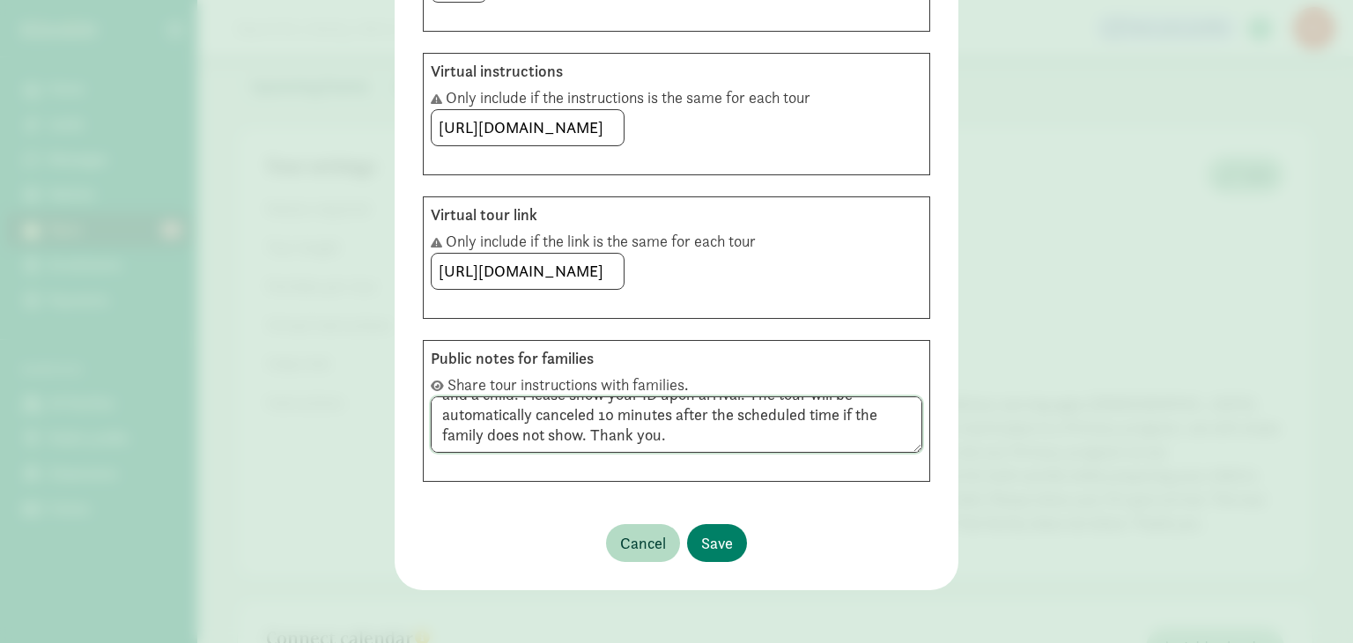
drag, startPoint x: 754, startPoint y: 417, endPoint x: 797, endPoint y: 424, distance: 43.7
click at [797, 424] on textarea "Hello Families, we offer our home-based school and the [GEOGRAPHIC_DATA] center…" at bounding box center [677, 424] width 492 height 57
click at [776, 423] on textarea "Hello Families, we offer our home-based school and the [GEOGRAPHIC_DATA] center…" at bounding box center [677, 424] width 492 height 57
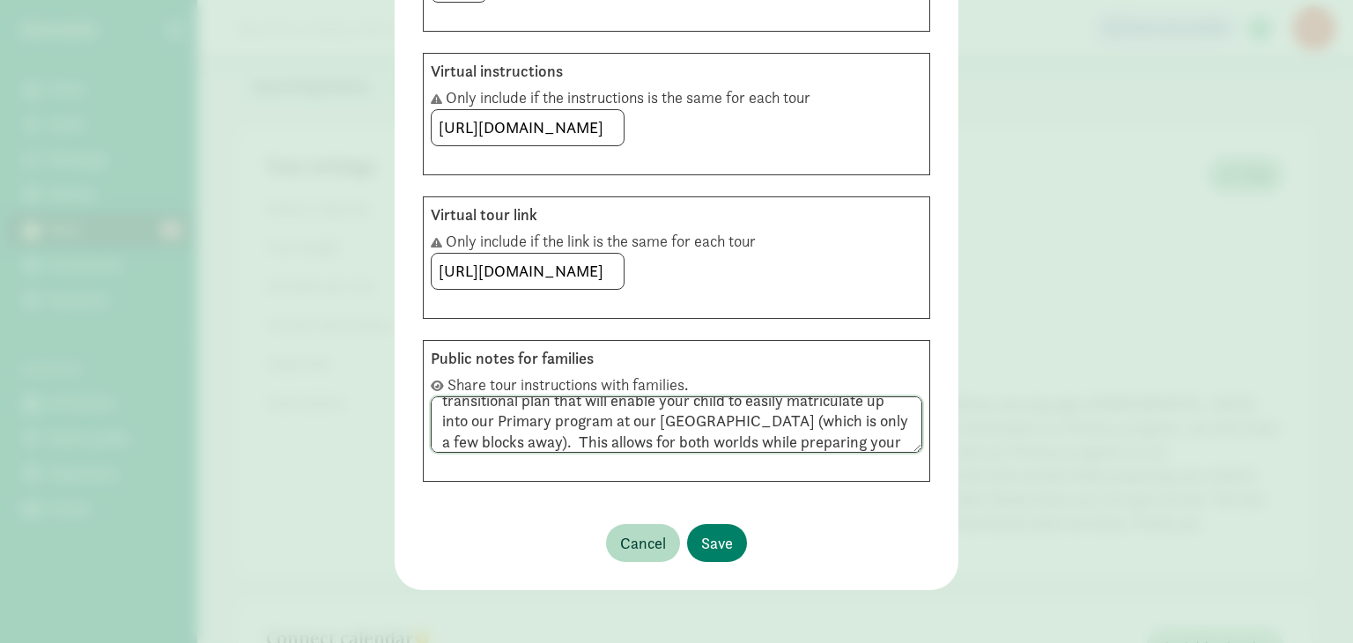
scroll to position [0, 0]
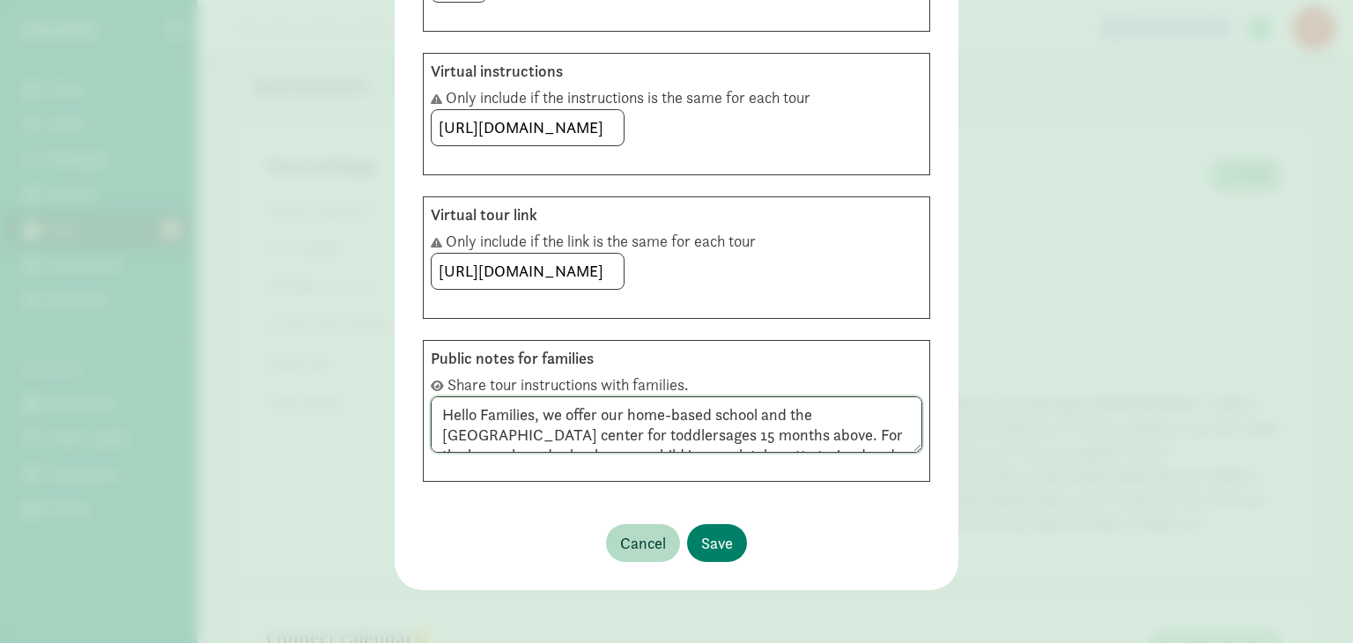
click at [623, 413] on textarea "Hello Families, we offer our home-based school and the [GEOGRAPHIC_DATA] center…" at bounding box center [677, 424] width 492 height 57
click at [835, 434] on textarea "Hello Families, we have two locations. Our home-based school and the [GEOGRAPHI…" at bounding box center [677, 424] width 492 height 57
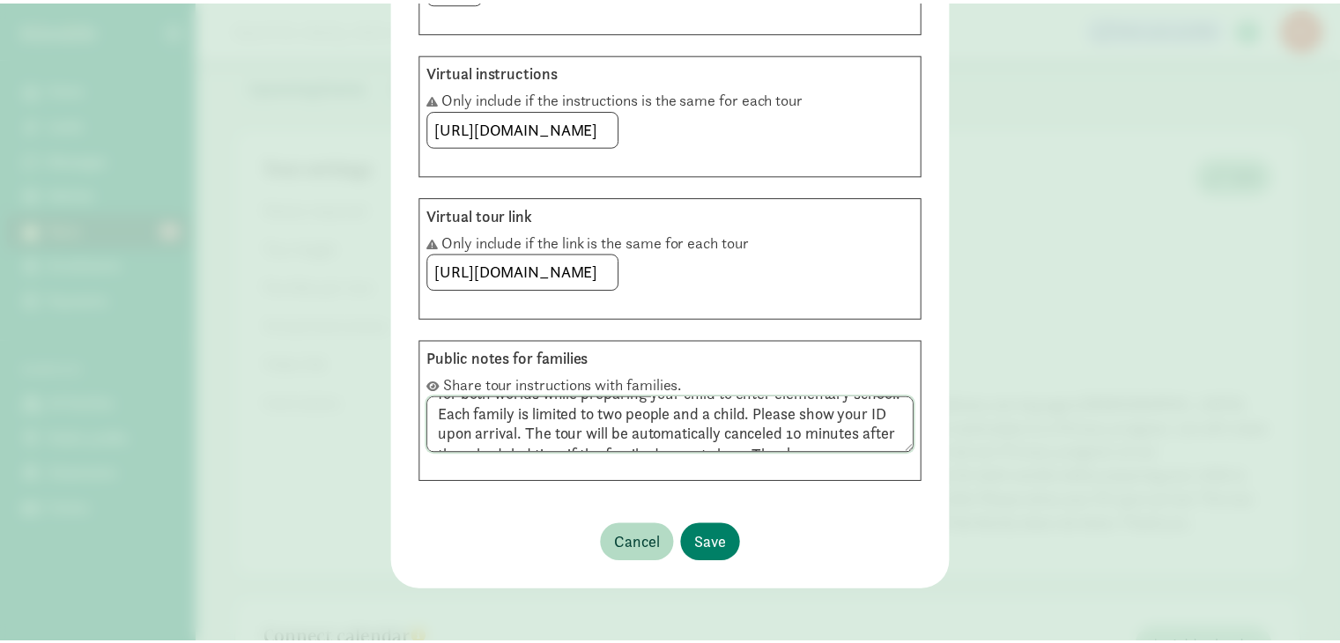
scroll to position [205, 0]
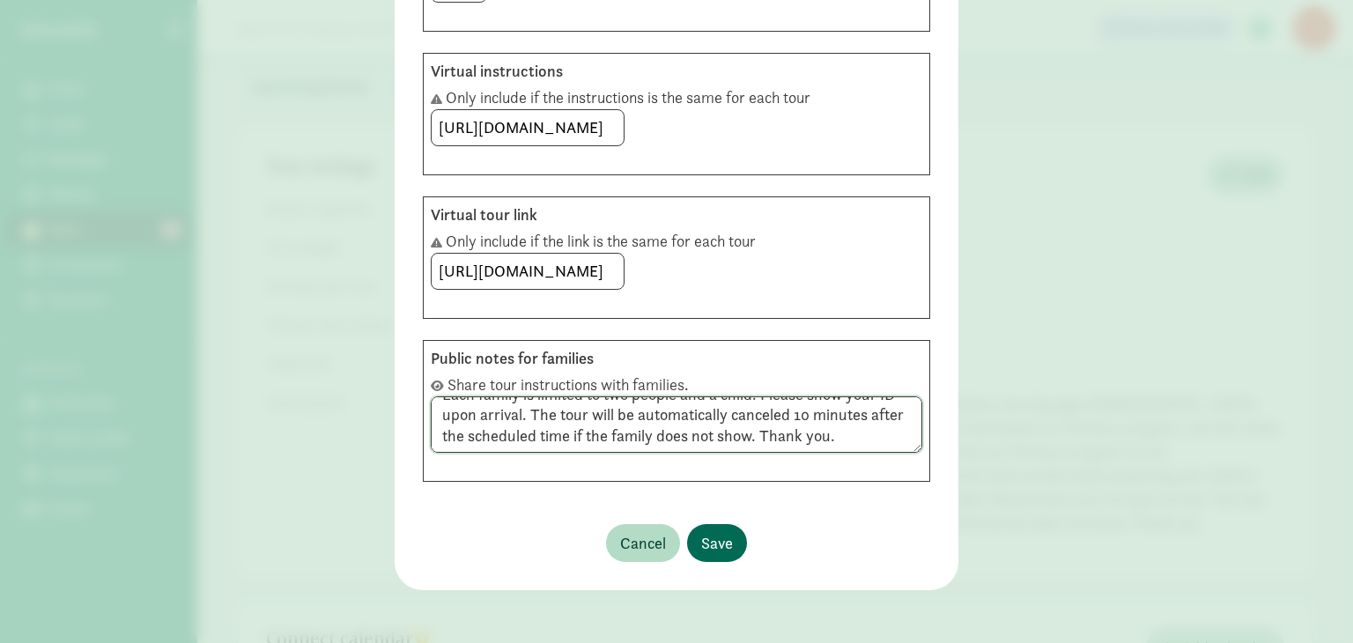
type textarea "Hello Families, we have two locations. Our home-based school and the [GEOGRAPHI…"
click at [710, 541] on span "Save" at bounding box center [717, 543] width 32 height 24
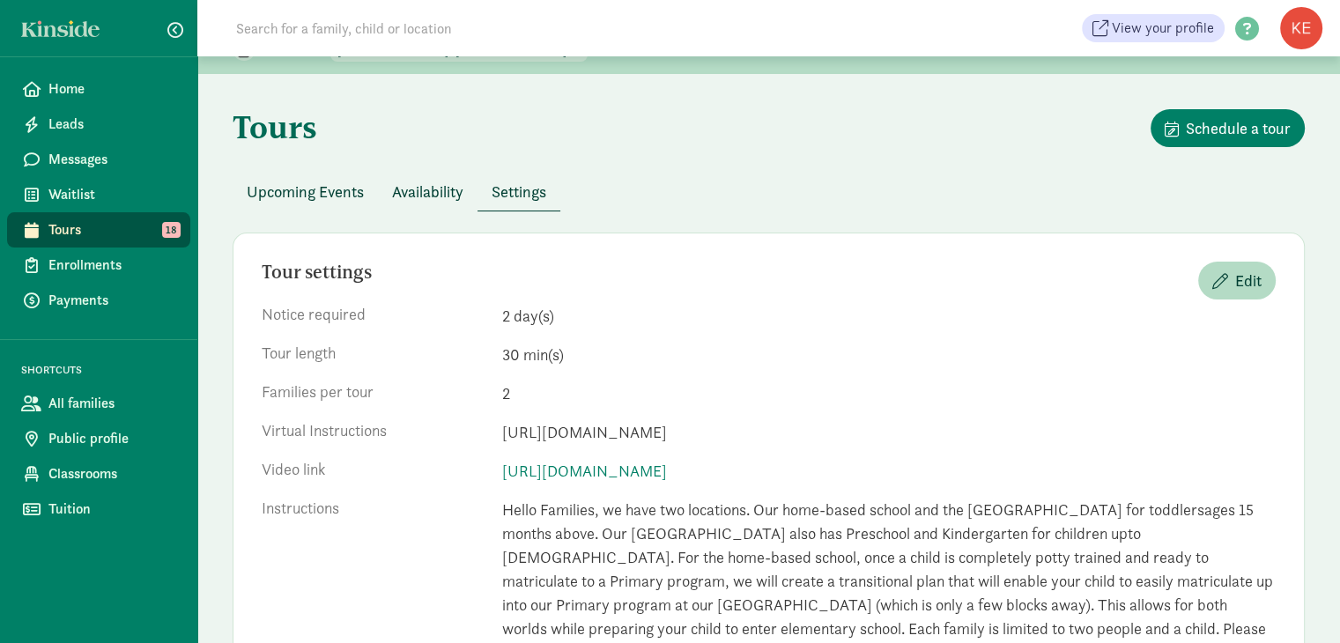
scroll to position [0, 0]
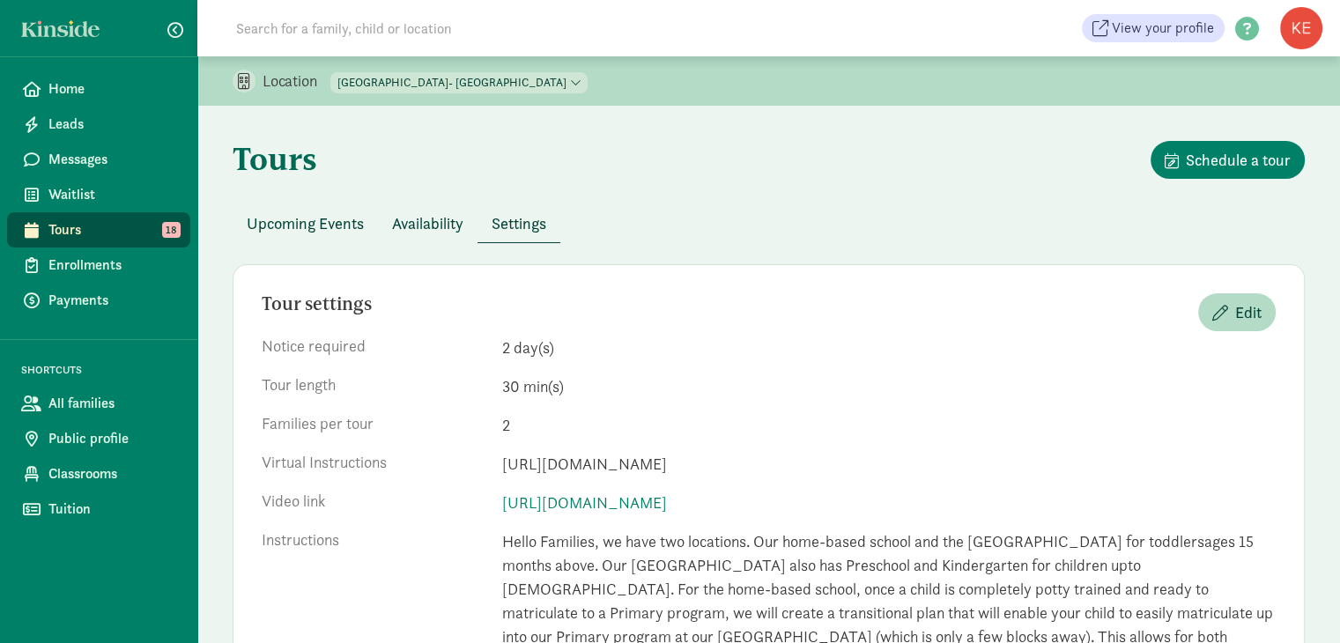
click at [385, 78] on select "[GEOGRAPHIC_DATA]- [GEOGRAPHIC_DATA] [GEOGRAPHIC_DATA] (Home-based Program)" at bounding box center [458, 82] width 257 height 21
select select "297260"
click at [331, 72] on select "[GEOGRAPHIC_DATA]- [GEOGRAPHIC_DATA] [GEOGRAPHIC_DATA] (Home-based Program)" at bounding box center [458, 82] width 257 height 21
click at [441, 226] on span "Availability" at bounding box center [427, 223] width 71 height 24
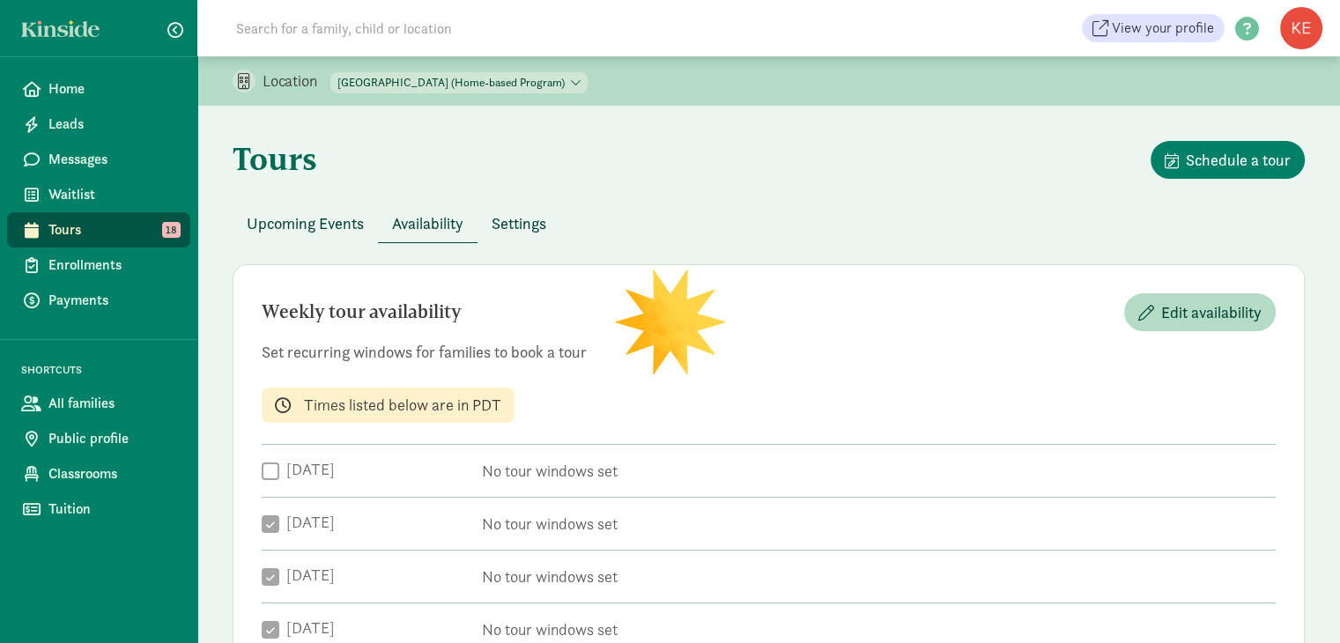
checkbox input "true"
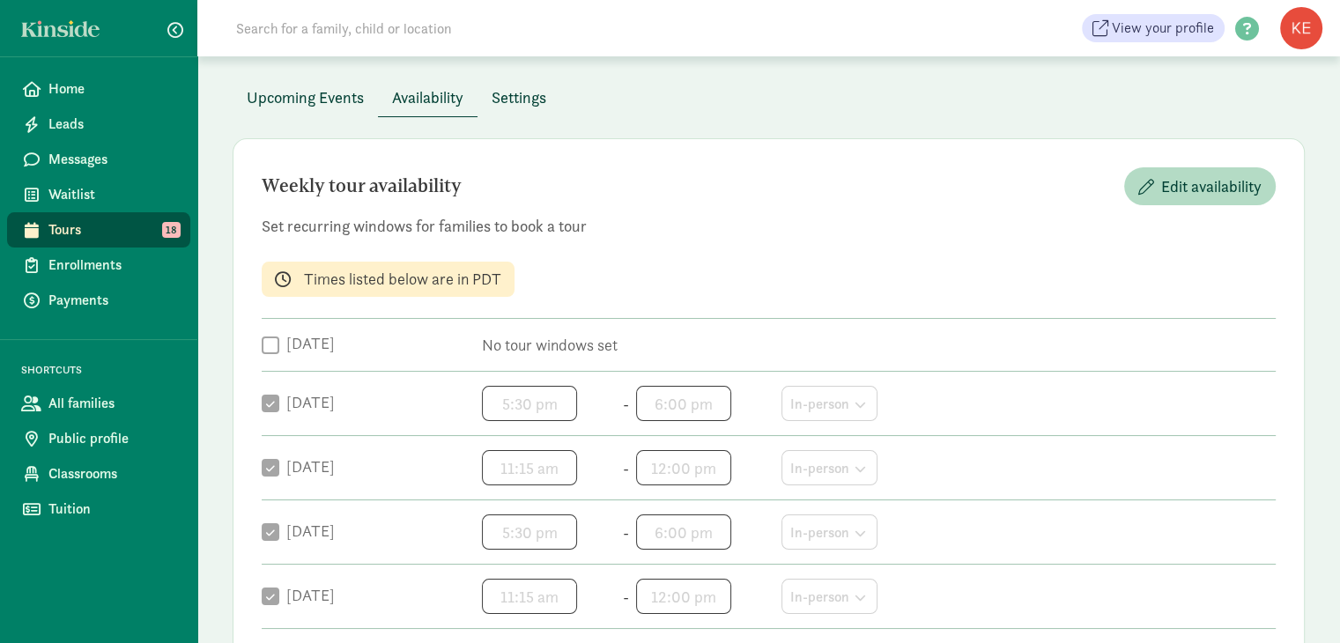
scroll to position [122, 0]
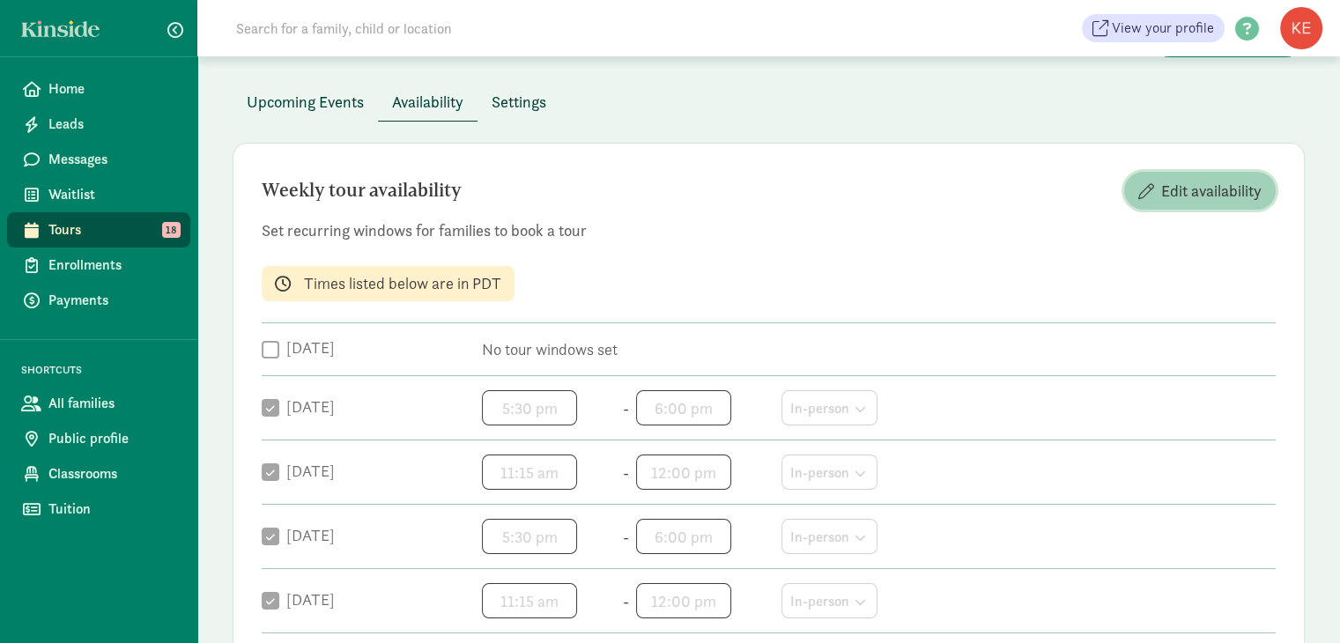
click at [1196, 193] on span "Edit availability" at bounding box center [1211, 191] width 100 height 24
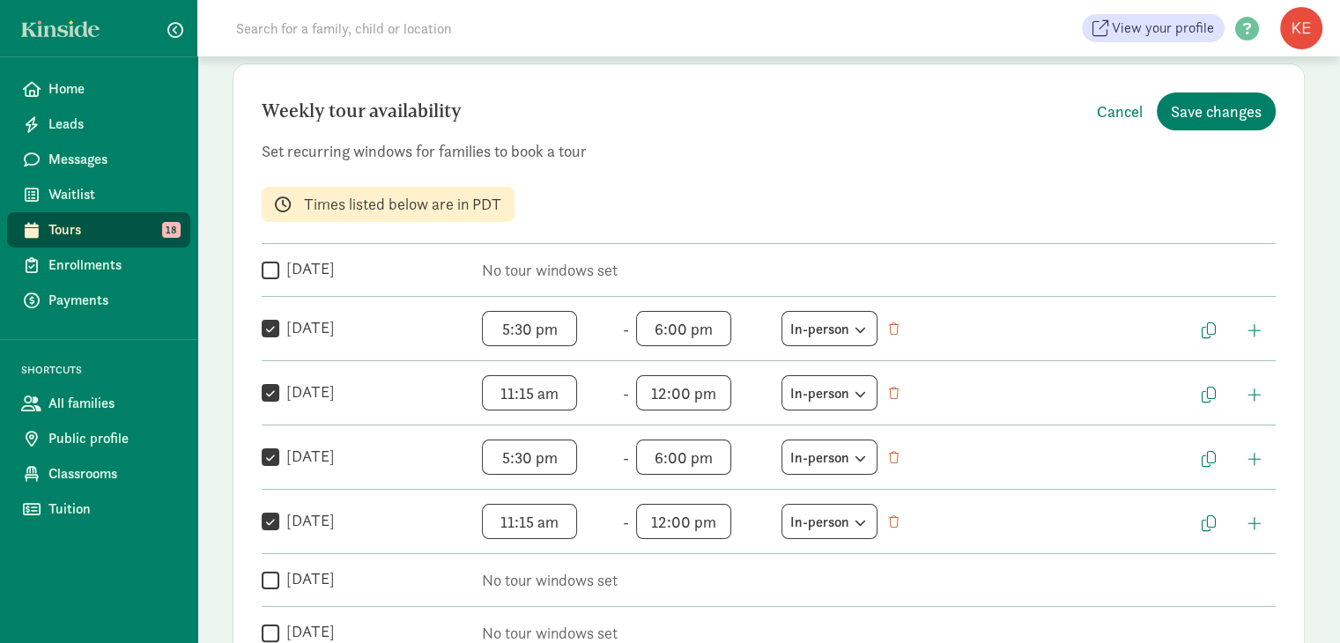
scroll to position [206, 0]
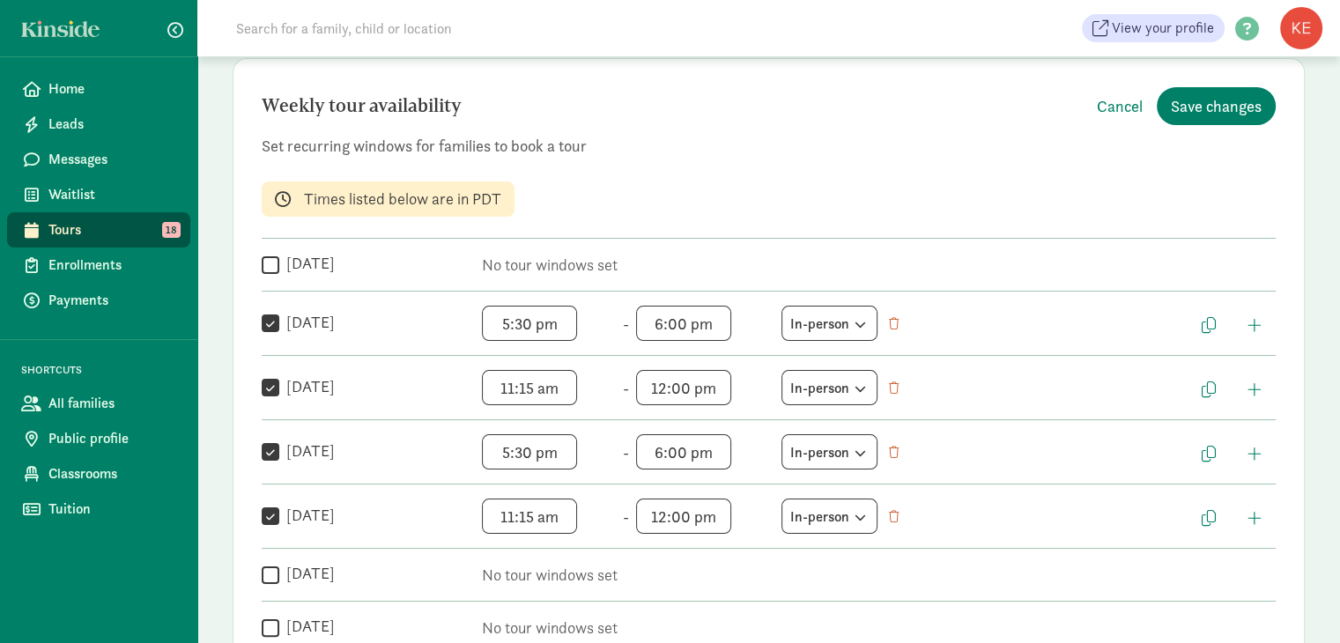
click at [270, 384] on input "[DATE]" at bounding box center [271, 388] width 18 height 24
checkbox input "false"
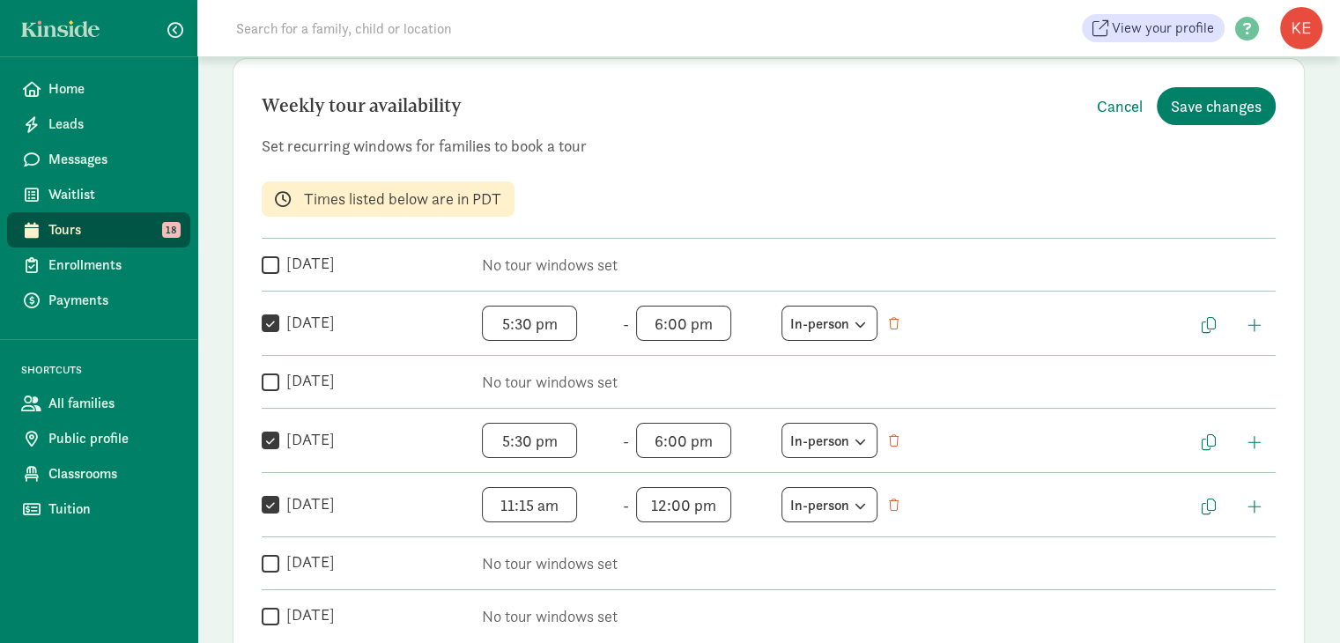
click at [270, 503] on input "[DATE]" at bounding box center [271, 505] width 18 height 24
checkbox input "false"
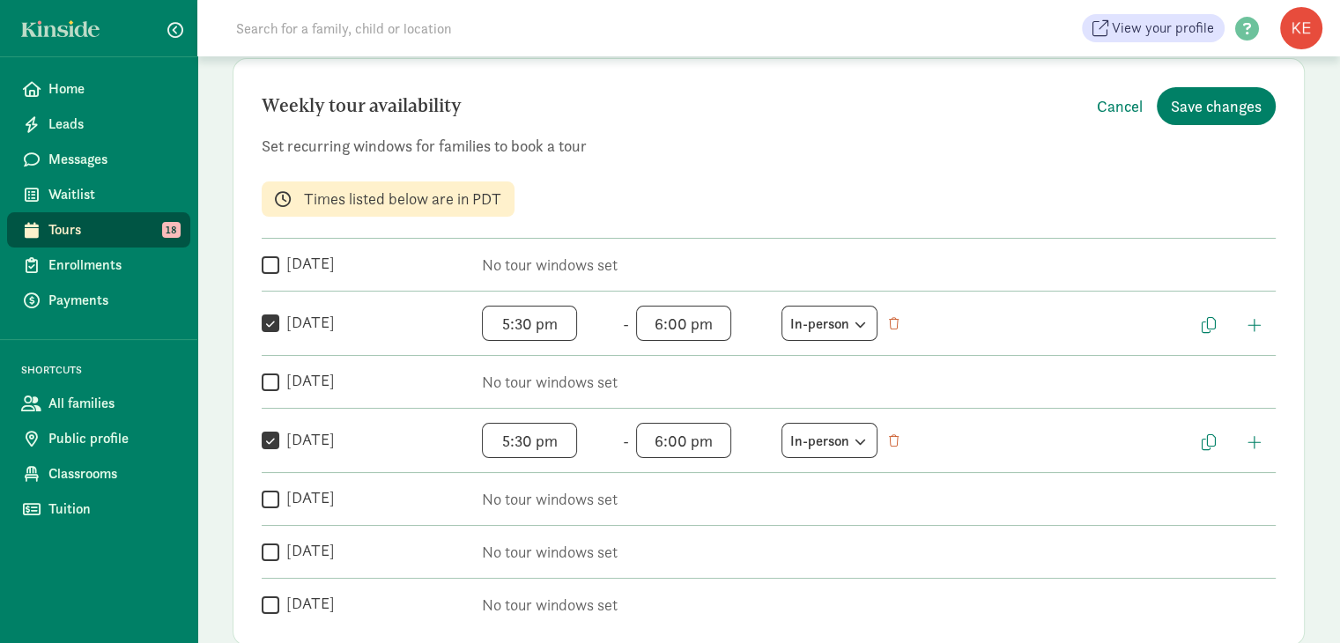
click at [533, 322] on span "5:30 pm h 12 1 2 3 4 5 6 7 8 9 10 11 mm 00 05 10 15 20 25 30 35 40 45 50 55 a a…" at bounding box center [549, 323] width 134 height 35
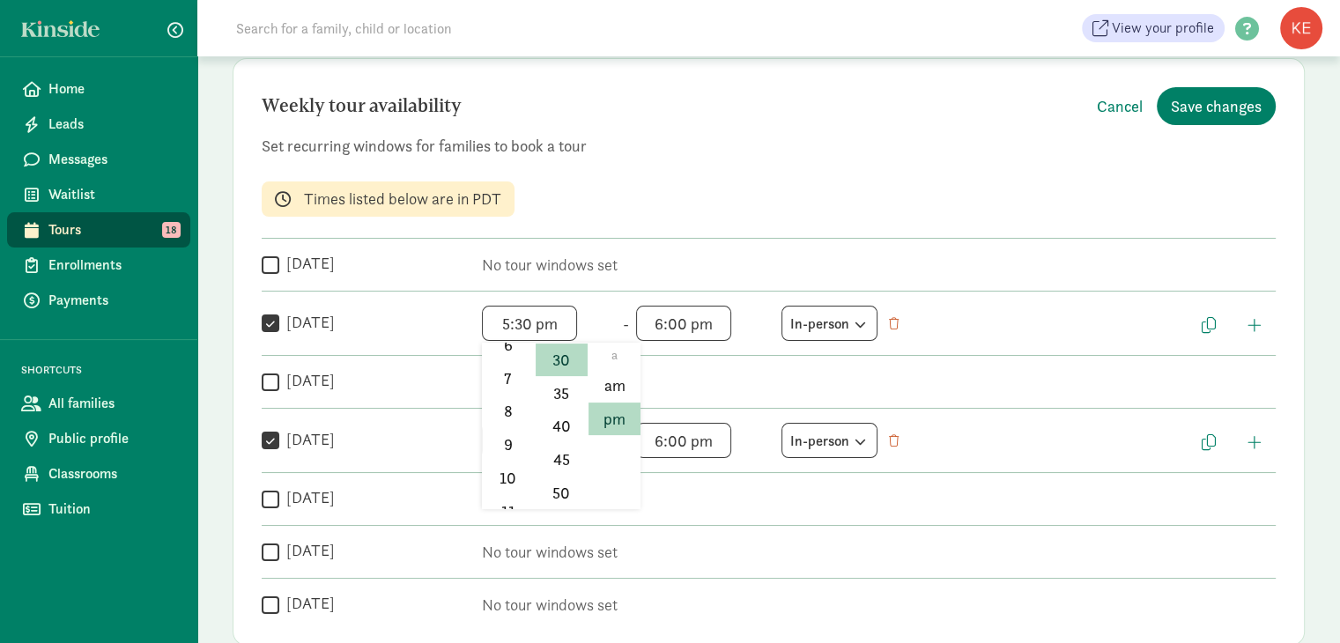
scroll to position [259, 0]
click at [509, 492] on li "11" at bounding box center [508, 492] width 52 height 33
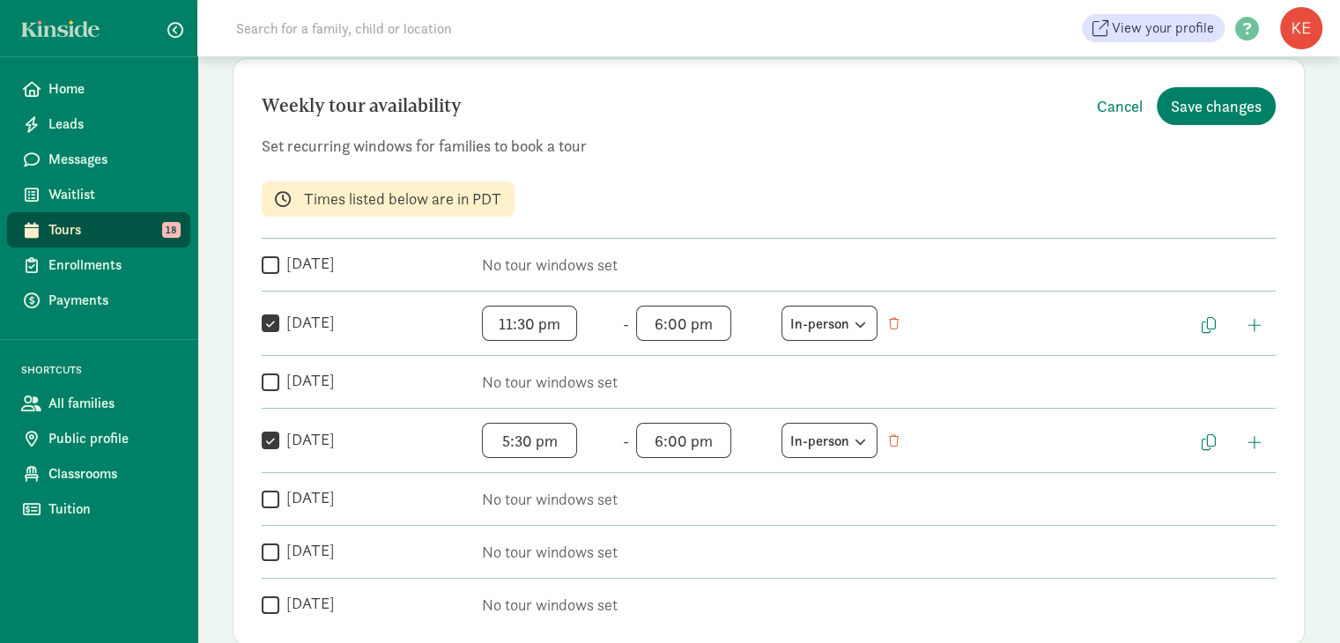
scroll to position [260, 0]
click at [533, 322] on span "11:30 pm h 12 1 2 3 4 5 6 7 8 9 10 11 mm 00 05 10 15 20 25 30 35 40 45 50 55 a …" at bounding box center [549, 323] width 134 height 35
click at [559, 433] on li "15" at bounding box center [562, 435] width 52 height 33
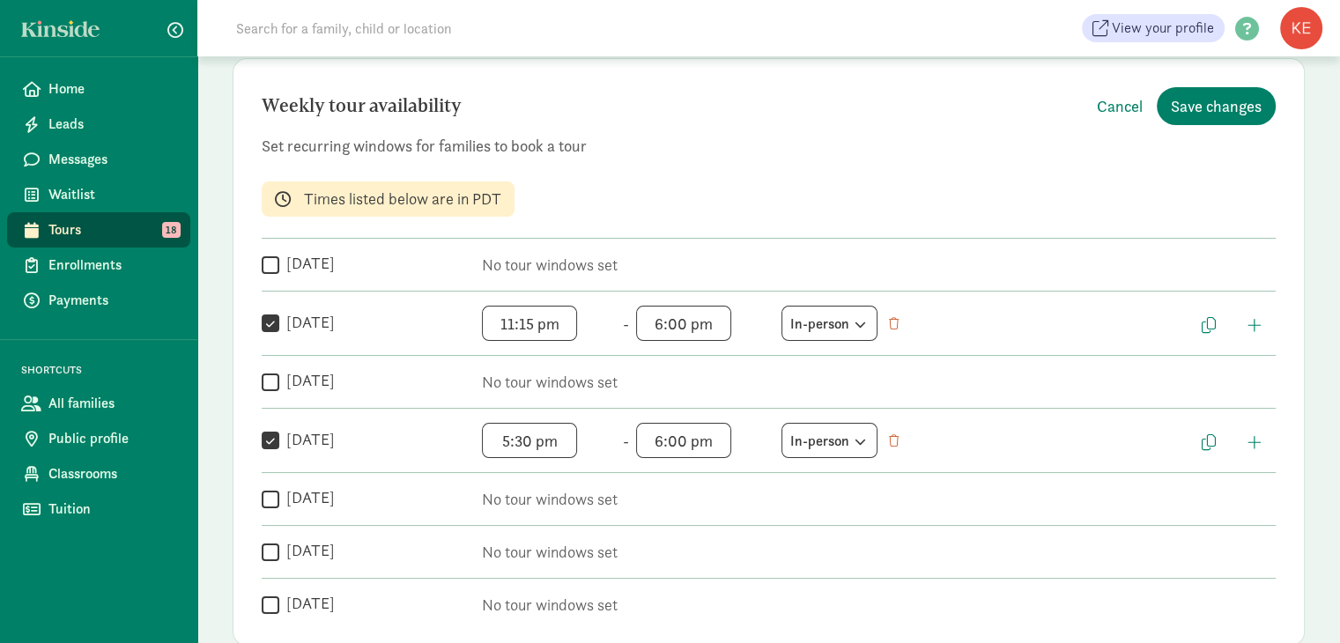
click at [556, 322] on span "11:15 pm h 12 1 2 3 4 5 6 7 8 9 10 11 mm 00 05 10 15 20 25 30 35 40 45 50 55 a …" at bounding box center [549, 323] width 134 height 35
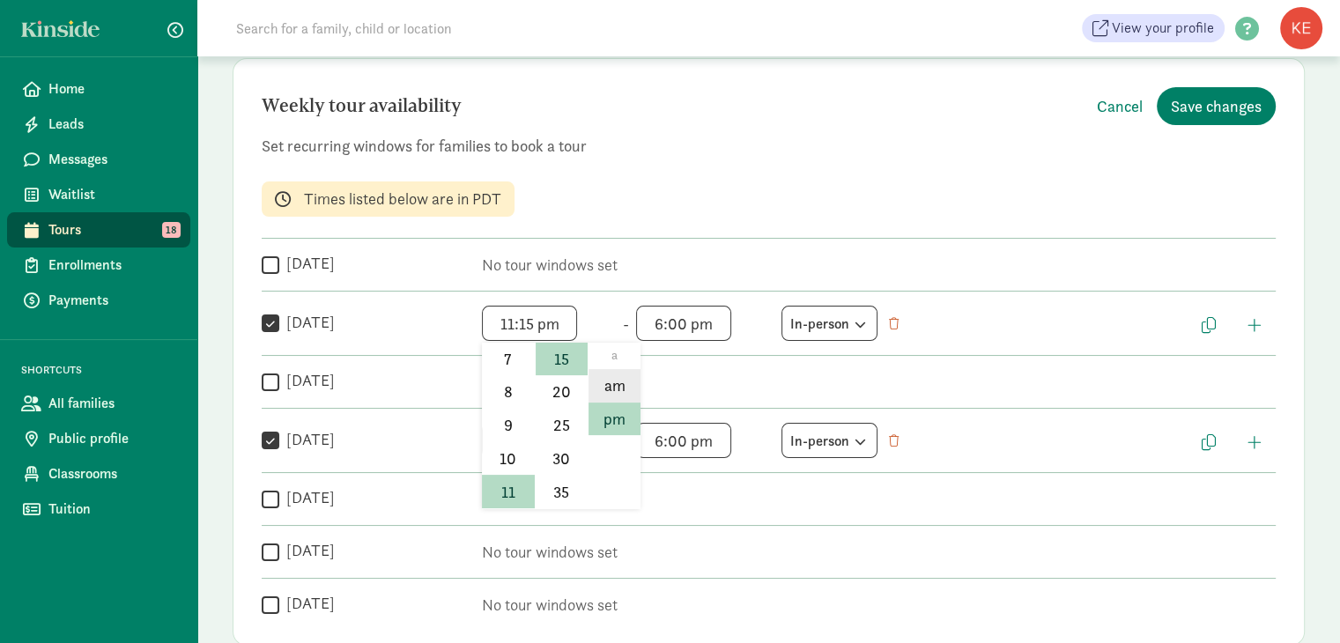
click at [622, 389] on li "am" at bounding box center [615, 385] width 52 height 33
type input "11:15 am"
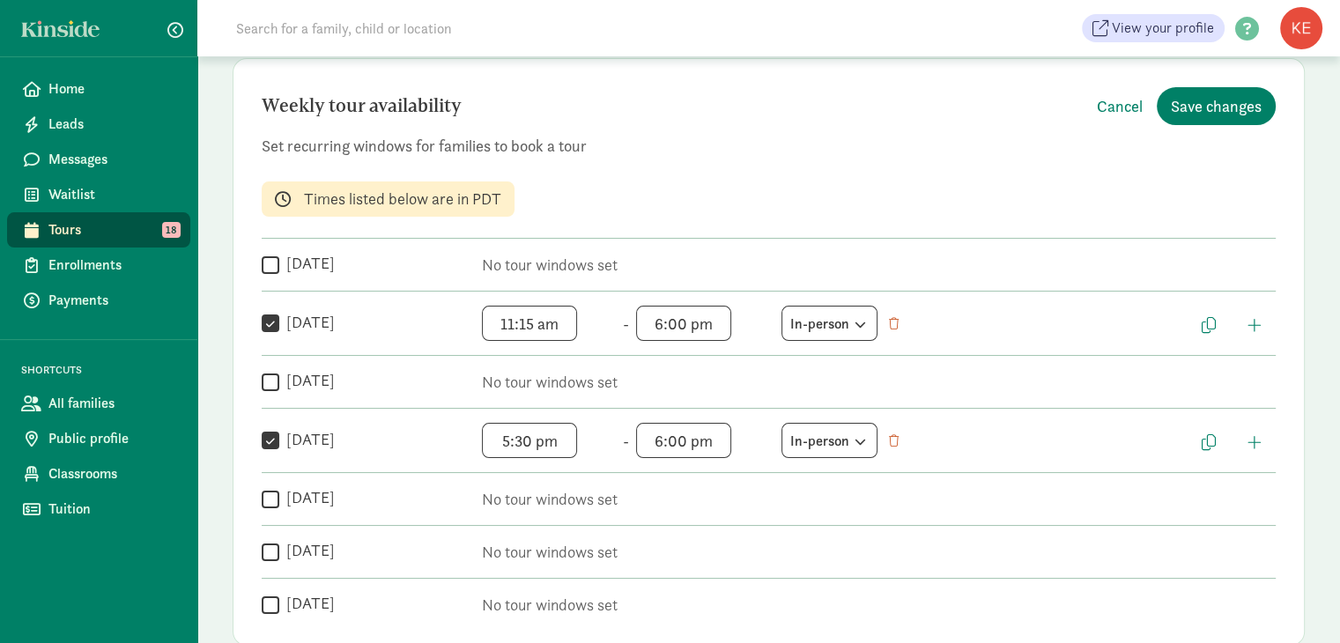
scroll to position [26, 0]
click at [719, 323] on span "6:00 pm h 12 1 2 3 4 5 6 7 8 9 10 11 mm 00 05 10 15 20 25 30 35 40 45 50 55 a a…" at bounding box center [703, 323] width 134 height 35
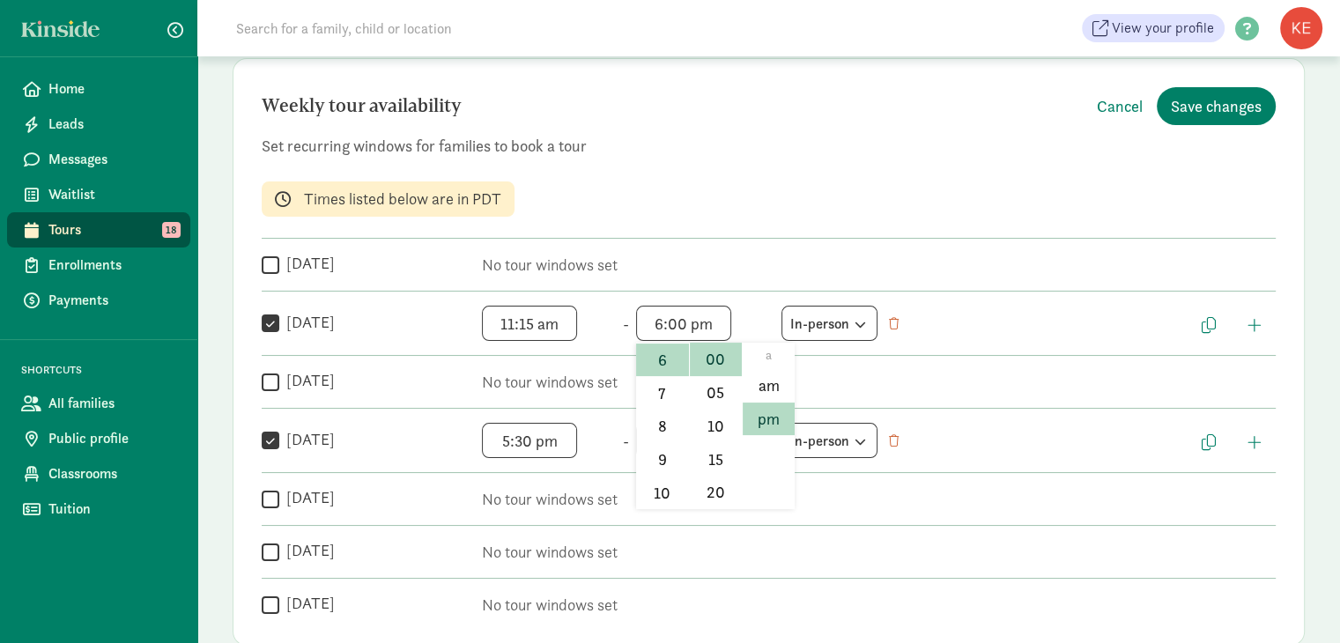
click at [663, 319] on div at bounding box center [670, 321] width 1340 height 643
click at [663, 319] on span "6:00 pm h 12 1 2 3 4 5 6 7 8 9 10 11 mm 00 05 10 15 20 25 30 35 40 45 50 55 a a…" at bounding box center [703, 323] width 134 height 35
click at [659, 492] on li "11" at bounding box center [662, 492] width 52 height 33
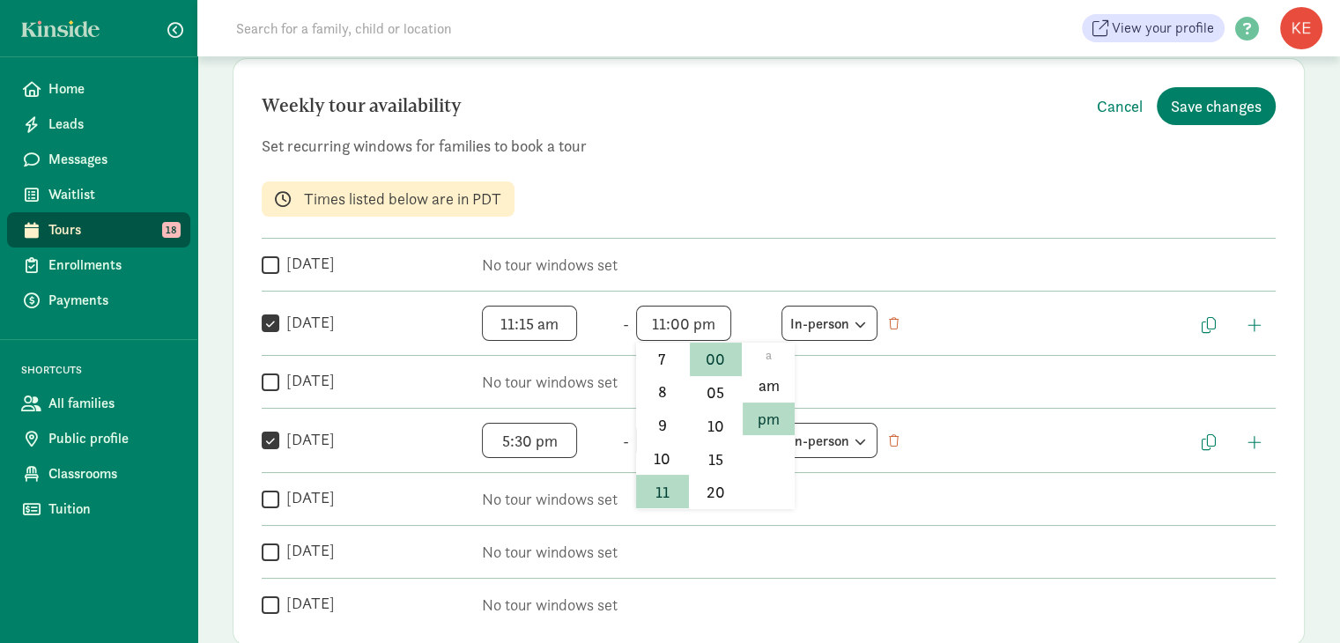
click at [722, 322] on span "11:00 pm h 12 1 2 3 4 5 6 7 8 9 10 11 mm 00 05 10 15 20 25 30 35 40 45 50 55 a …" at bounding box center [703, 323] width 134 height 35
click at [711, 425] on li "45" at bounding box center [716, 426] width 52 height 33
click at [720, 318] on span "11:45 pm h 12 1 2 3 4 5 6 7 8 9 10 11 mm 00 05 10 15 20 25 30 35 40 45 50 55 a …" at bounding box center [703, 323] width 134 height 35
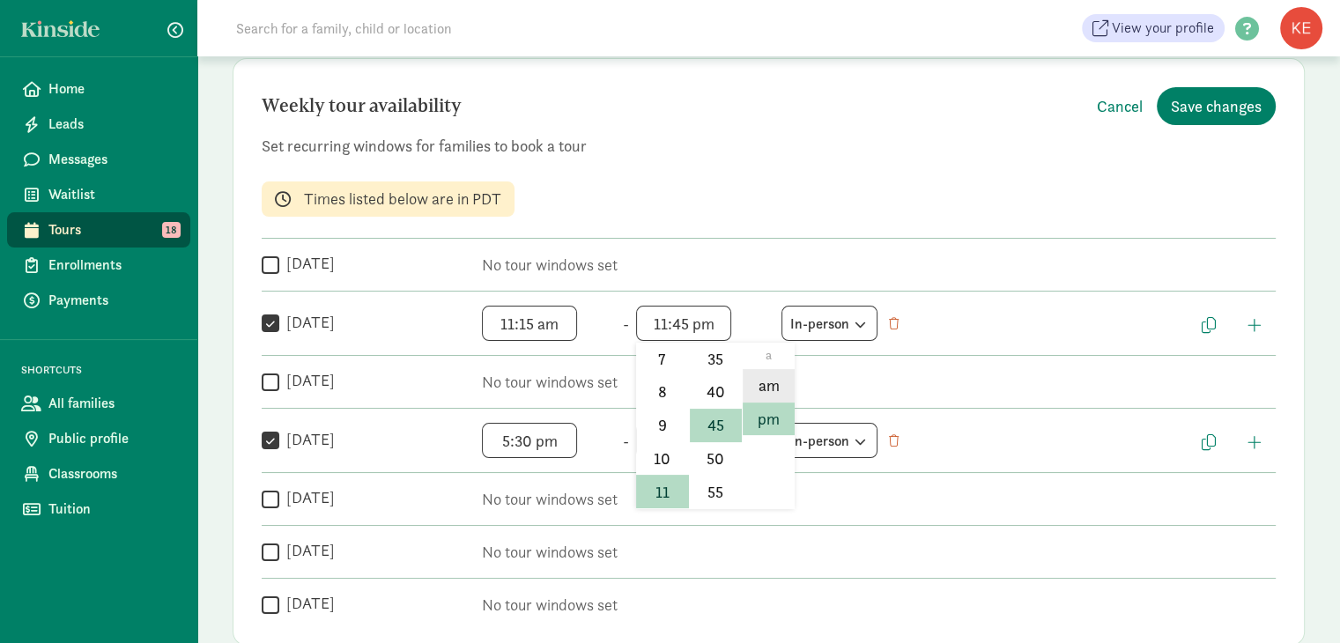
click at [768, 384] on li "am" at bounding box center [769, 385] width 52 height 33
type input "11:45 am"
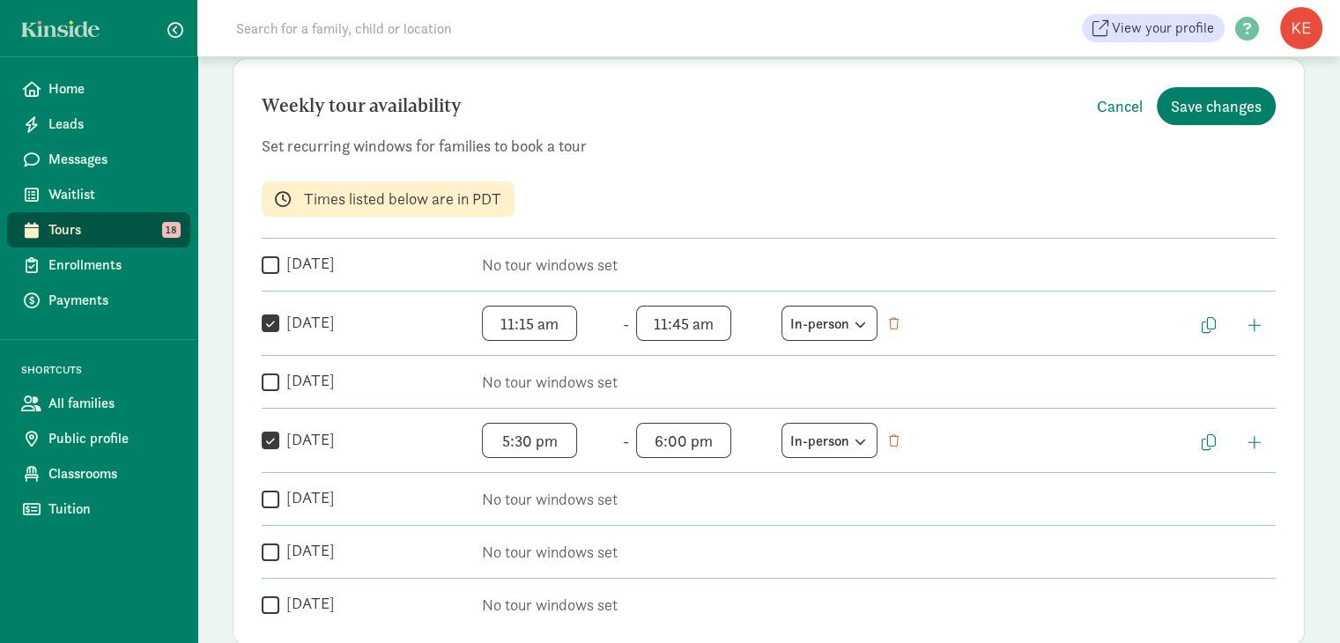
click at [271, 381] on input "[DATE]" at bounding box center [271, 382] width 18 height 24
checkbox input "true"
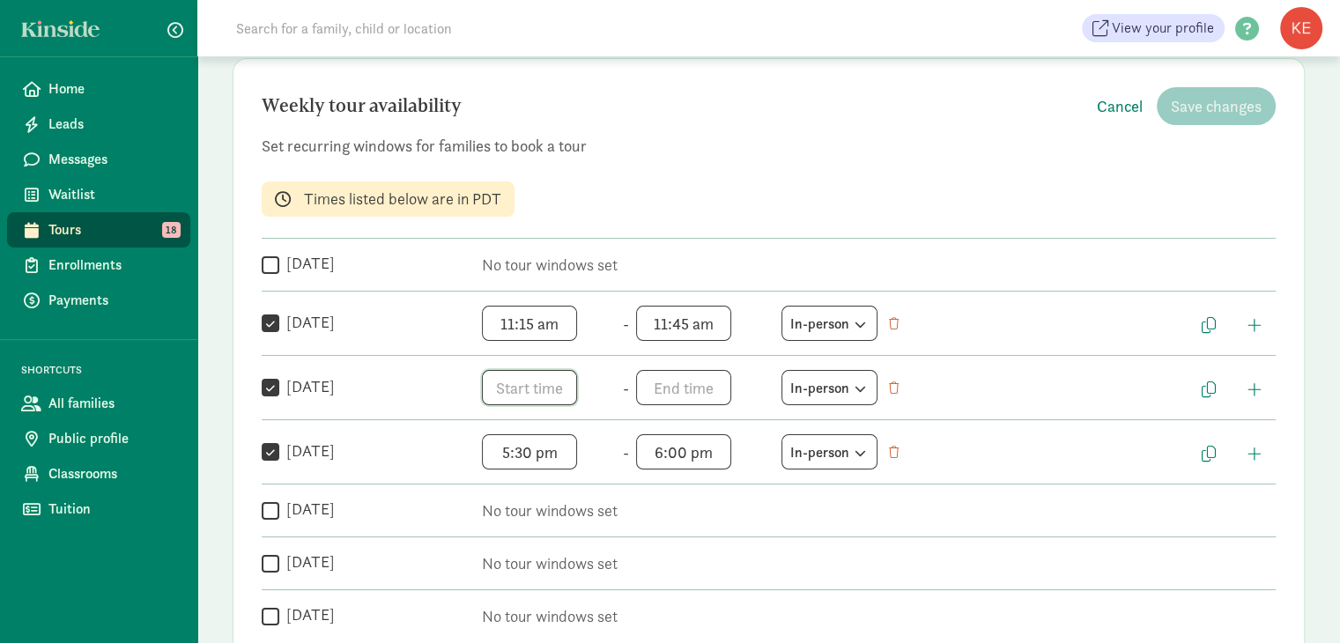
click at [518, 385] on span "h 12 1 2 3 4 5 6 7 8 9 10 11 mm 00 05 10 15 20 25 30 35 40 45 50 55 a am pm" at bounding box center [549, 387] width 134 height 35
drag, startPoint x: 527, startPoint y: 465, endPoint x: 524, endPoint y: 507, distance: 42.4
click at [524, 507] on div "Weekly tour availability Cancel Save changes Set recurring windows for families…" at bounding box center [769, 357] width 1072 height 599
click at [529, 383] on span "h 12 1 2 3 4 5 6 7 8 9 10 11 mm 00 05 10 15 20 25 30 35 40 45 50 55 a am pm" at bounding box center [549, 387] width 134 height 35
drag, startPoint x: 526, startPoint y: 441, endPoint x: 526, endPoint y: 484, distance: 42.3
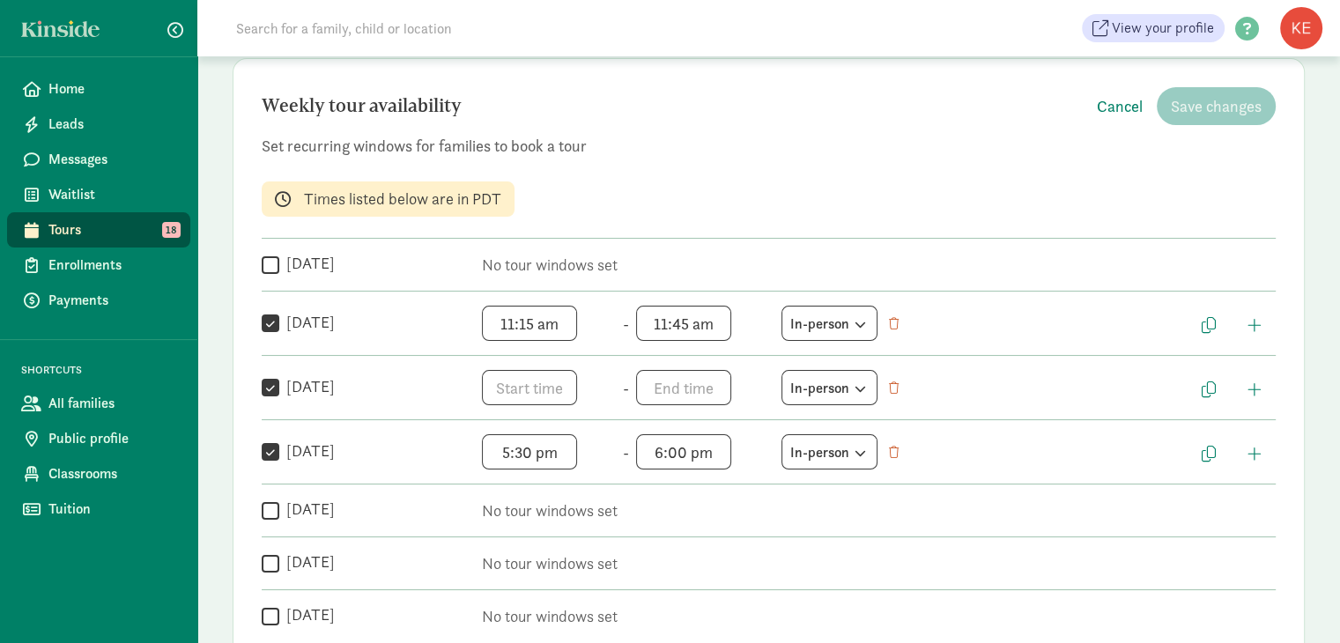
click at [526, 484] on div "Weekly tour availability Cancel Save changes Set recurring windows for families…" at bounding box center [769, 357] width 1072 height 599
click at [522, 397] on span "h 12 1 2 3 4 5 6 7 8 9 10 11 mm 00 05 10 15 20 25 30 35 40 45 50 55 a am pm" at bounding box center [549, 387] width 134 height 35
drag, startPoint x: 525, startPoint y: 441, endPoint x: 525, endPoint y: 480, distance: 39.6
click at [525, 480] on div "Weekly tour availability Cancel Save changes Set recurring windows for families…" at bounding box center [769, 357] width 1072 height 599
click at [528, 380] on span "h 12 1 2 3 4 5 6 7 8 9 10 11 mm 00 05 10 15 20 25 30 35 40 45 50 55 a am pm" at bounding box center [549, 387] width 134 height 35
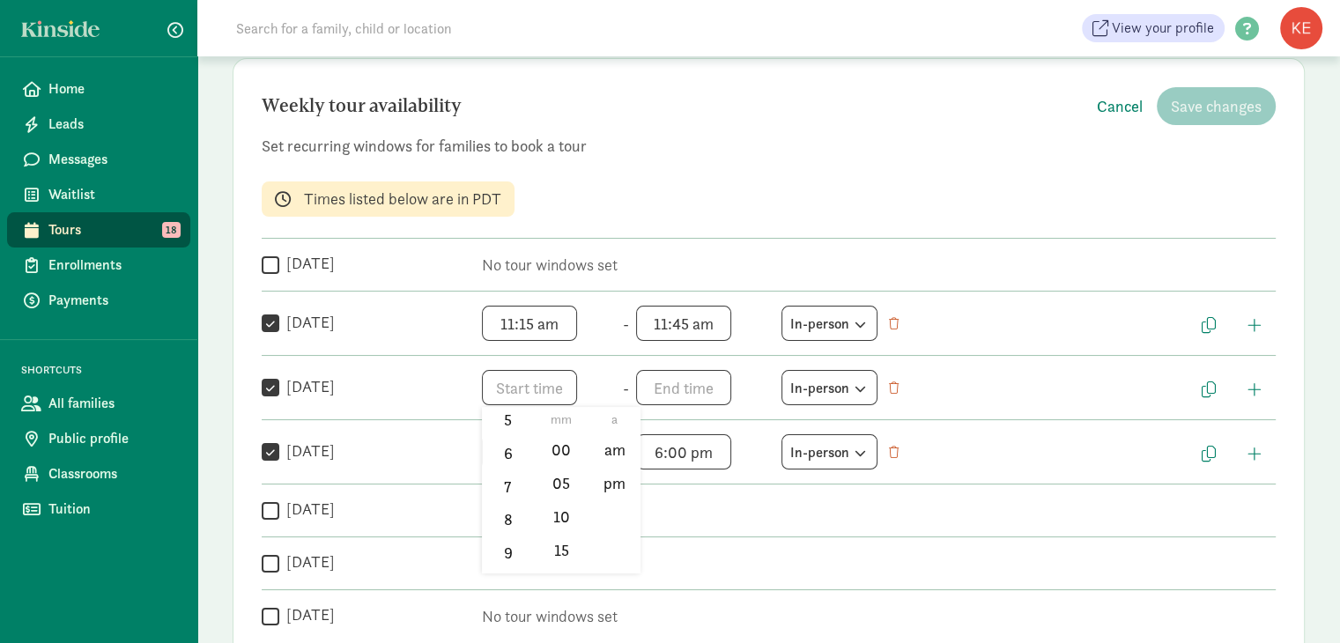
scroll to position [259, 0]
click at [500, 561] on li "11" at bounding box center [508, 556] width 52 height 33
click at [561, 543] on li "15" at bounding box center [562, 549] width 52 height 33
click at [613, 448] on li "am" at bounding box center [615, 449] width 52 height 33
type input "11:15 am"
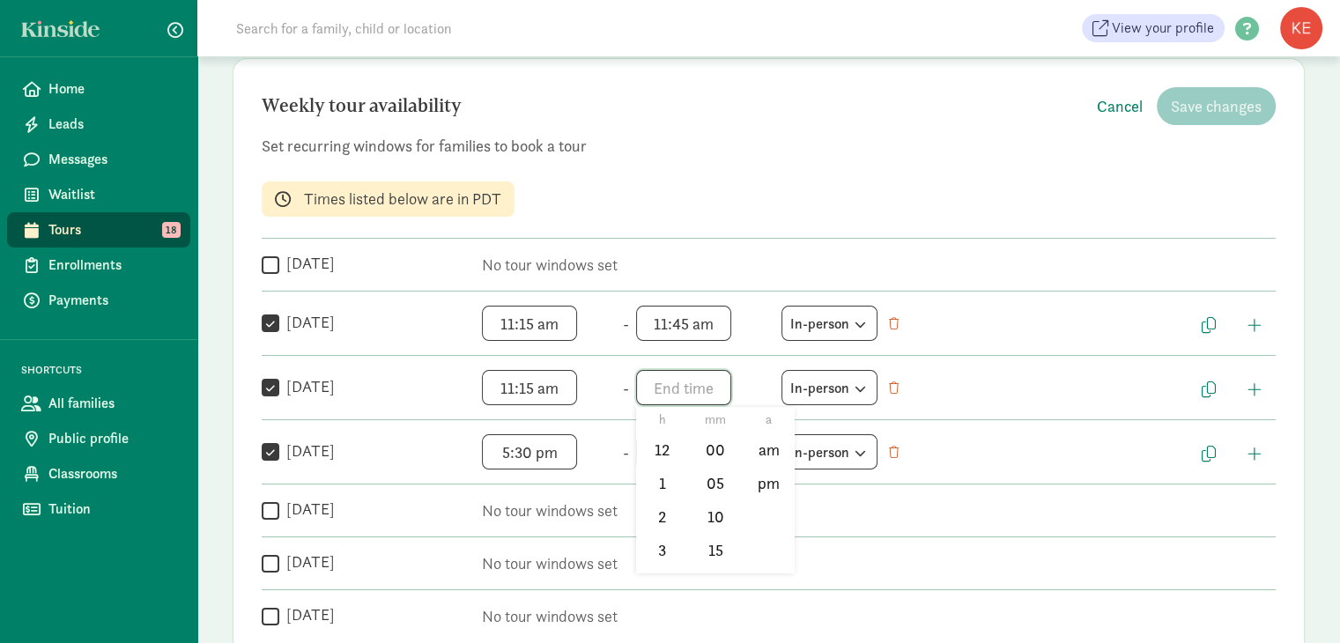
click at [680, 385] on span "h 12 1 2 3 4 5 6 7 8 9 10 11 mm 00 05 10 15 20 25 30 35 40 45 50 55 a am pm" at bounding box center [703, 387] width 134 height 35
click at [661, 558] on li "11" at bounding box center [662, 556] width 52 height 33
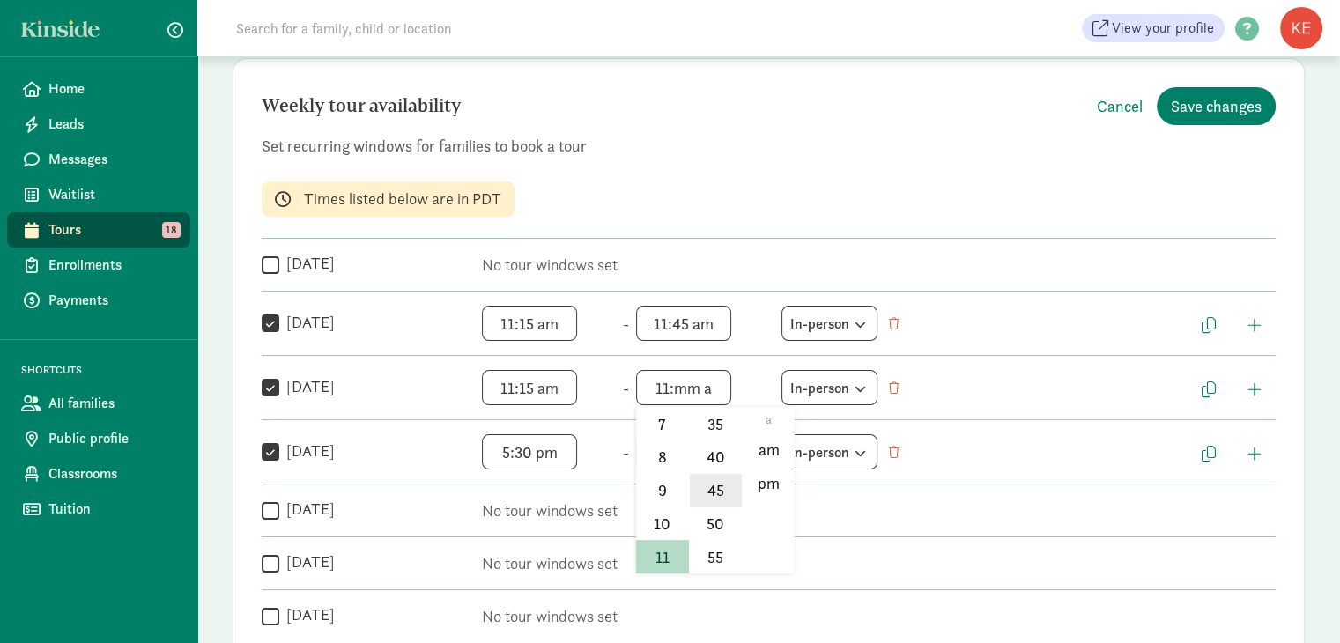
click at [711, 477] on li "45" at bounding box center [716, 490] width 52 height 33
click at [761, 480] on li "pm" at bounding box center [769, 483] width 52 height 33
type input "11:45 pm"
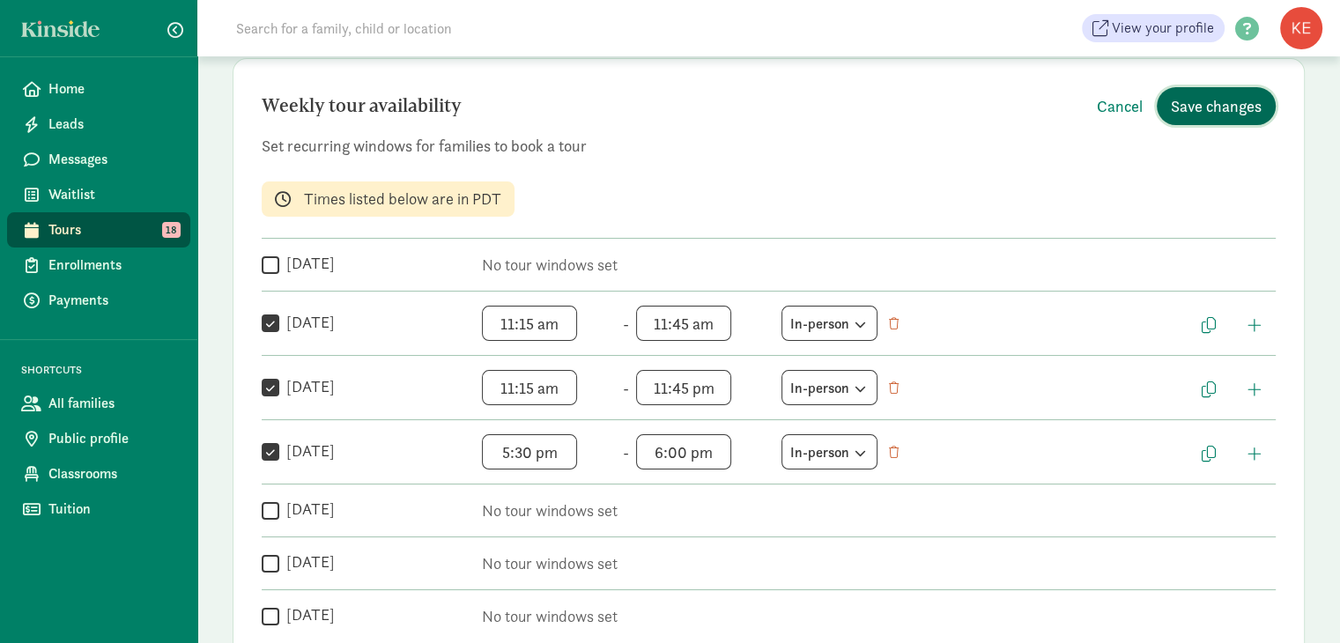
click at [1220, 100] on span "Save changes" at bounding box center [1216, 106] width 91 height 24
